Goal: Information Seeking & Learning: Compare options

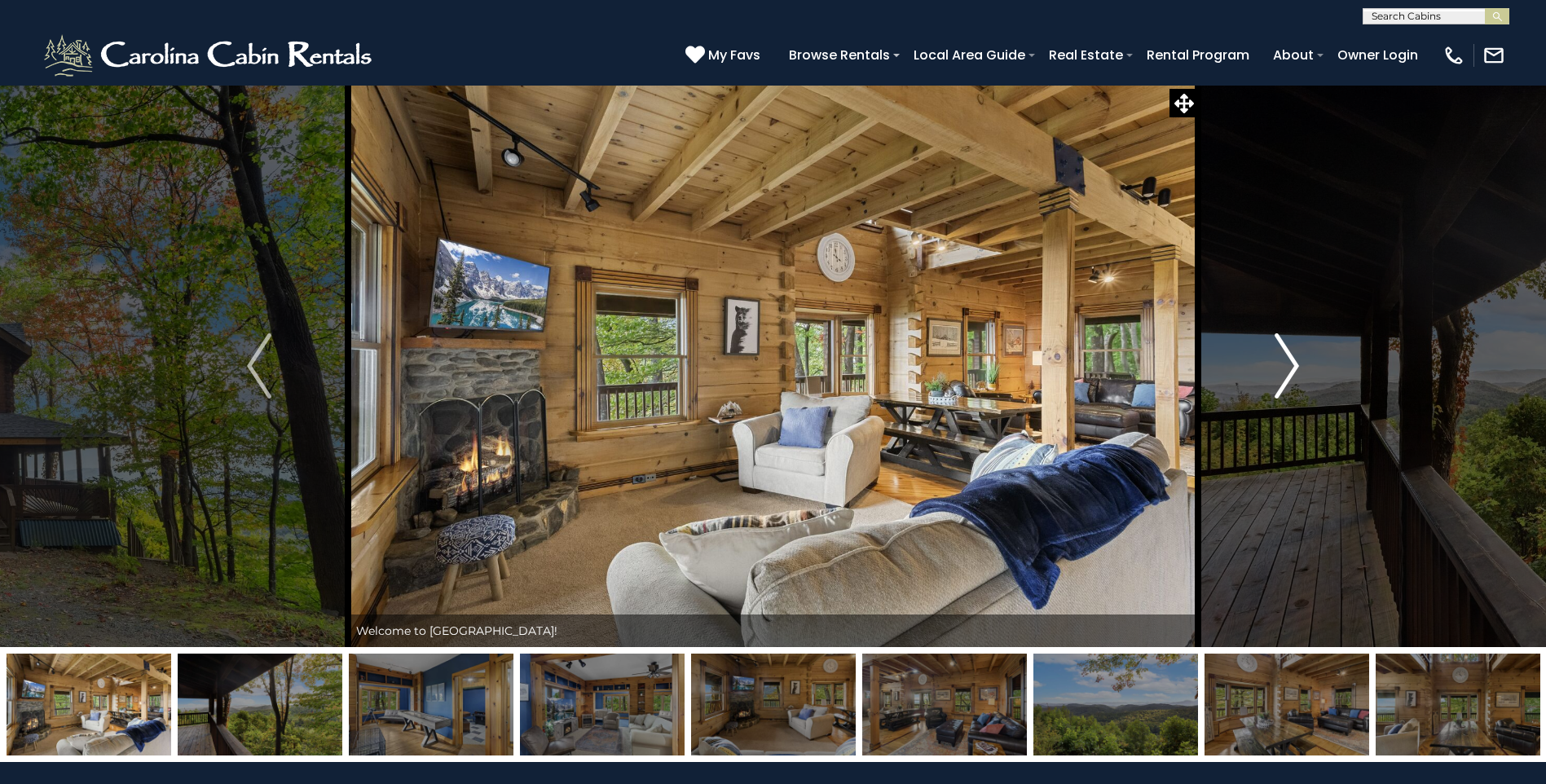
click at [1287, 378] on img "Next" at bounding box center [1287, 366] width 25 height 65
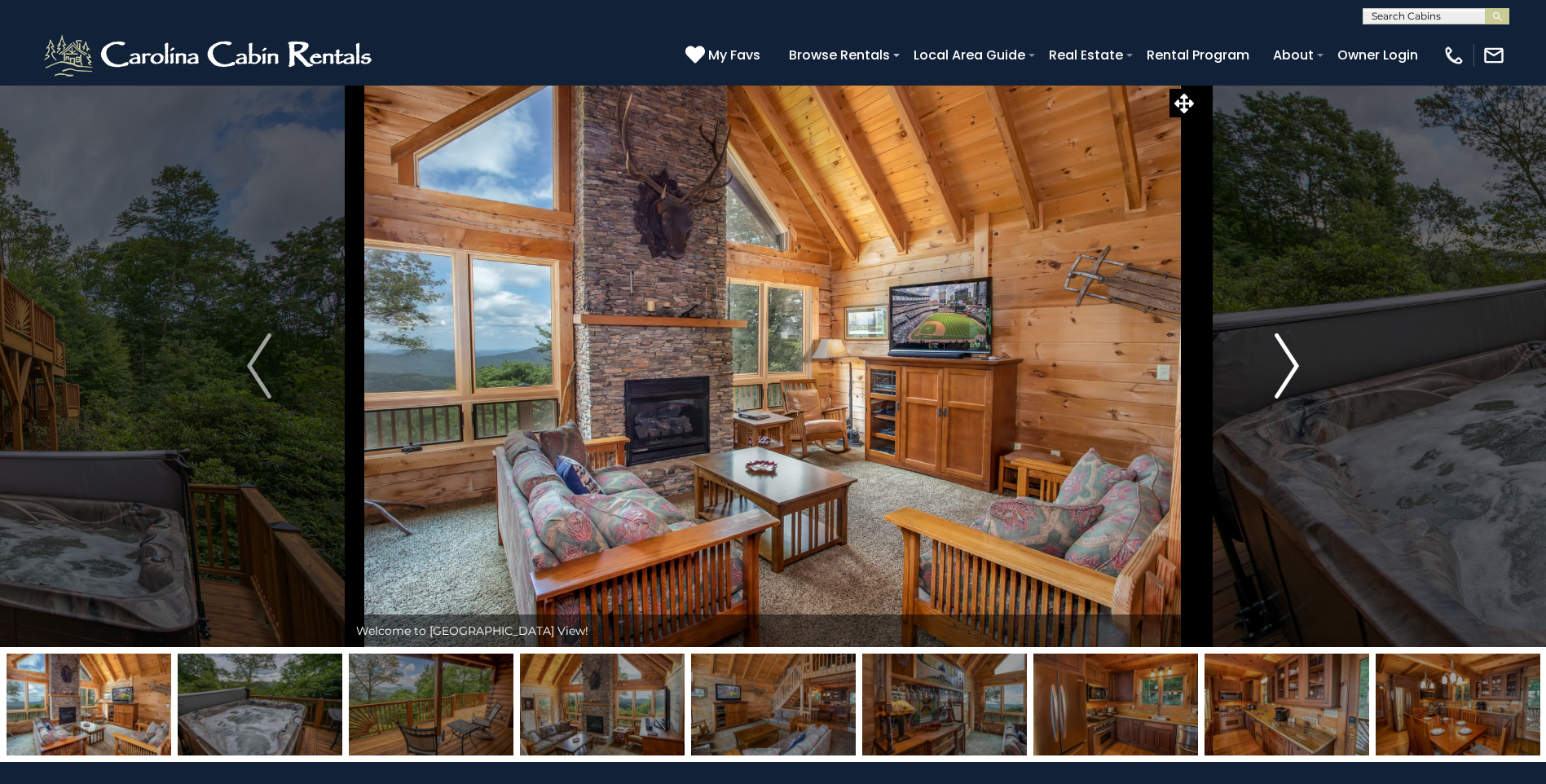
click at [1293, 374] on img "Next" at bounding box center [1287, 366] width 25 height 65
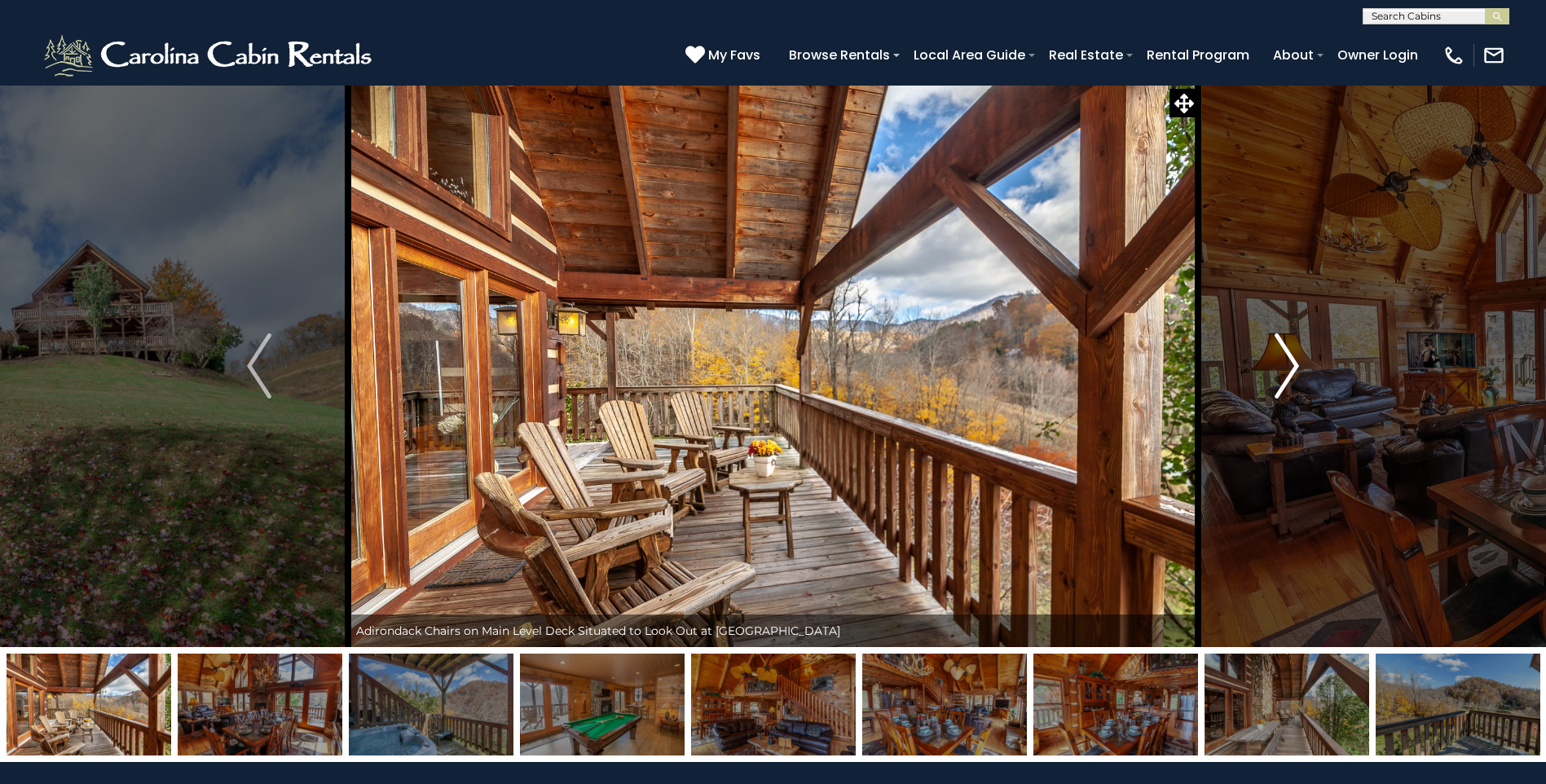
click at [1277, 368] on img "Next" at bounding box center [1287, 366] width 25 height 65
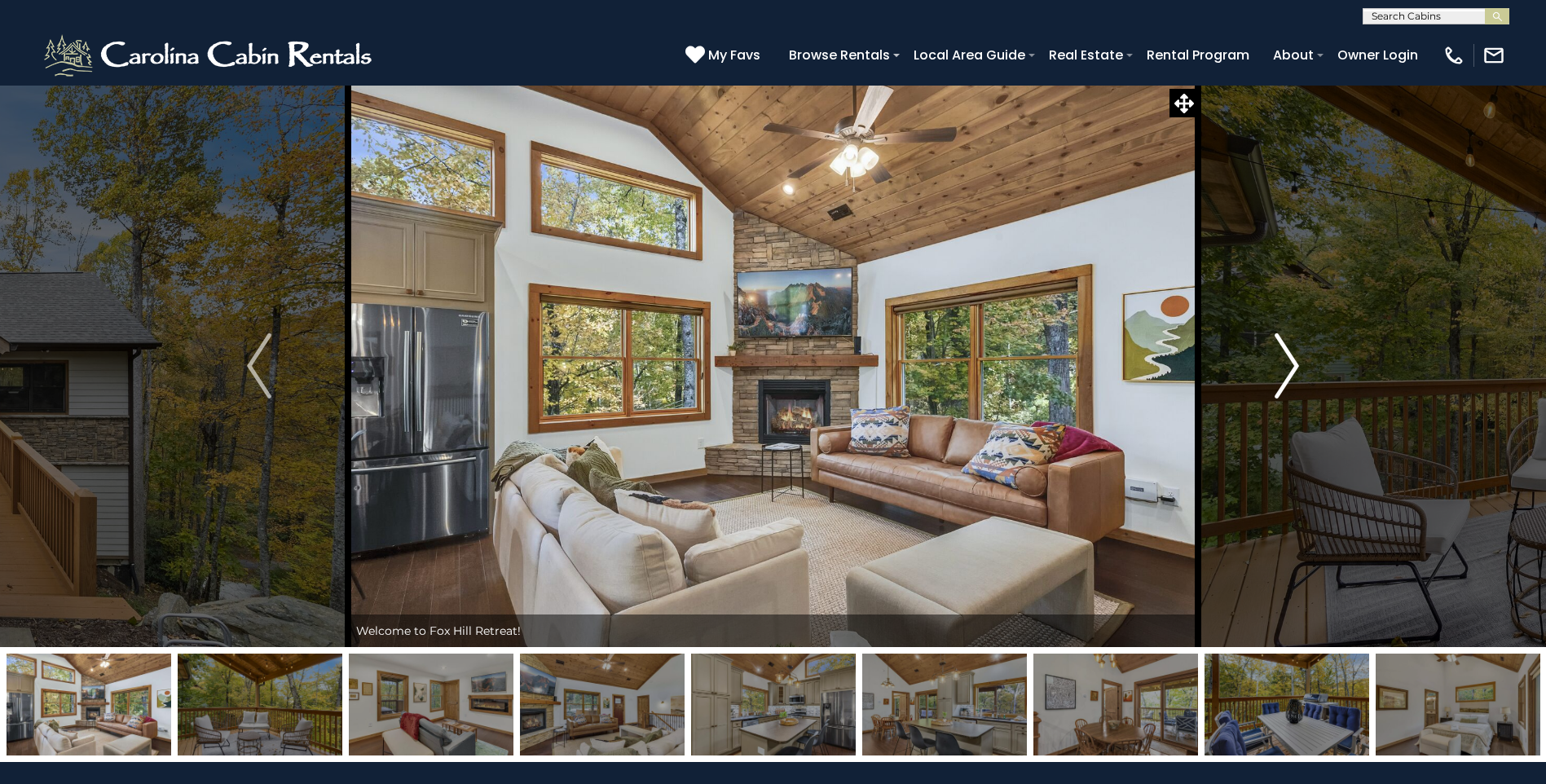
click at [1250, 359] on button "Next" at bounding box center [1287, 365] width 178 height 562
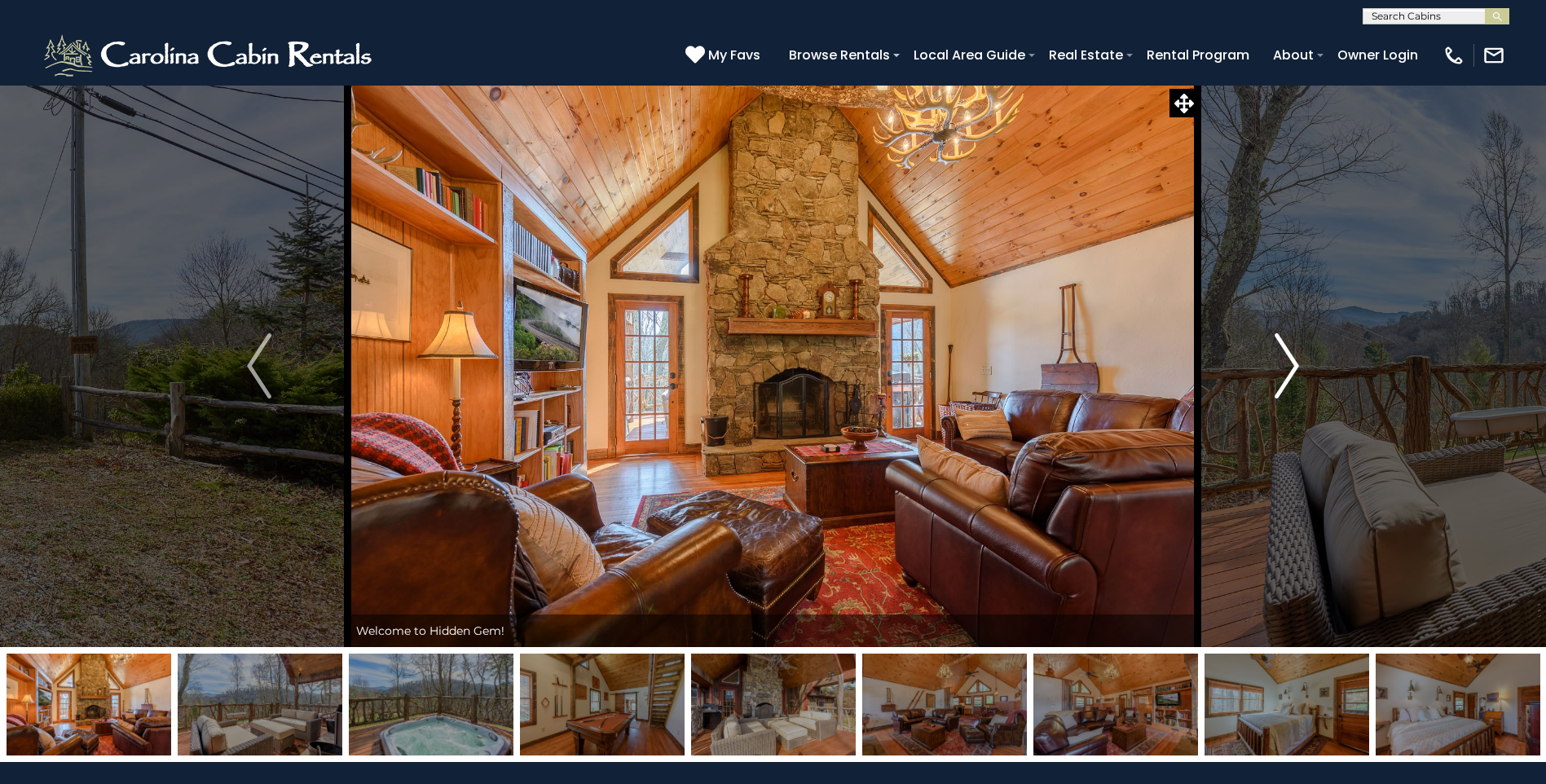
click at [1274, 387] on img "Next" at bounding box center [1287, 366] width 25 height 65
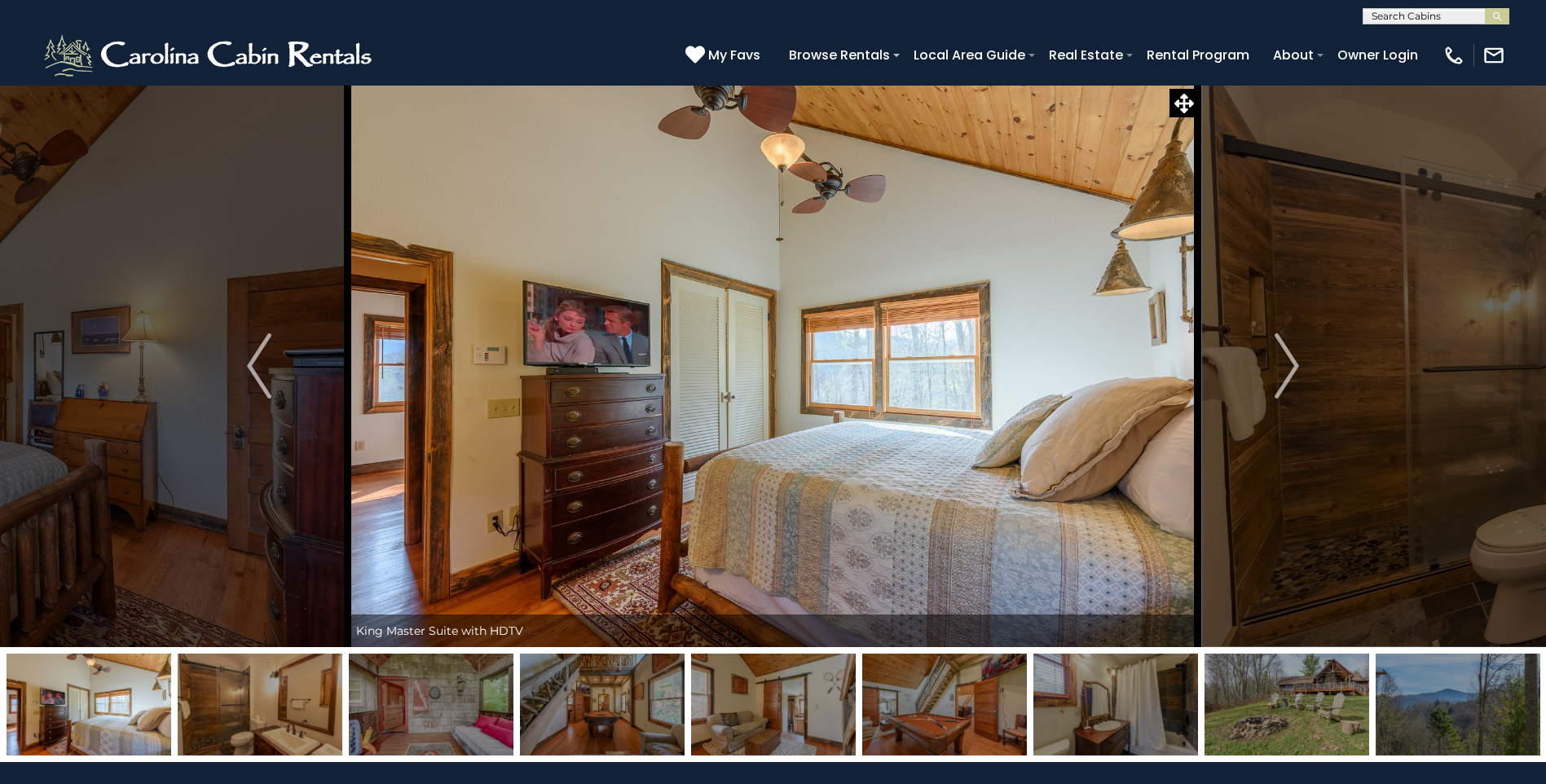
click at [1131, 397] on img at bounding box center [773, 365] width 850 height 562
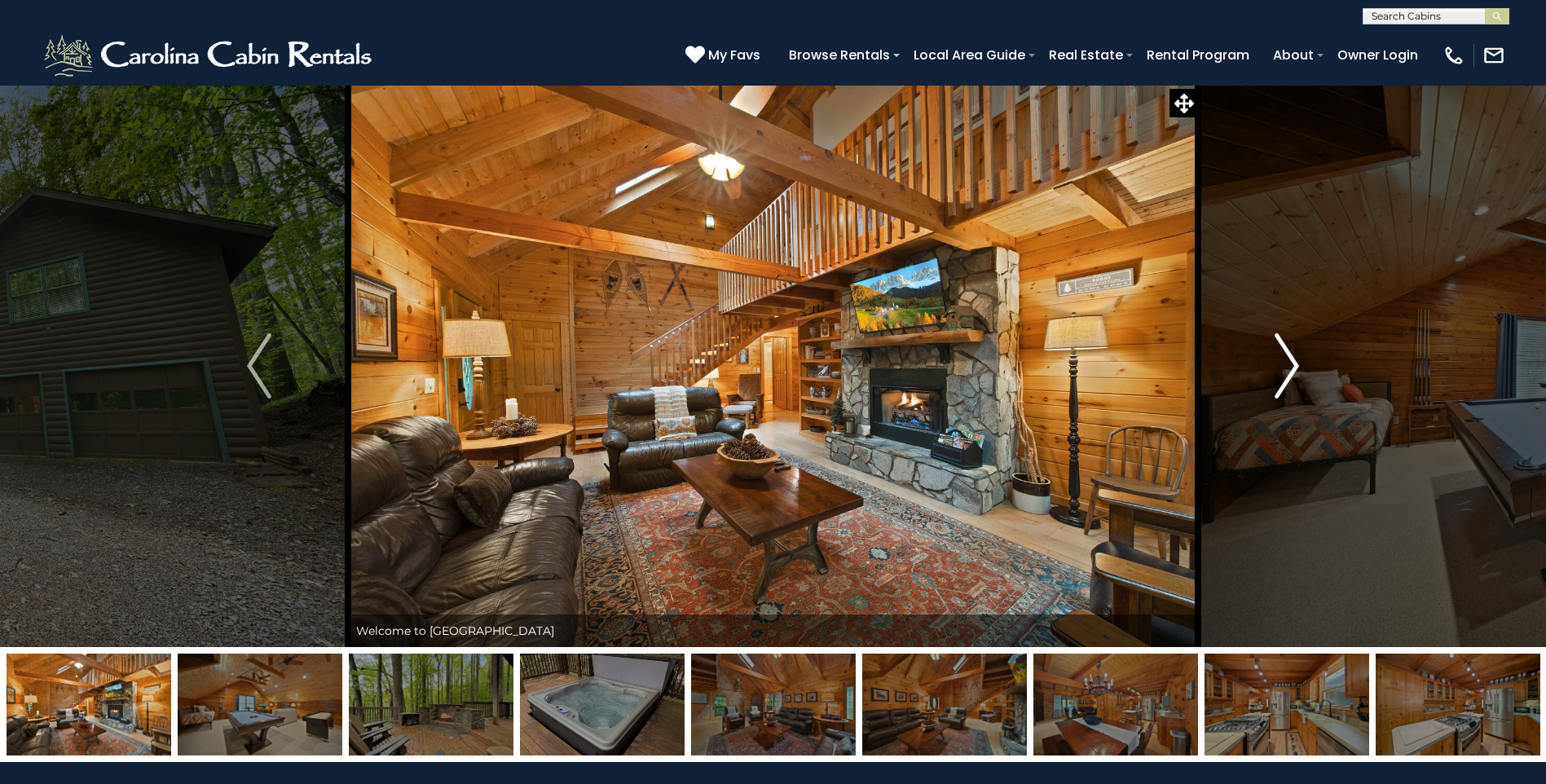
click at [1284, 371] on img "Next" at bounding box center [1287, 366] width 25 height 65
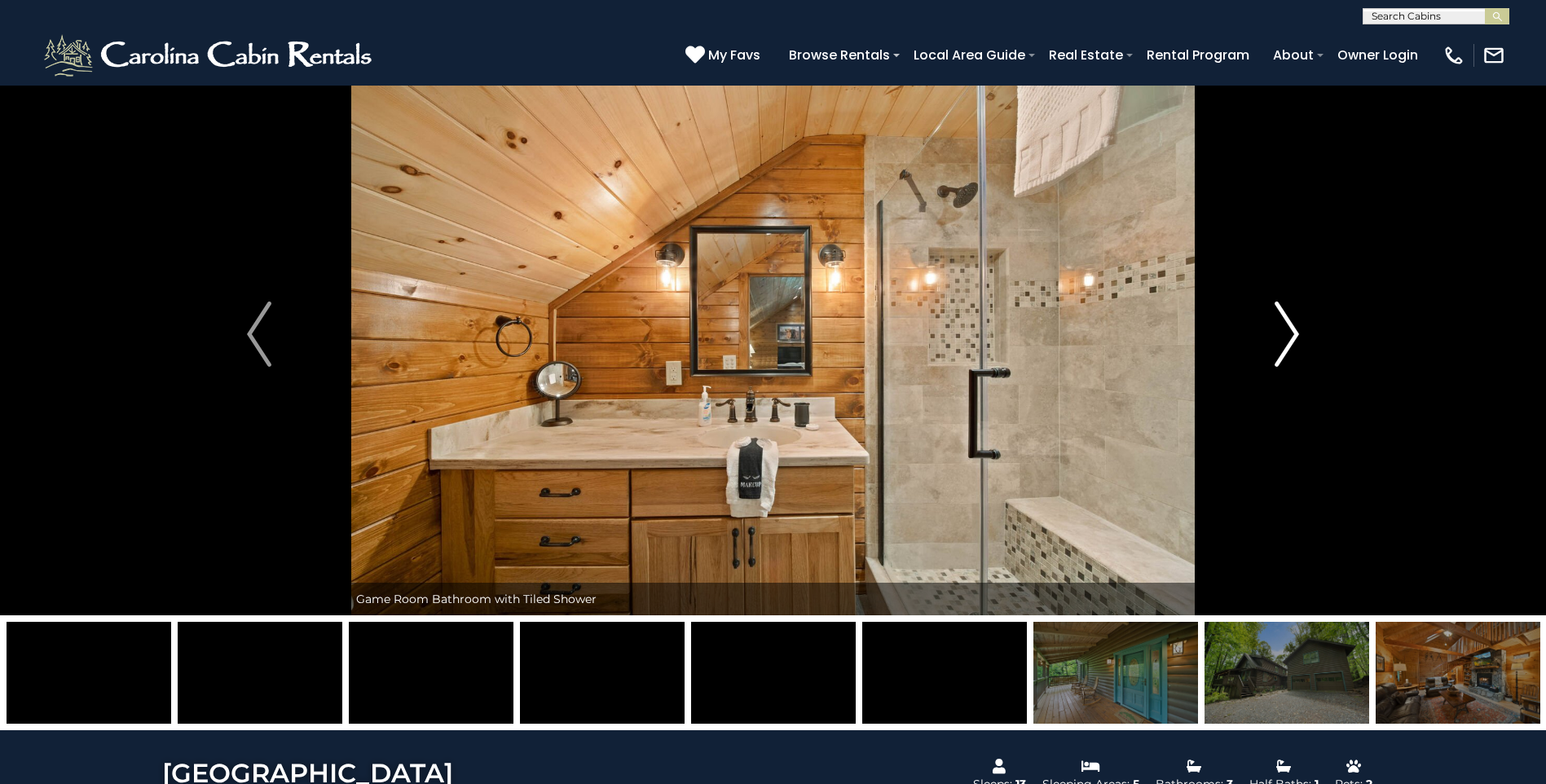
scroll to position [32, 0]
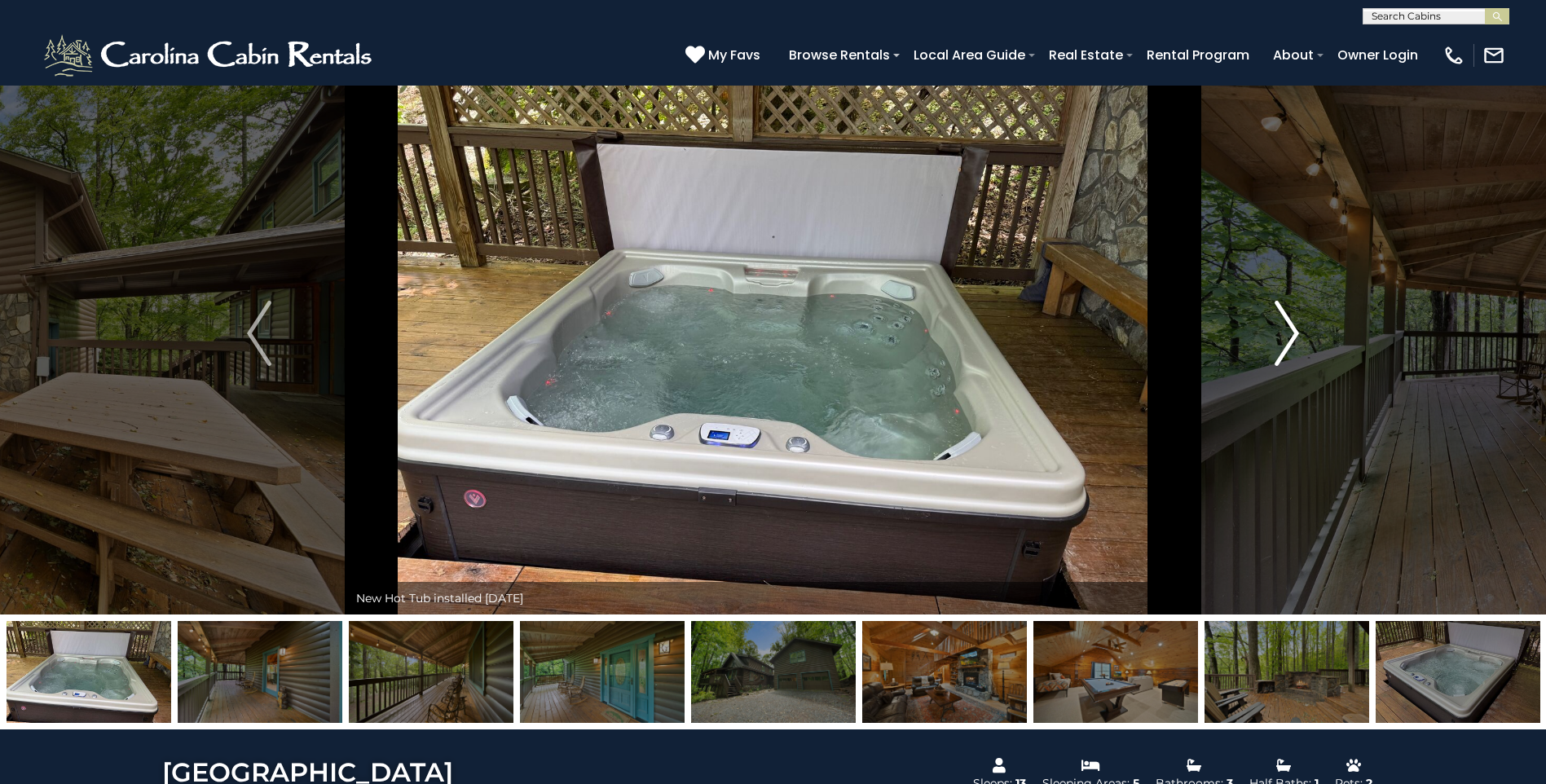
click at [1284, 370] on button "Next" at bounding box center [1287, 333] width 178 height 562
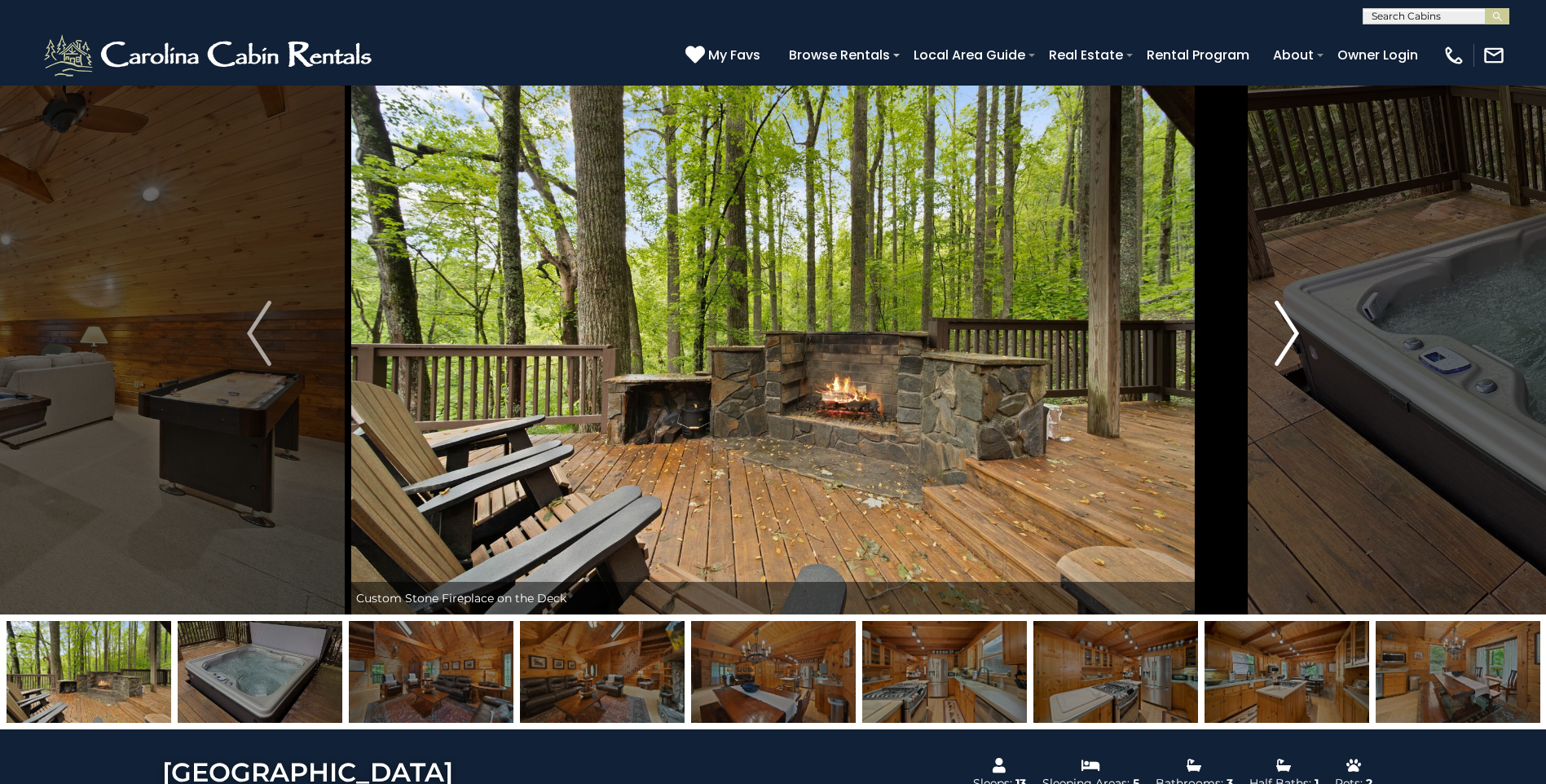
scroll to position [65, 0]
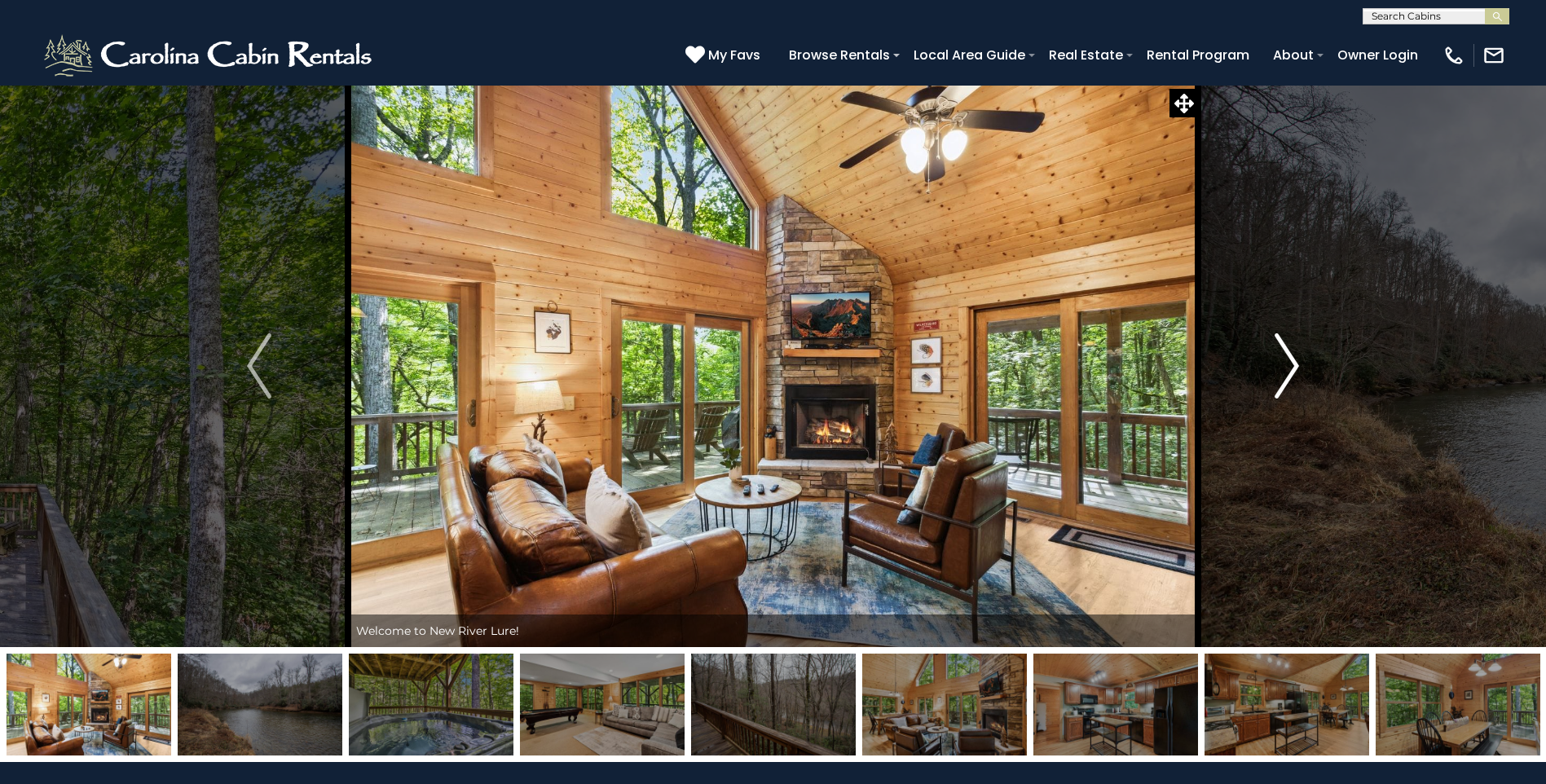
click at [1265, 368] on button "Next" at bounding box center [1287, 365] width 178 height 562
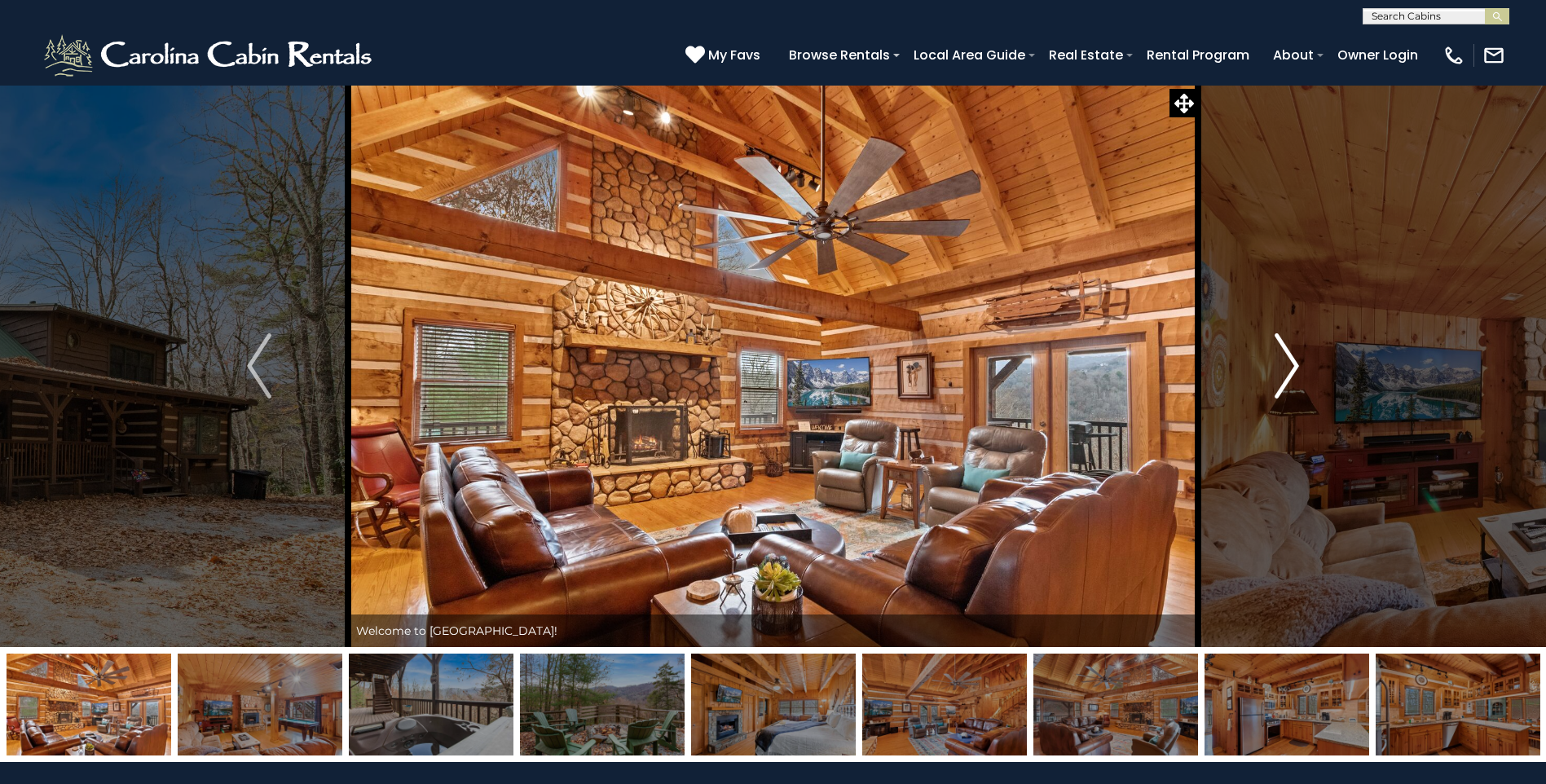
click at [1285, 372] on img "Next" at bounding box center [1287, 366] width 25 height 65
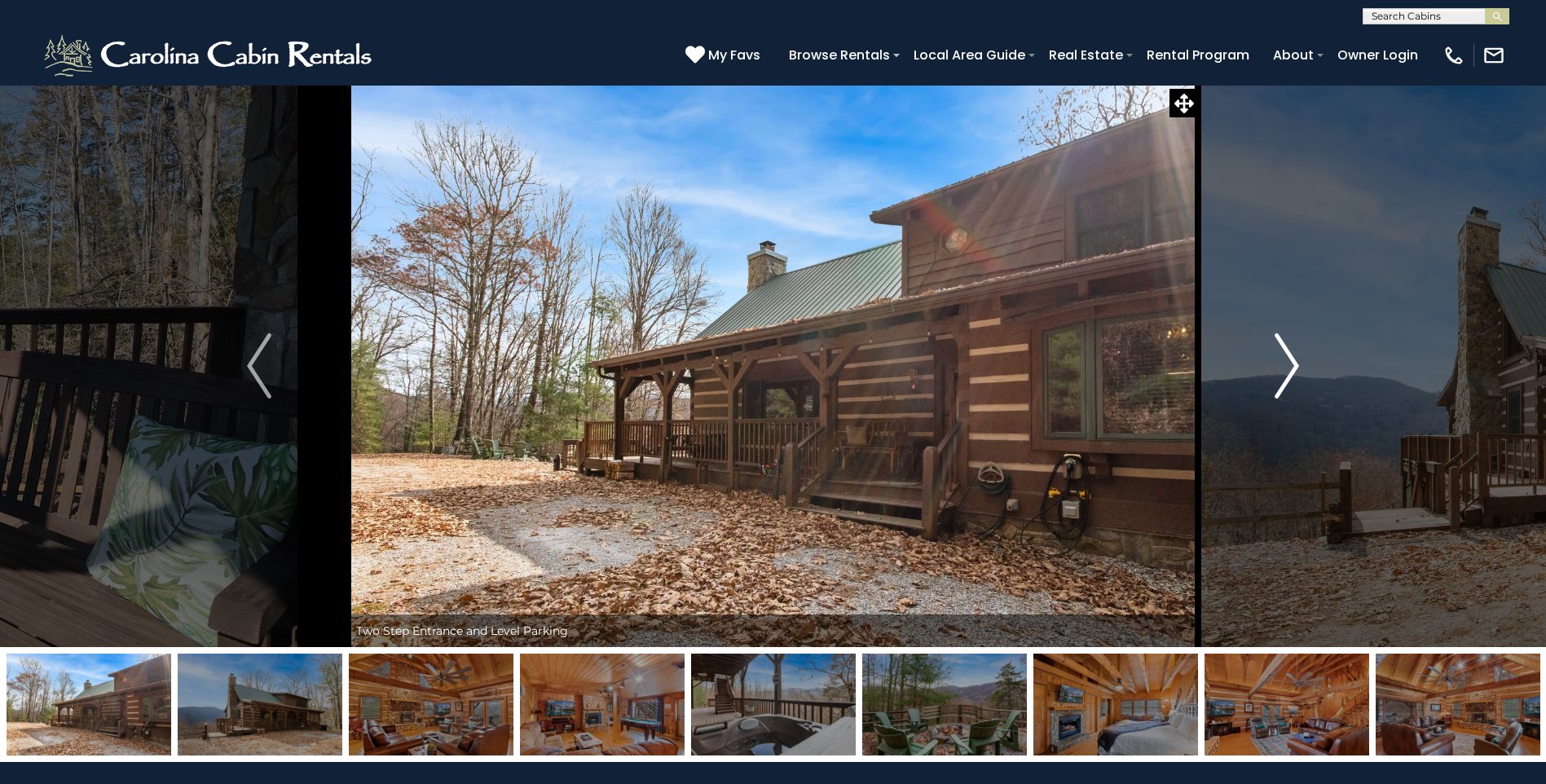
click at [1351, 535] on button "Next" at bounding box center [1287, 365] width 178 height 562
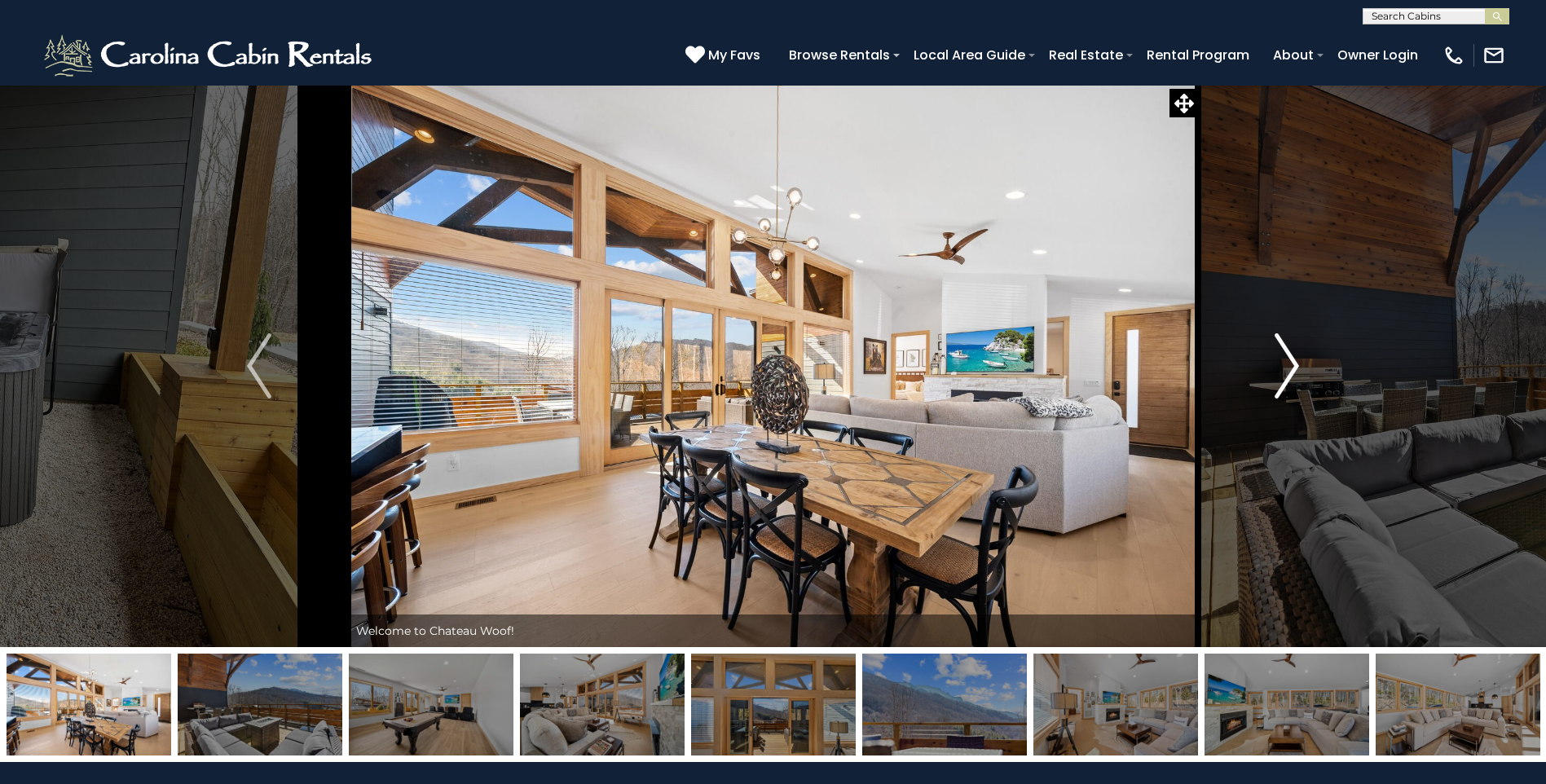
click at [1271, 370] on button "Next" at bounding box center [1287, 365] width 178 height 562
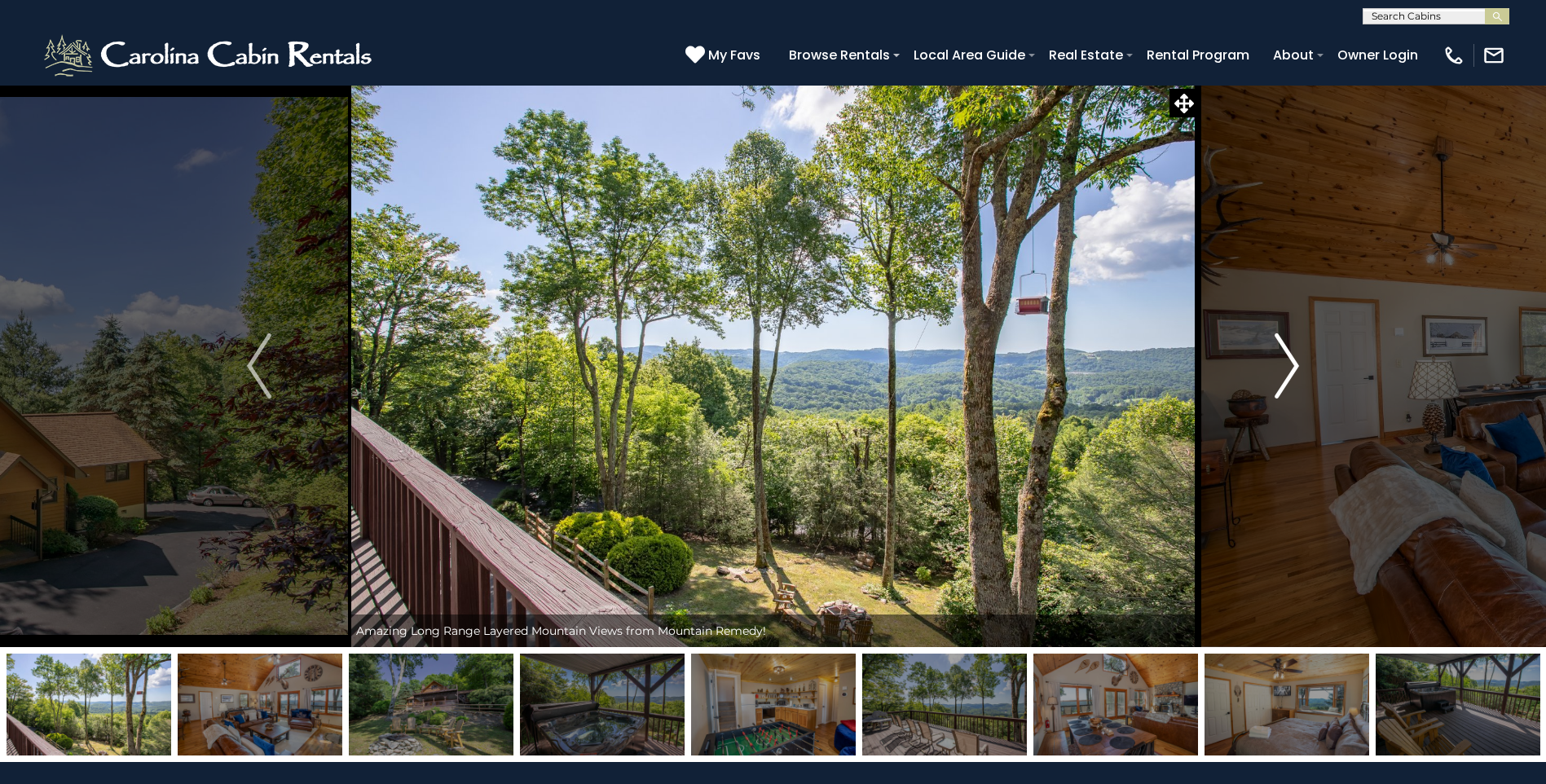
click at [1283, 394] on img "Next" at bounding box center [1287, 366] width 25 height 65
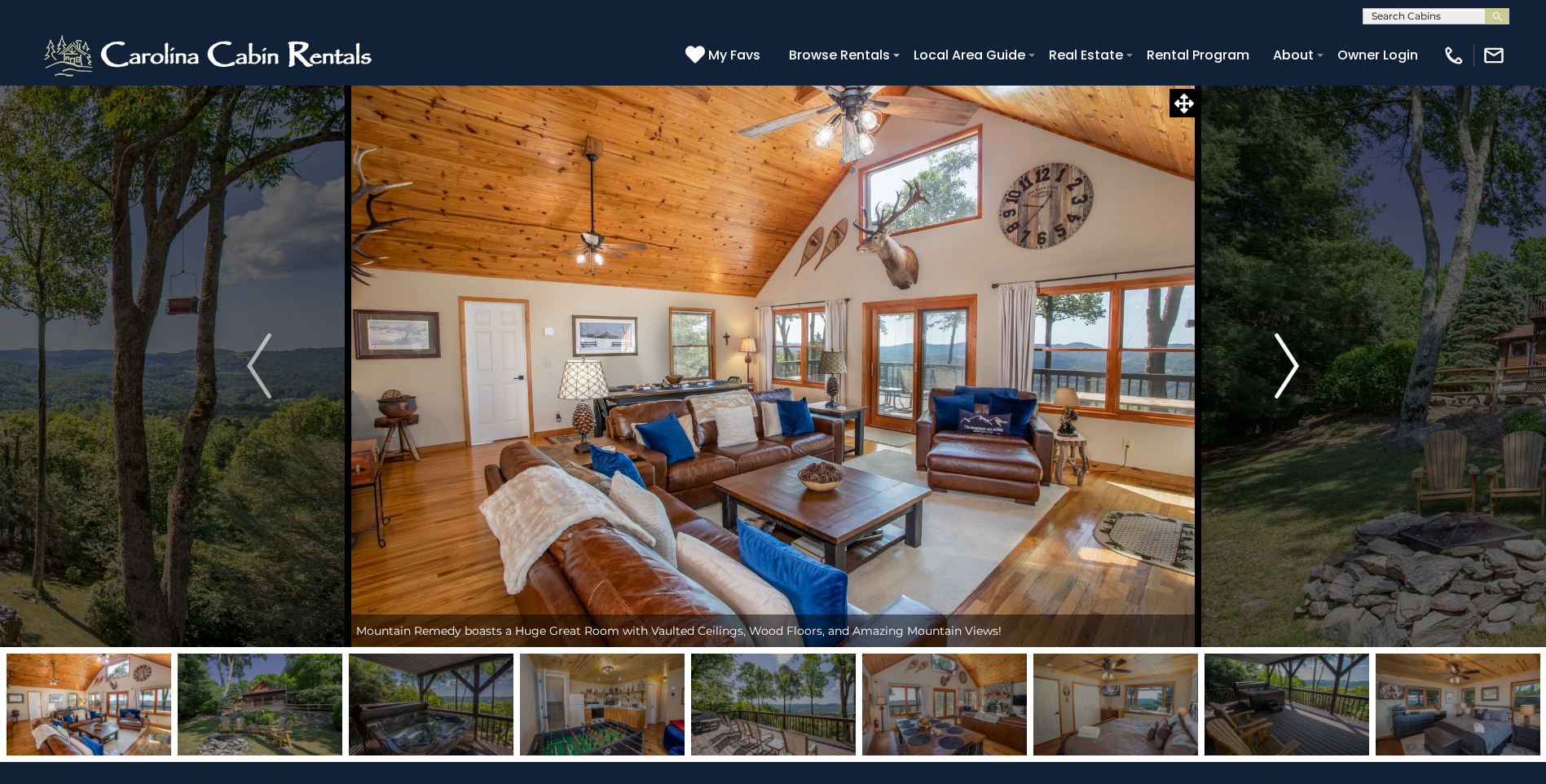
click at [1283, 394] on img "Next" at bounding box center [1287, 366] width 25 height 65
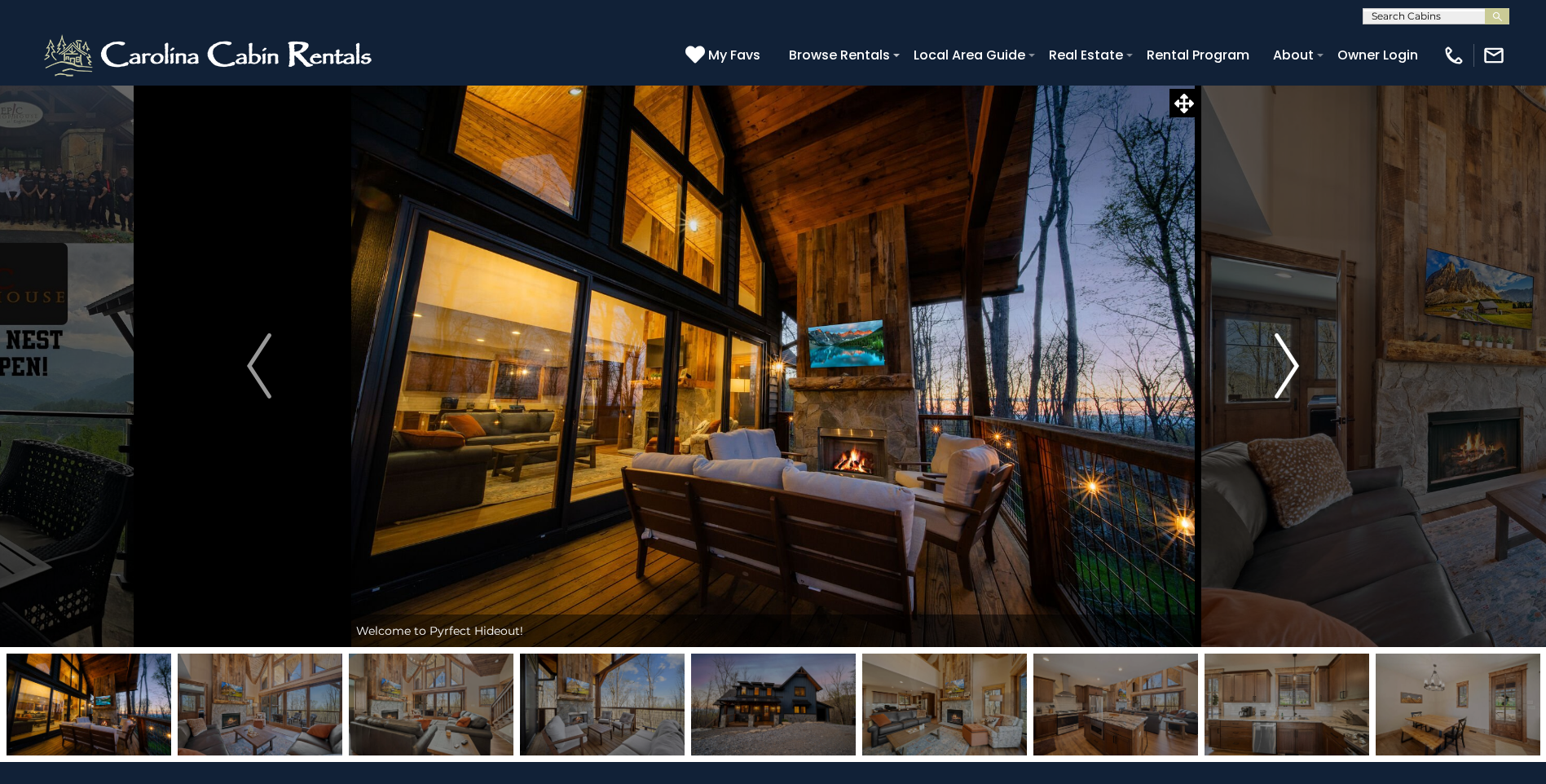
click at [1282, 354] on img "Next" at bounding box center [1287, 366] width 25 height 65
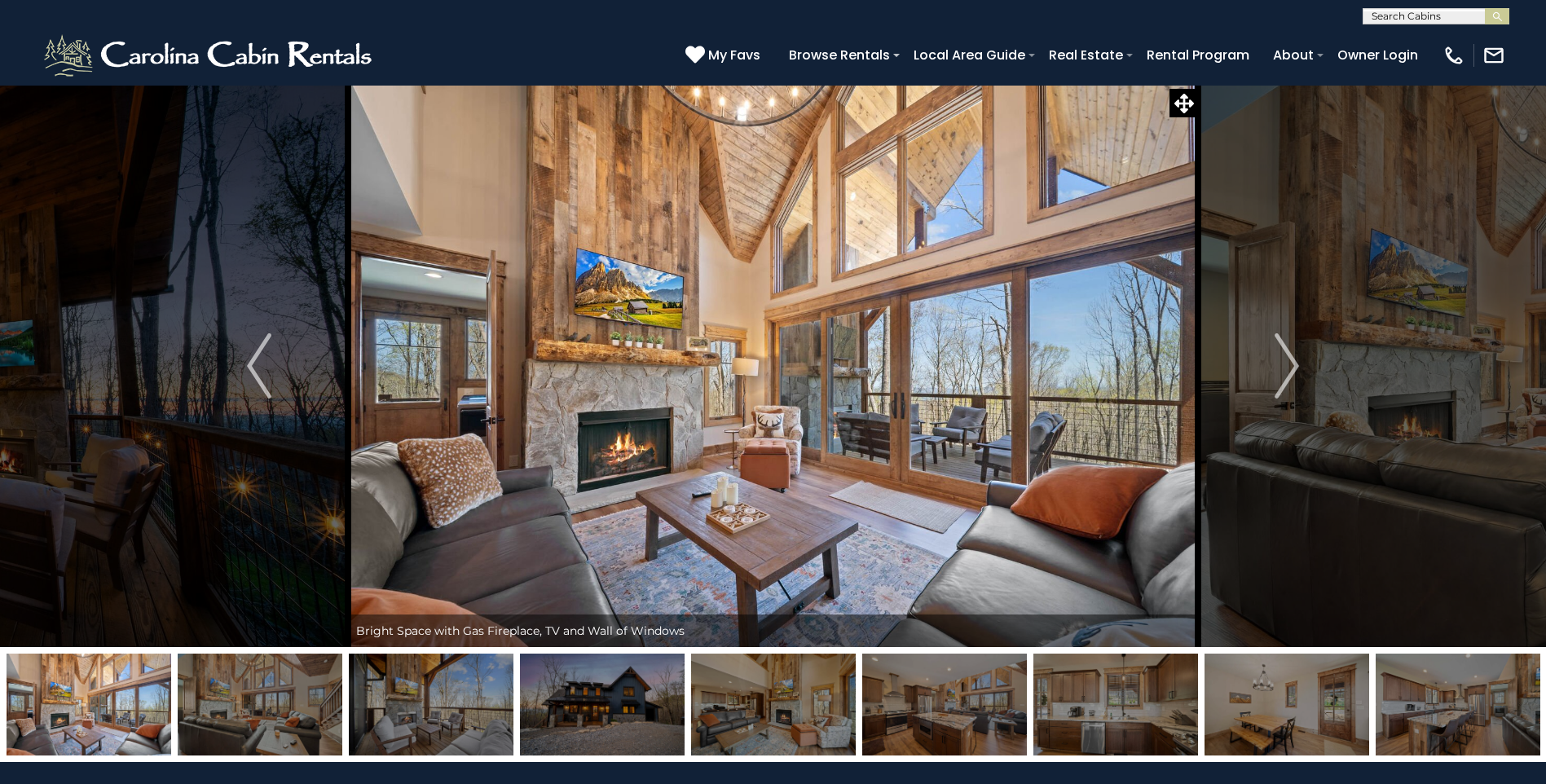
click at [598, 702] on img at bounding box center [602, 704] width 165 height 102
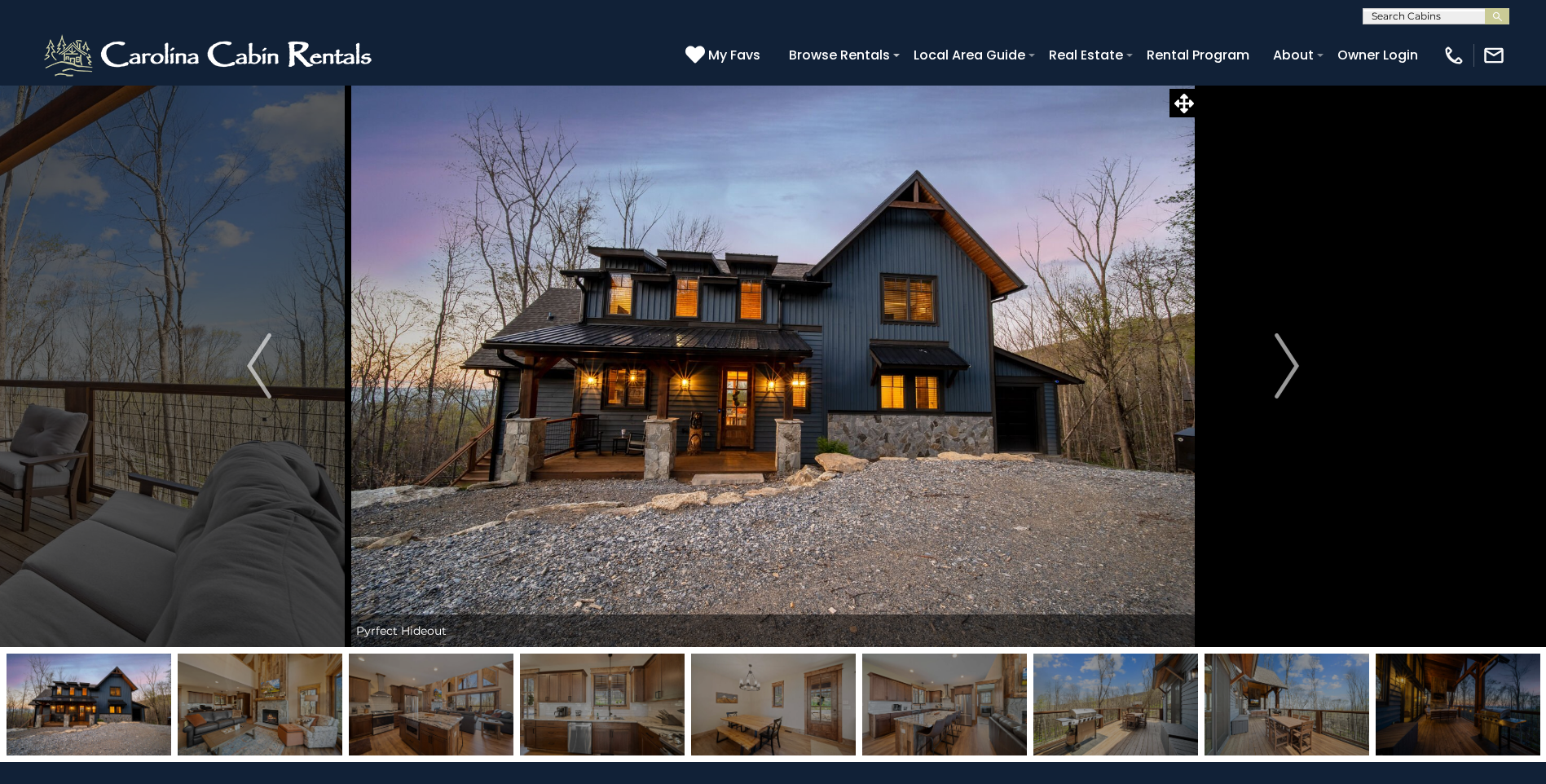
scroll to position [81, 0]
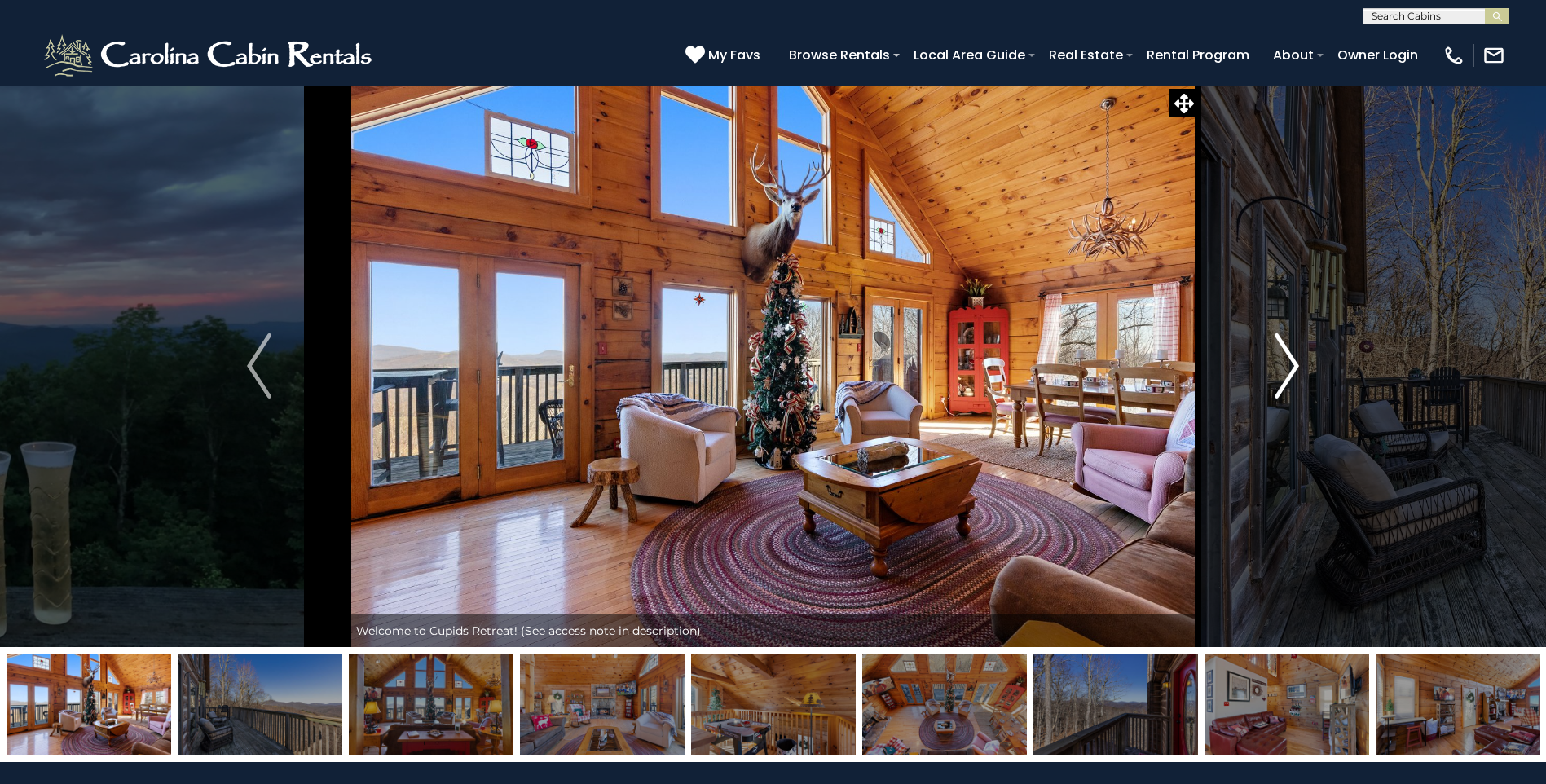
click at [1289, 353] on img "Next" at bounding box center [1287, 366] width 25 height 65
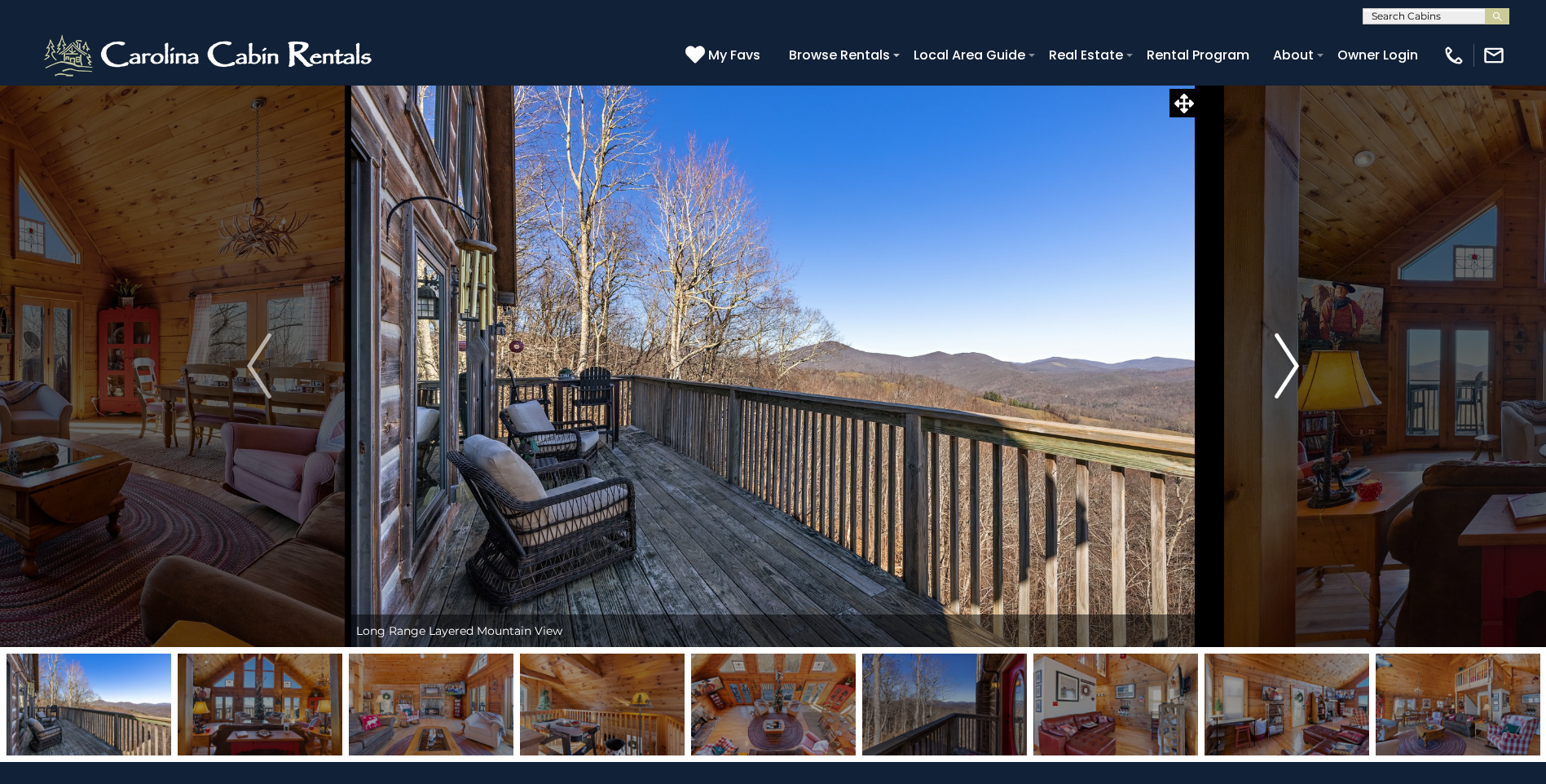
click at [1289, 353] on img "Next" at bounding box center [1287, 366] width 25 height 65
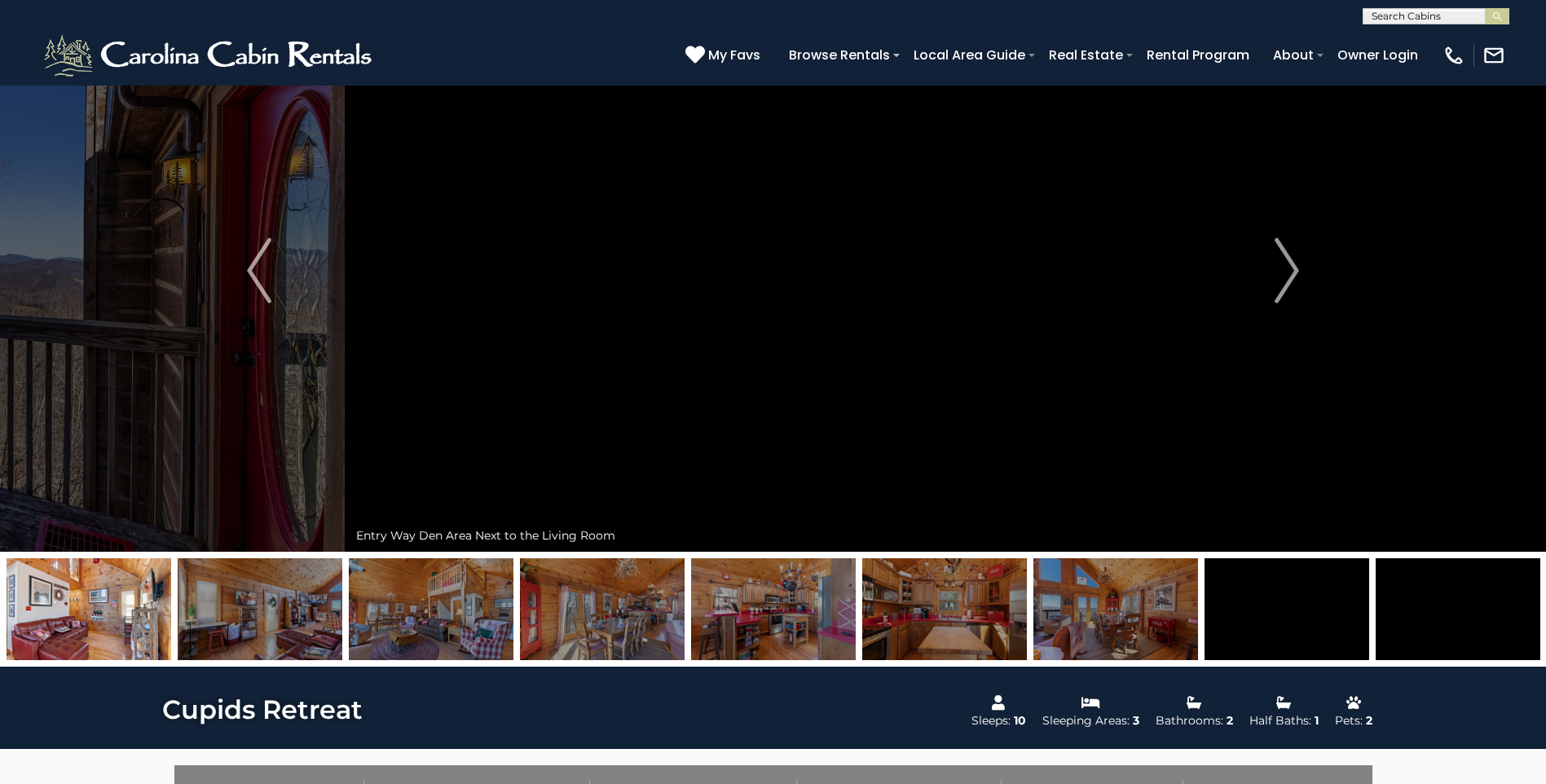
scroll to position [81, 0]
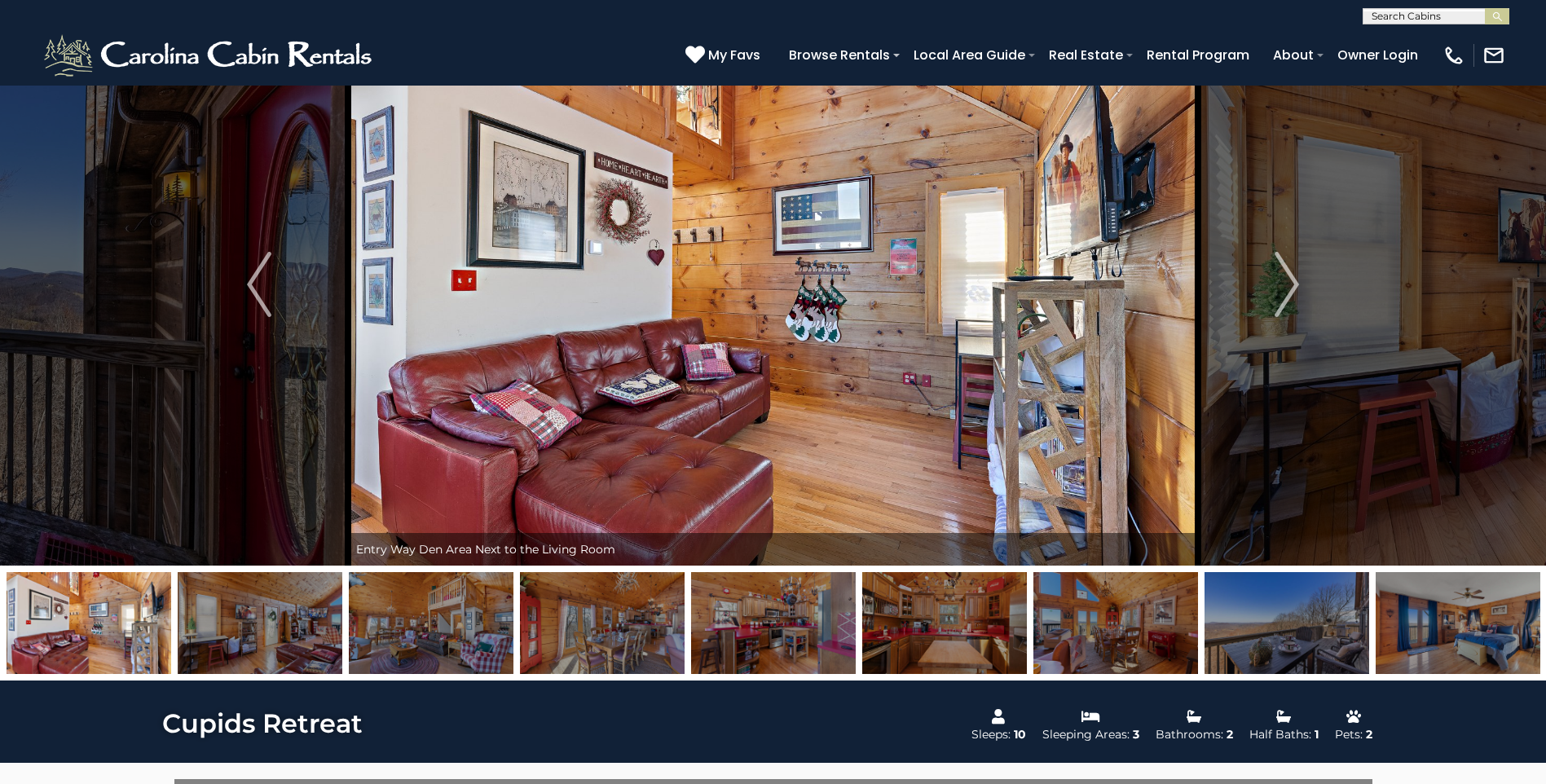
click at [413, 629] on img at bounding box center [431, 623] width 165 height 102
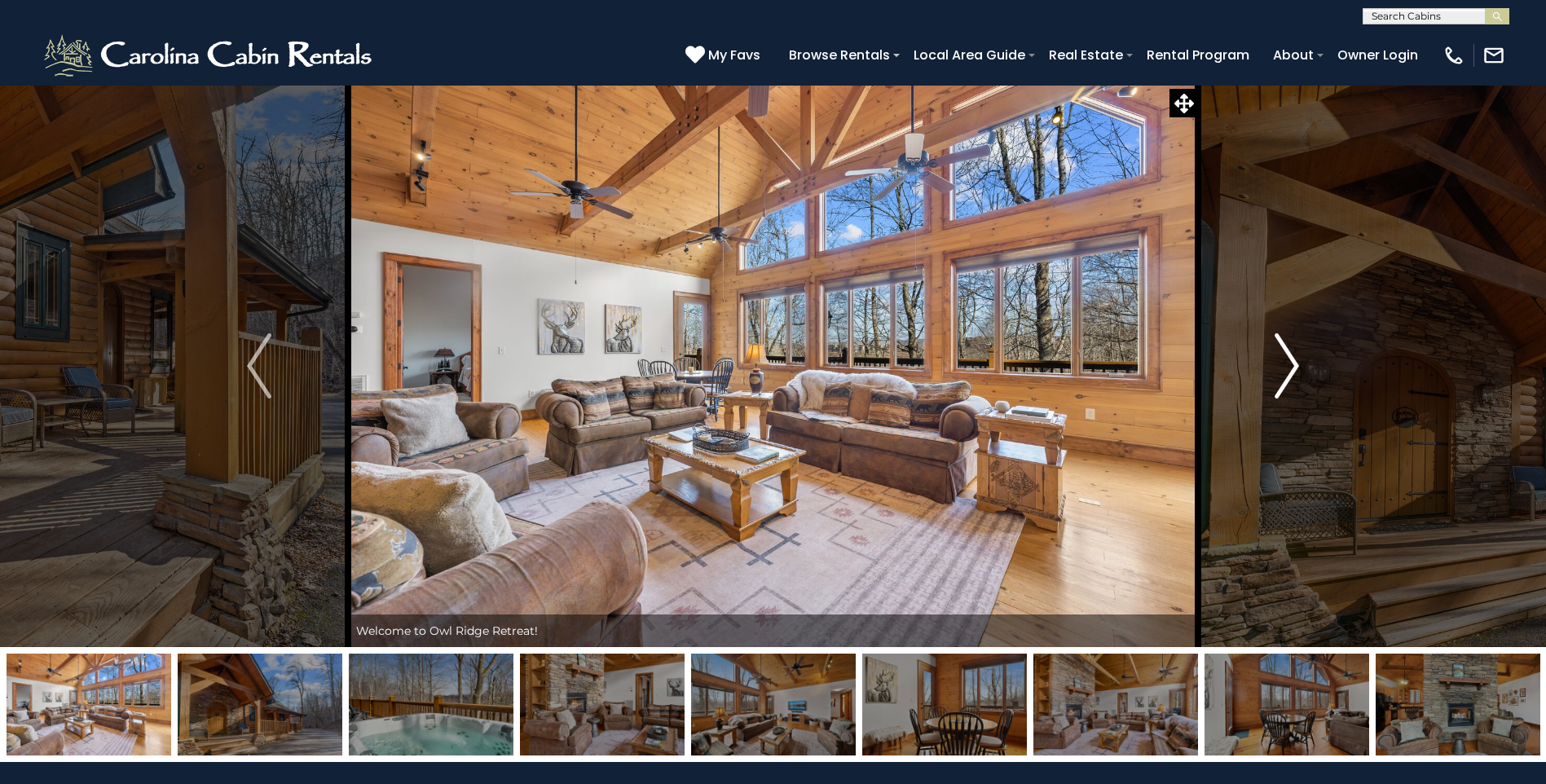
click at [1272, 381] on button "Next" at bounding box center [1287, 365] width 178 height 562
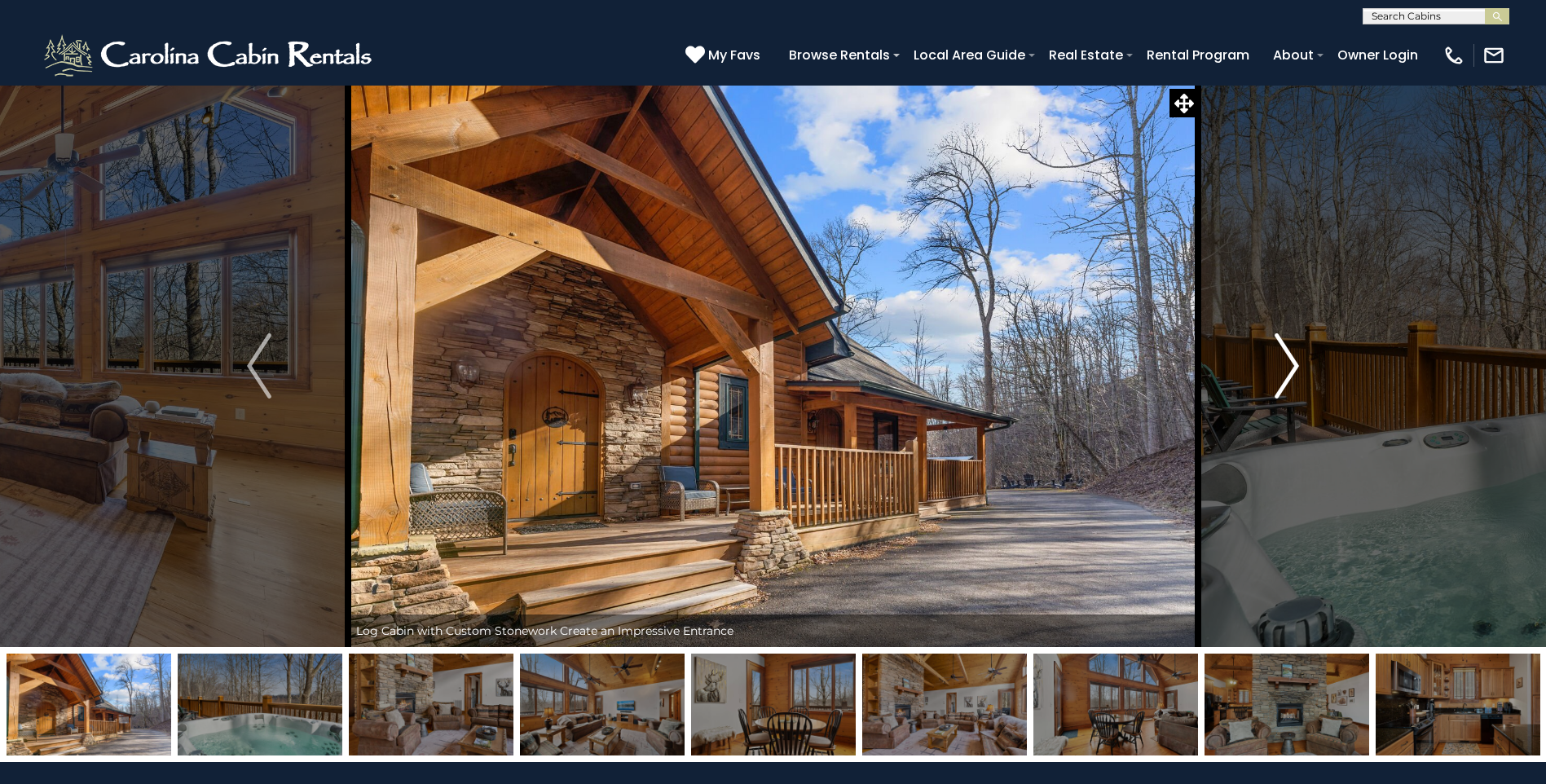
click at [1272, 381] on button "Next" at bounding box center [1287, 365] width 178 height 562
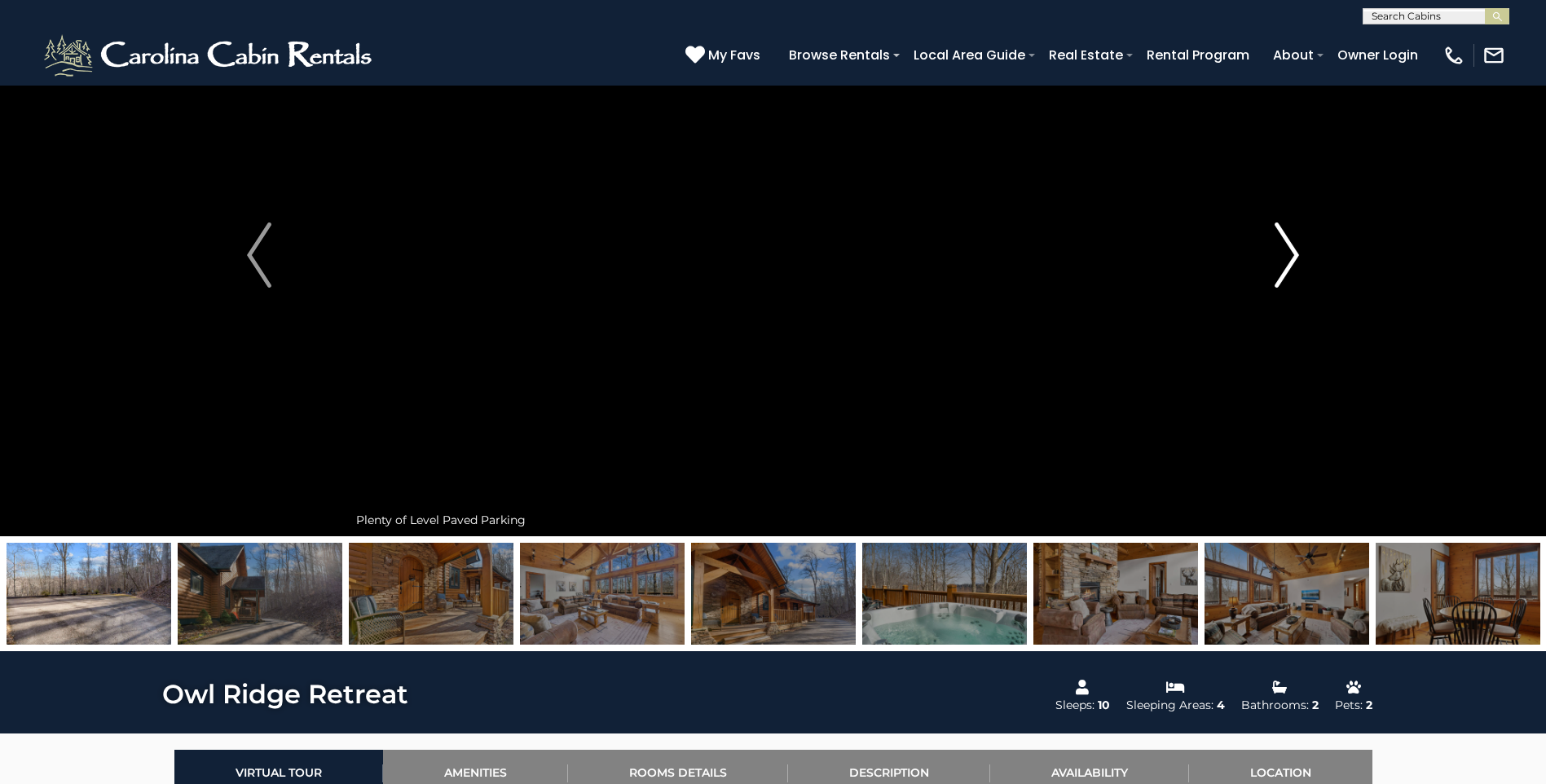
scroll to position [81, 0]
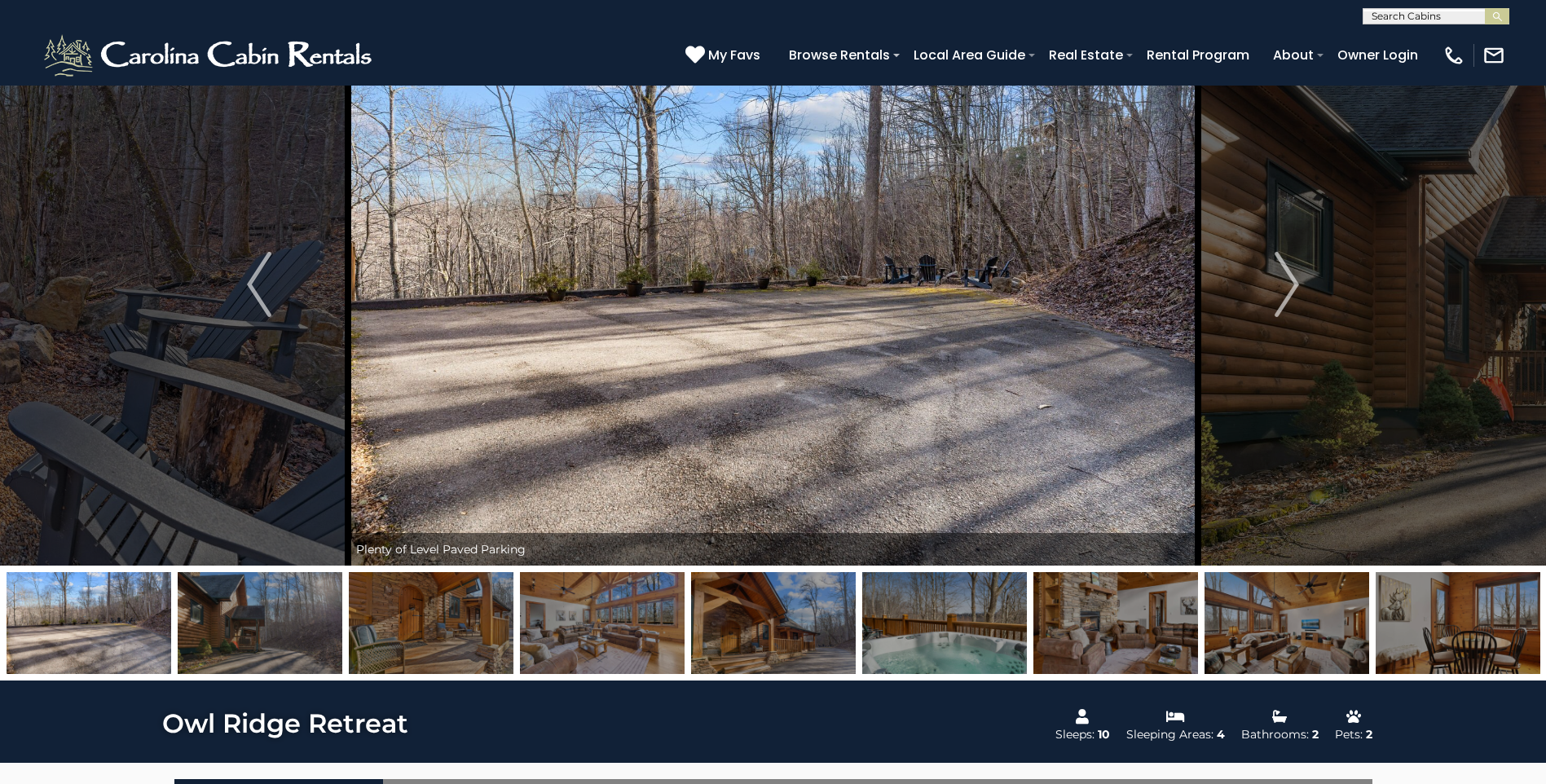
click at [746, 628] on img at bounding box center [773, 623] width 165 height 102
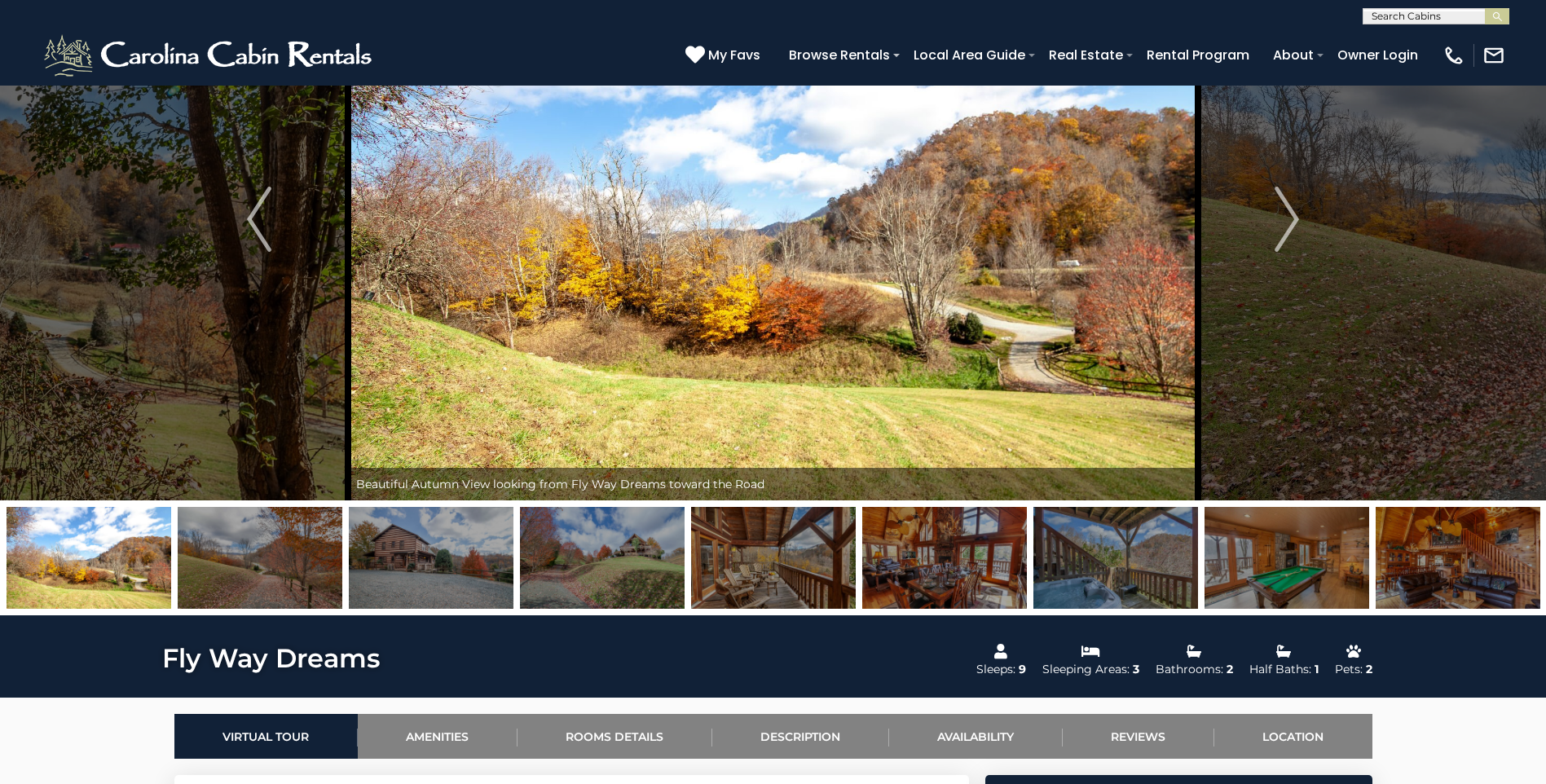
scroll to position [81, 0]
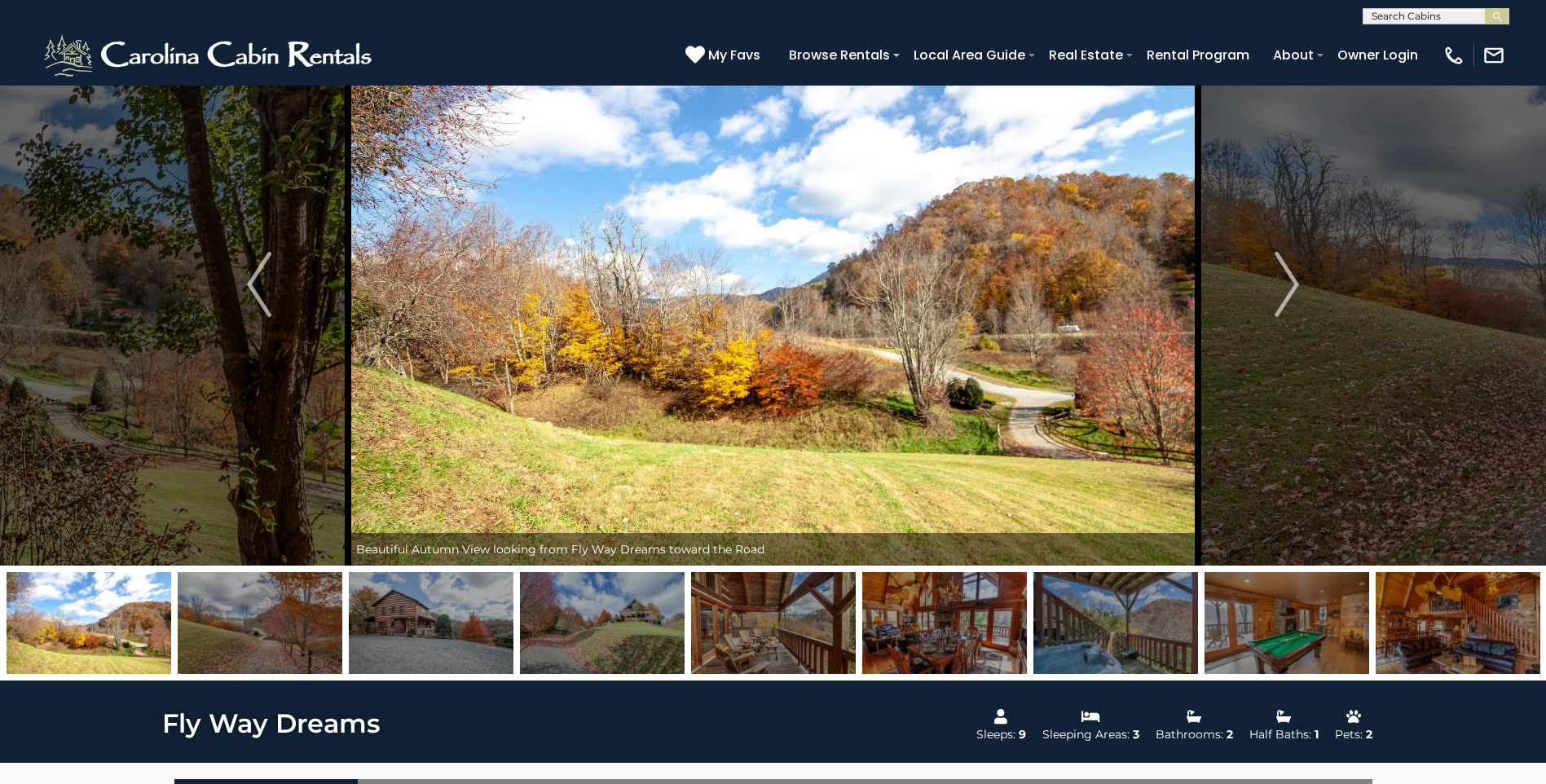
click at [398, 637] on img at bounding box center [431, 623] width 165 height 102
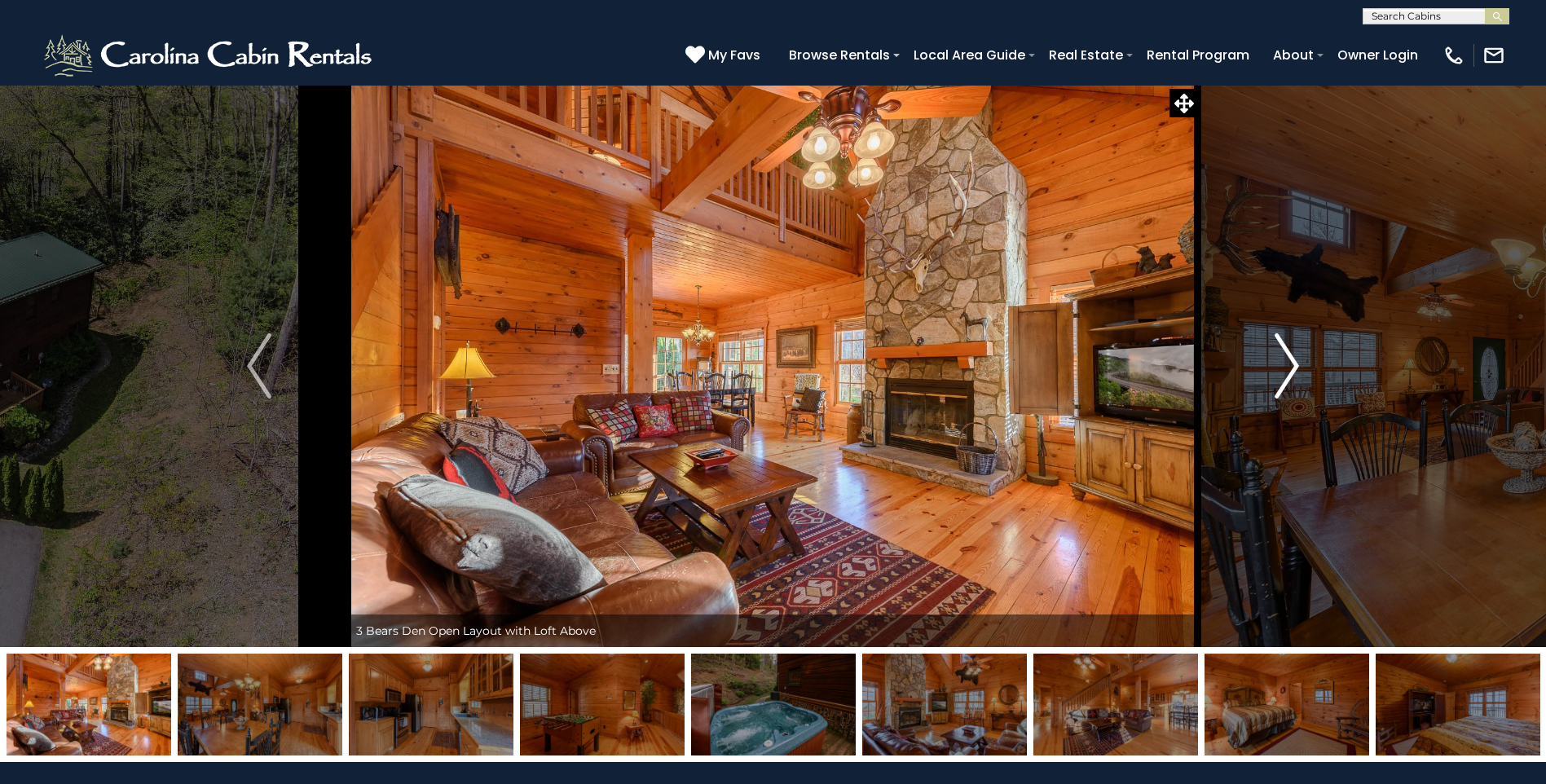
click at [1285, 364] on img "Next" at bounding box center [1287, 366] width 25 height 65
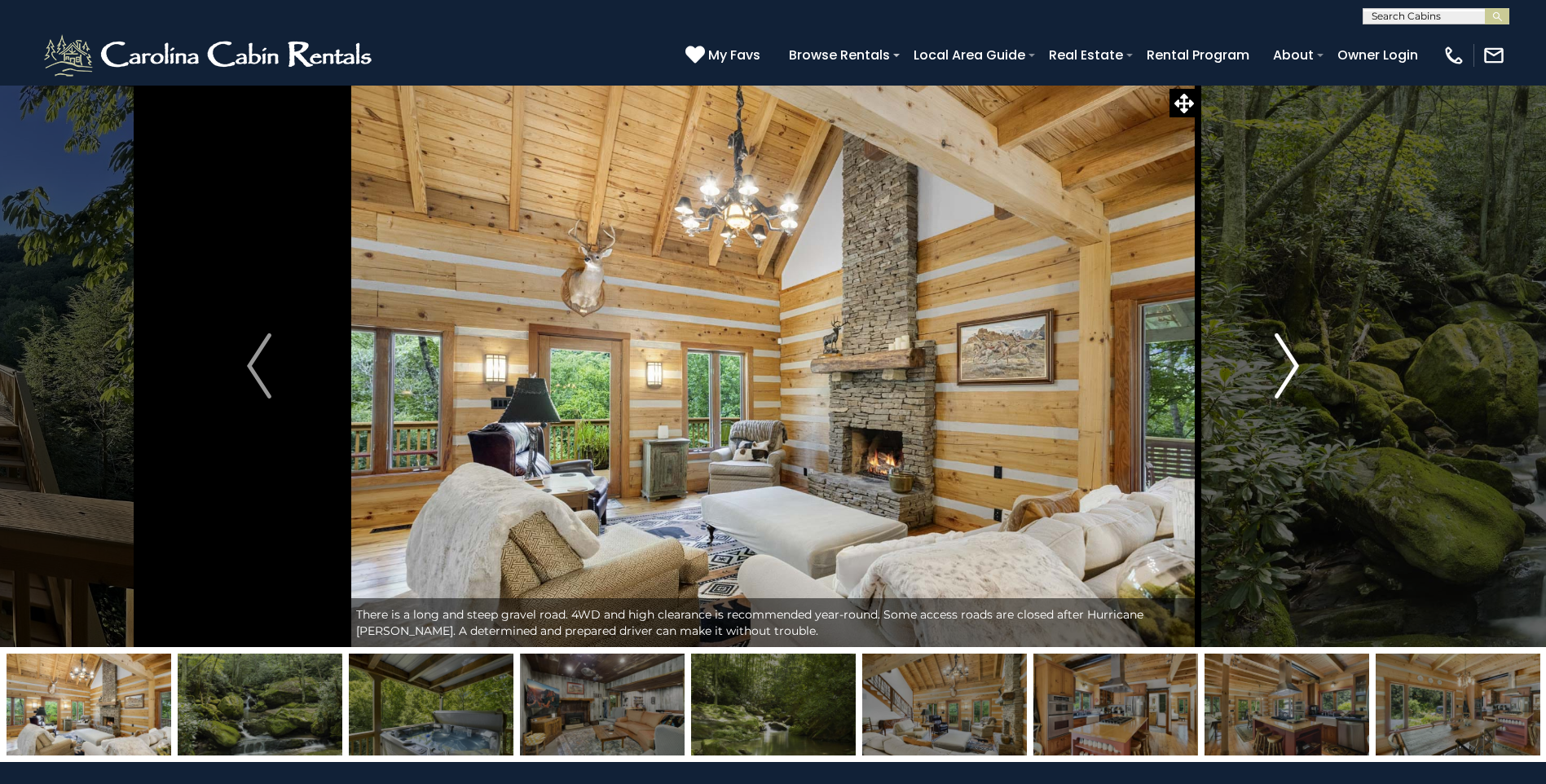
click at [1259, 382] on button "Next" at bounding box center [1287, 365] width 178 height 562
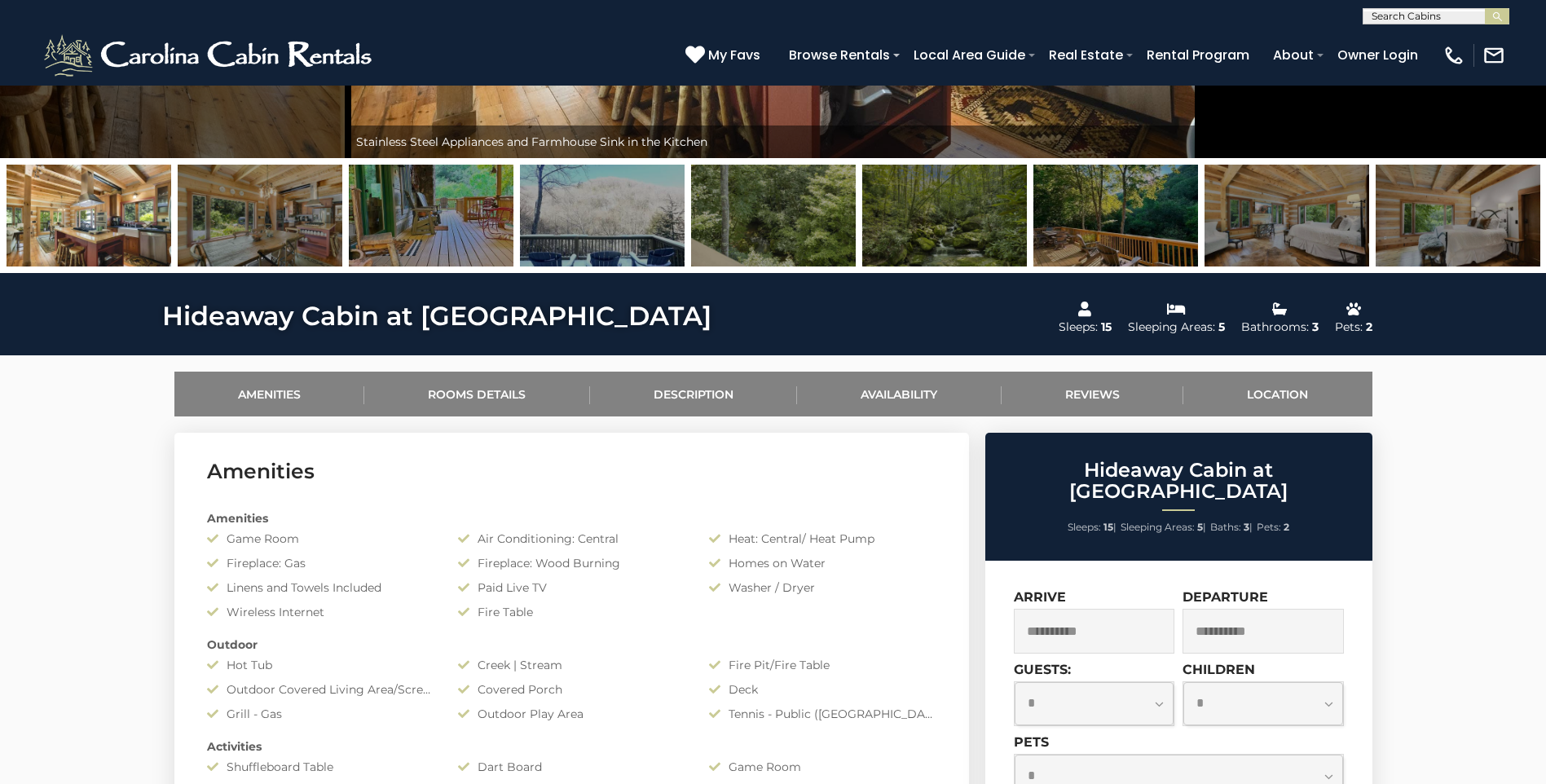
scroll to position [978, 0]
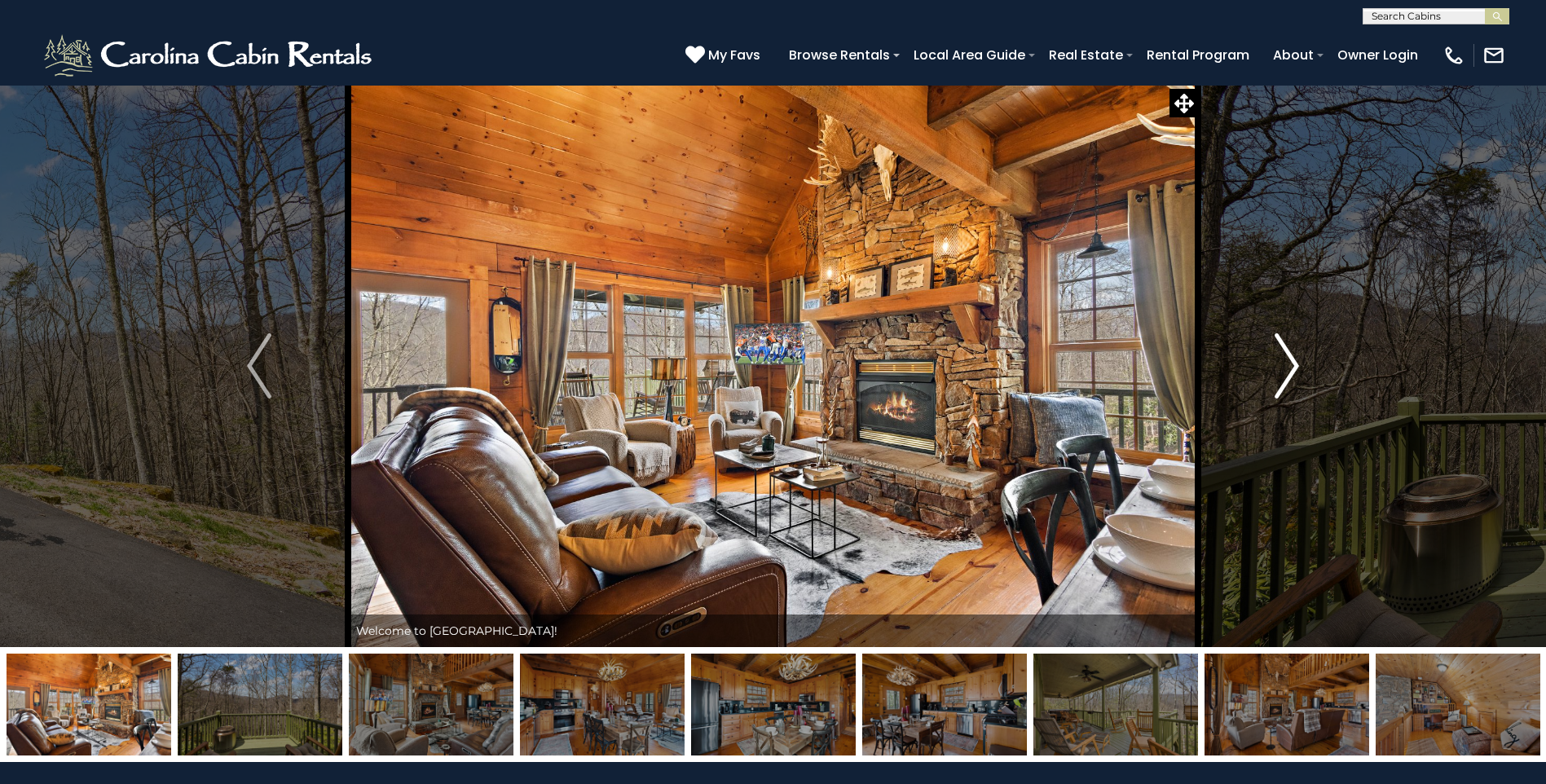
click at [1274, 375] on img "Next" at bounding box center [1287, 366] width 25 height 65
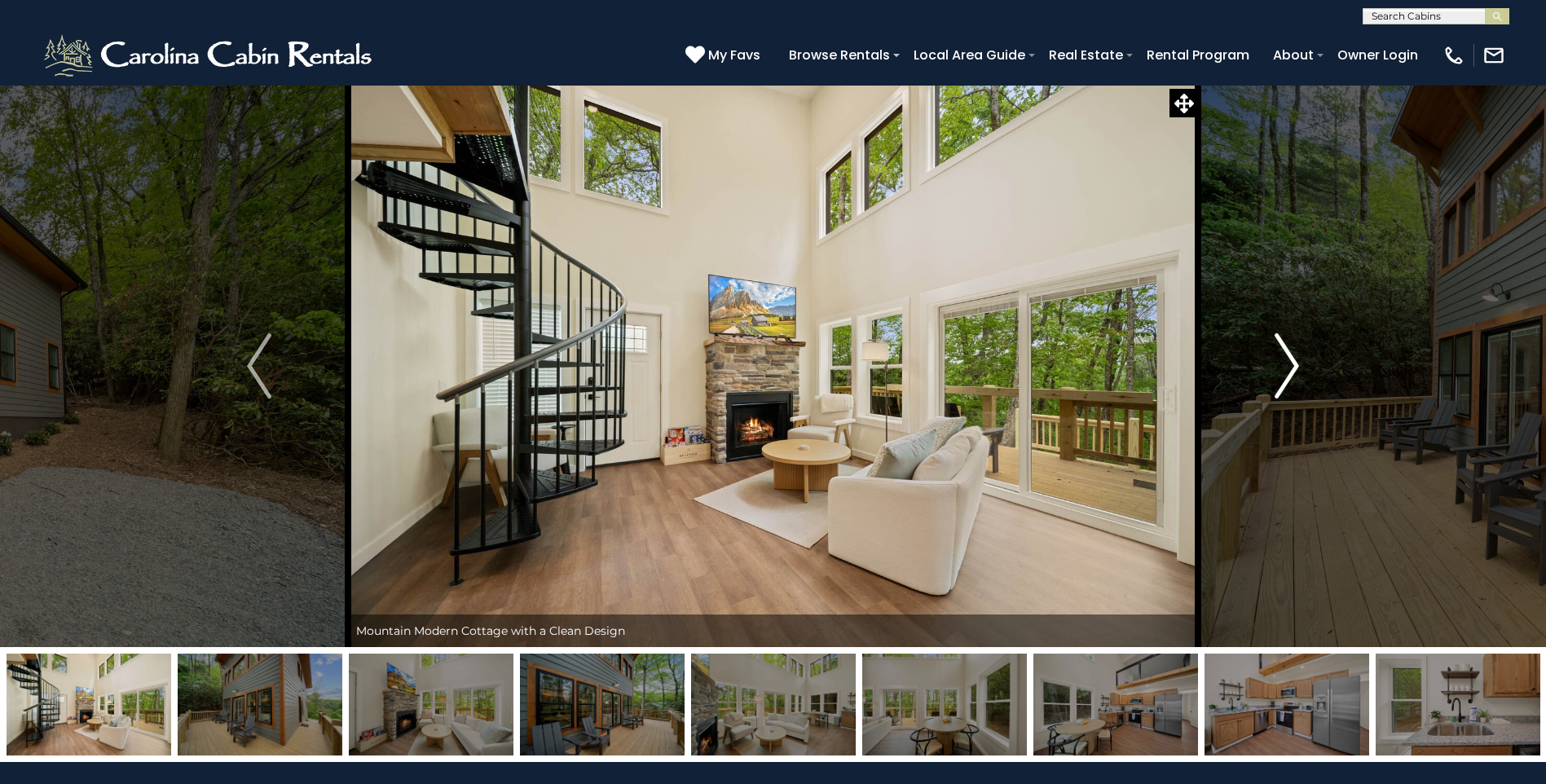
click at [1267, 360] on button "Next" at bounding box center [1287, 365] width 178 height 562
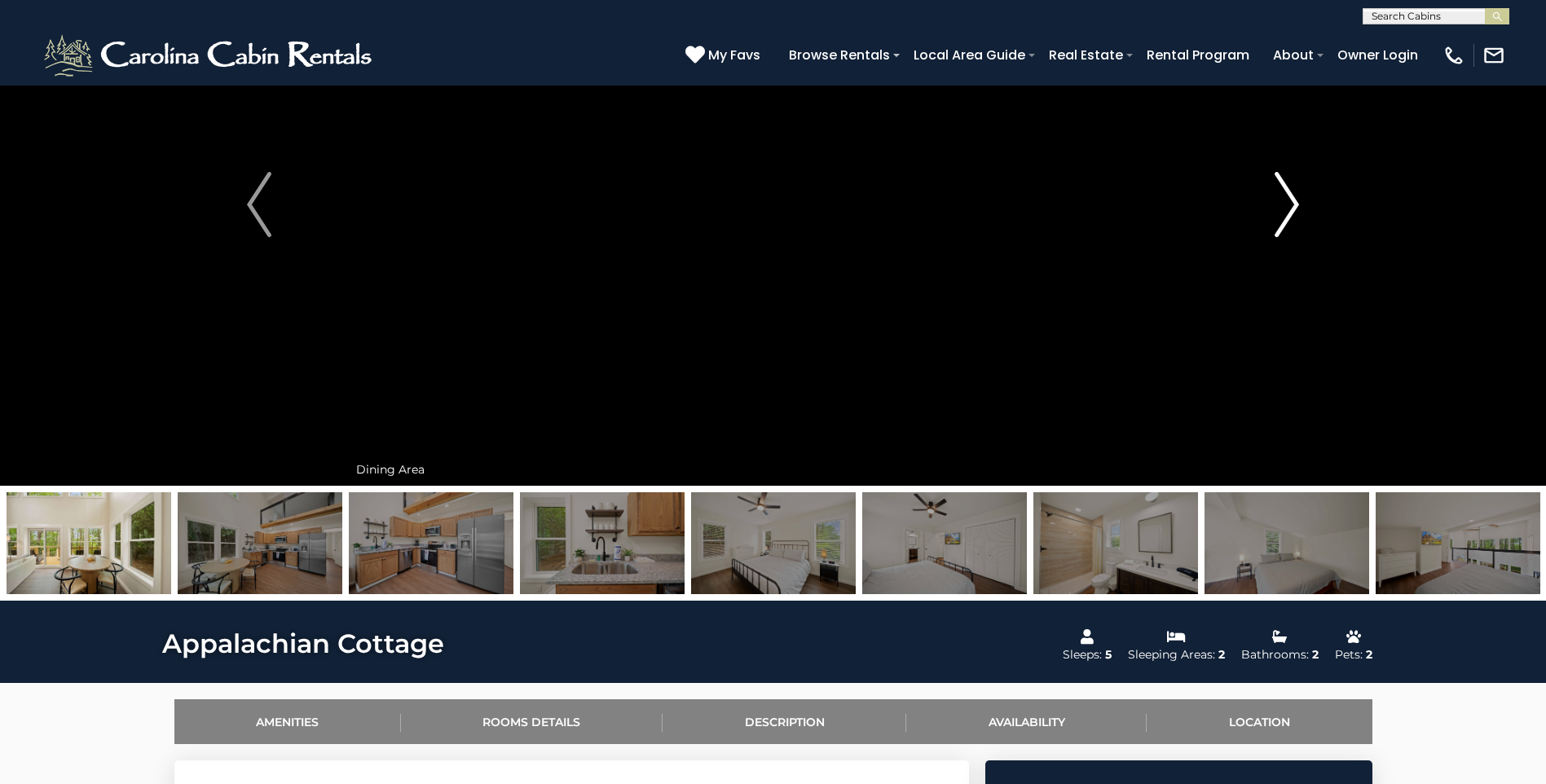
scroll to position [489, 0]
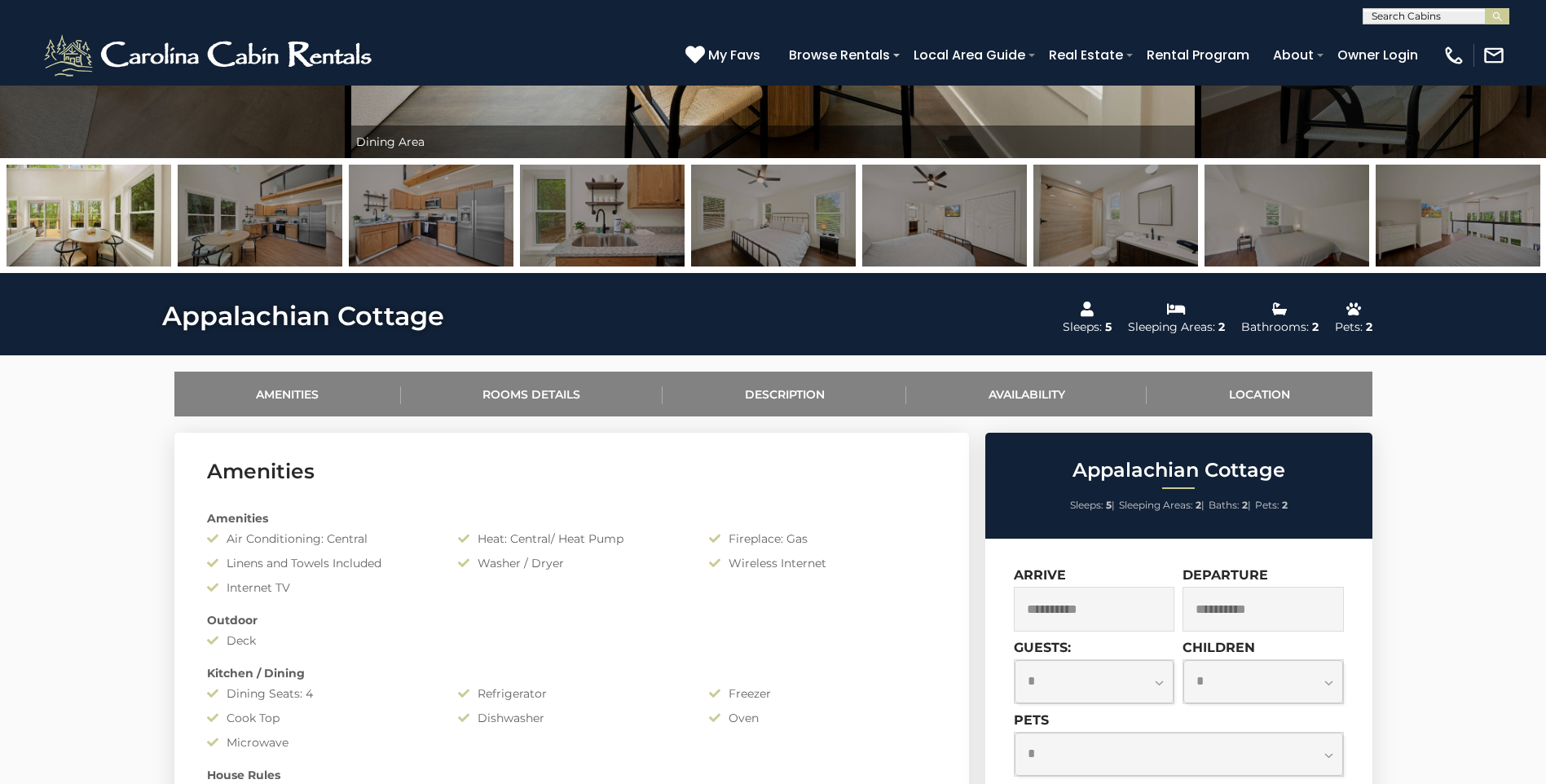
click at [1476, 200] on img at bounding box center [1457, 215] width 165 height 102
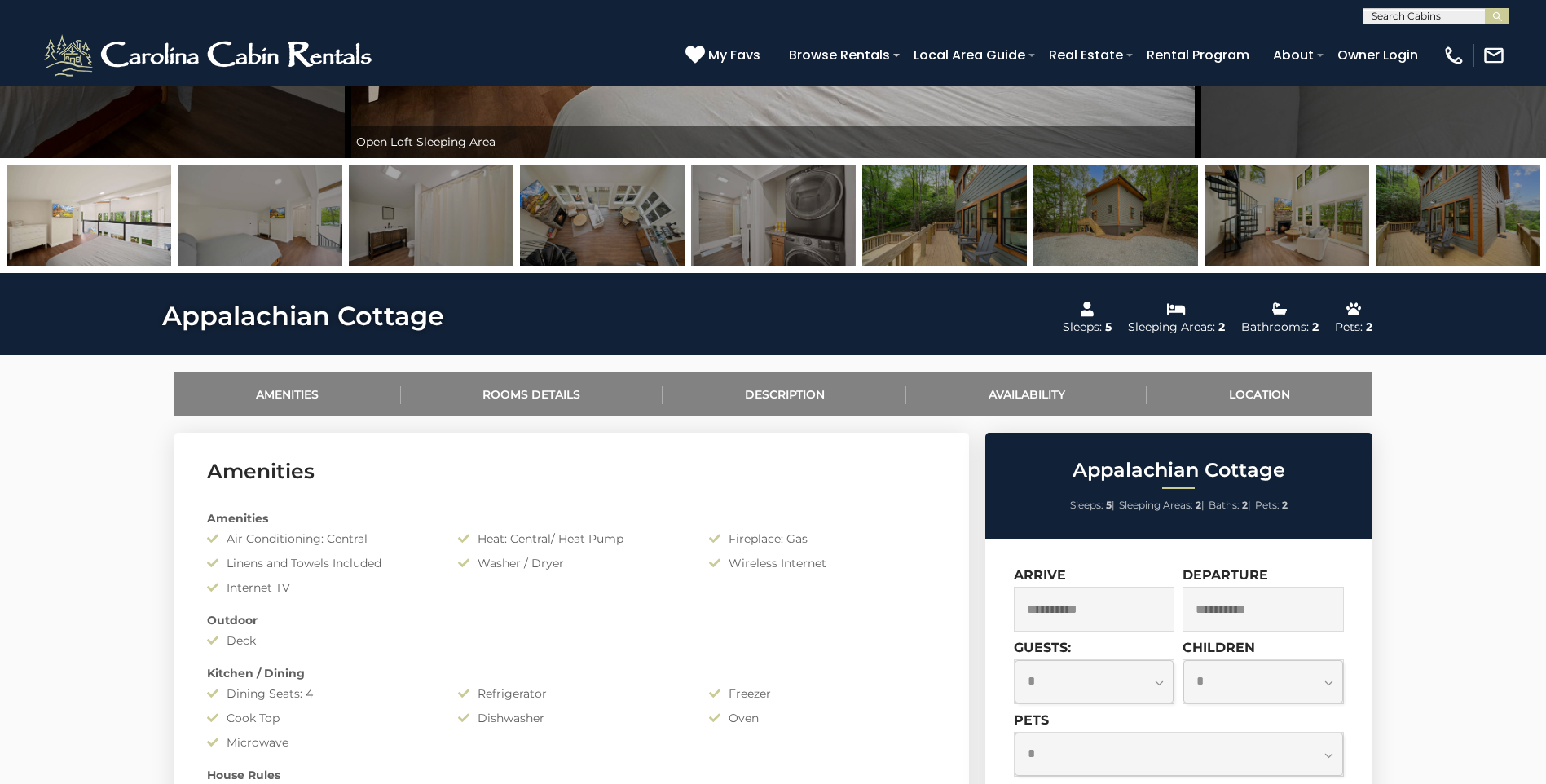
click at [991, 224] on img at bounding box center [944, 215] width 165 height 102
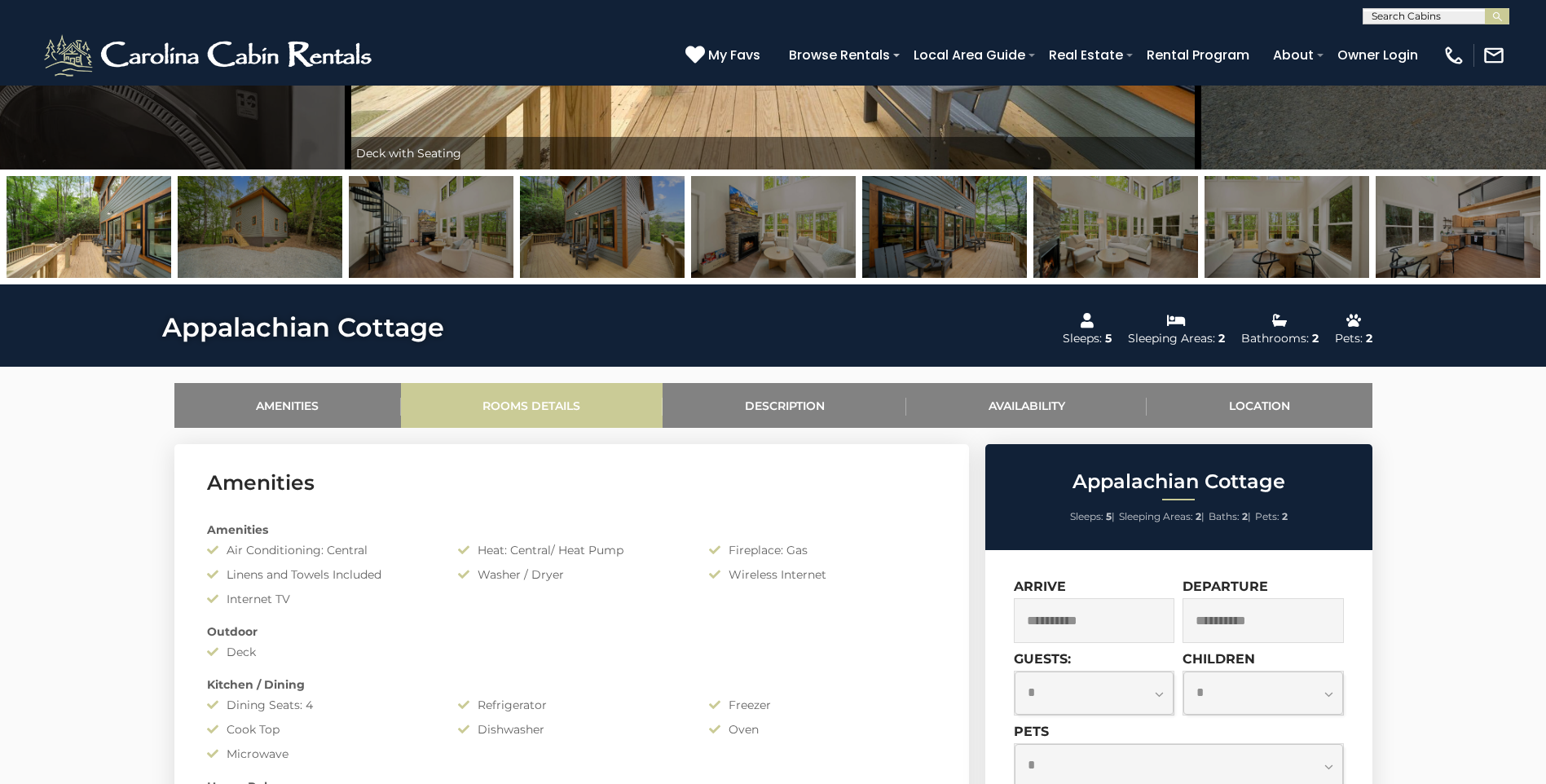
scroll to position [0, 0]
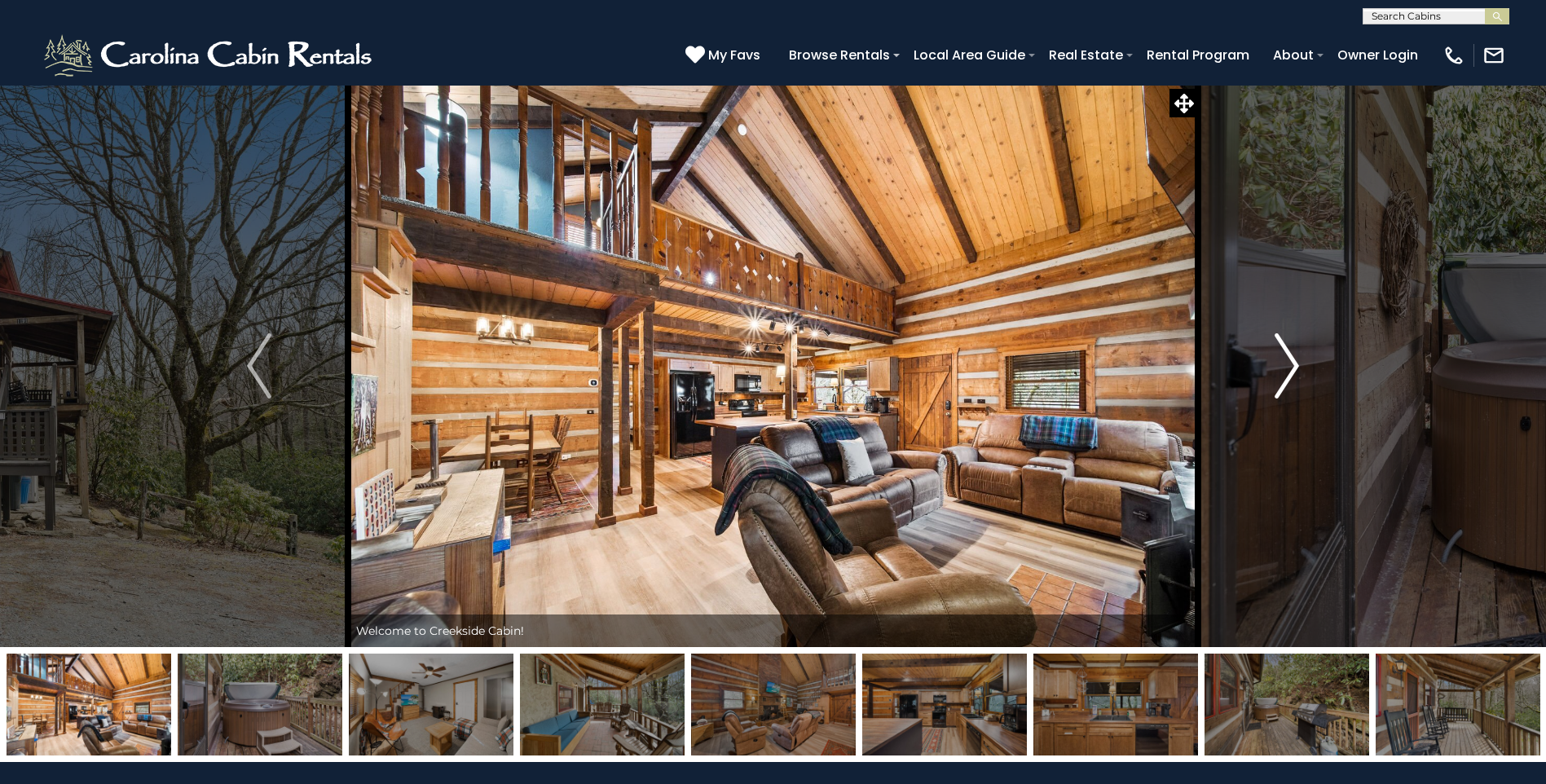
click at [1271, 382] on button "Next" at bounding box center [1287, 365] width 178 height 562
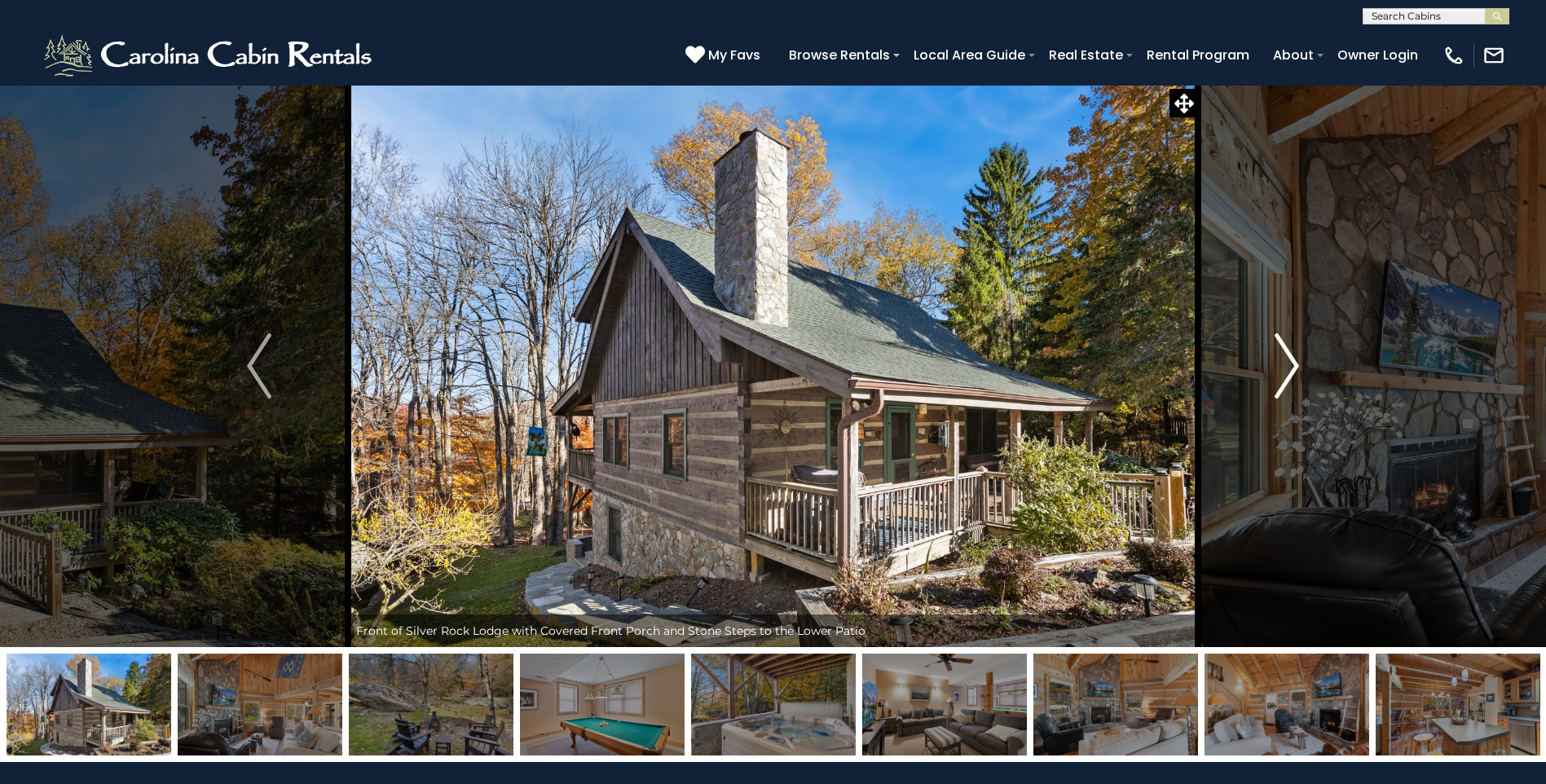
click at [1285, 358] on img "Next" at bounding box center [1287, 366] width 25 height 65
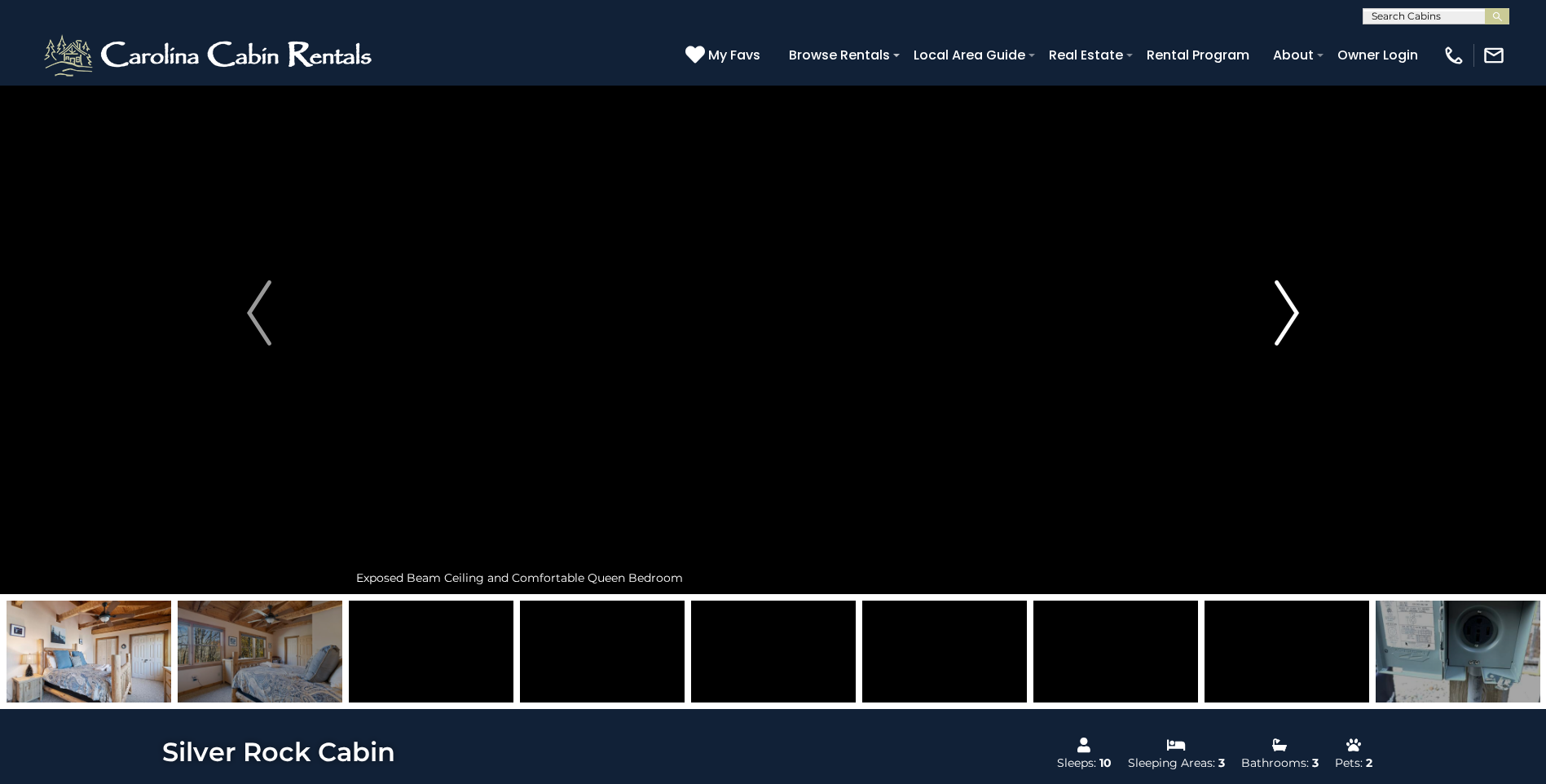
scroll to position [81, 0]
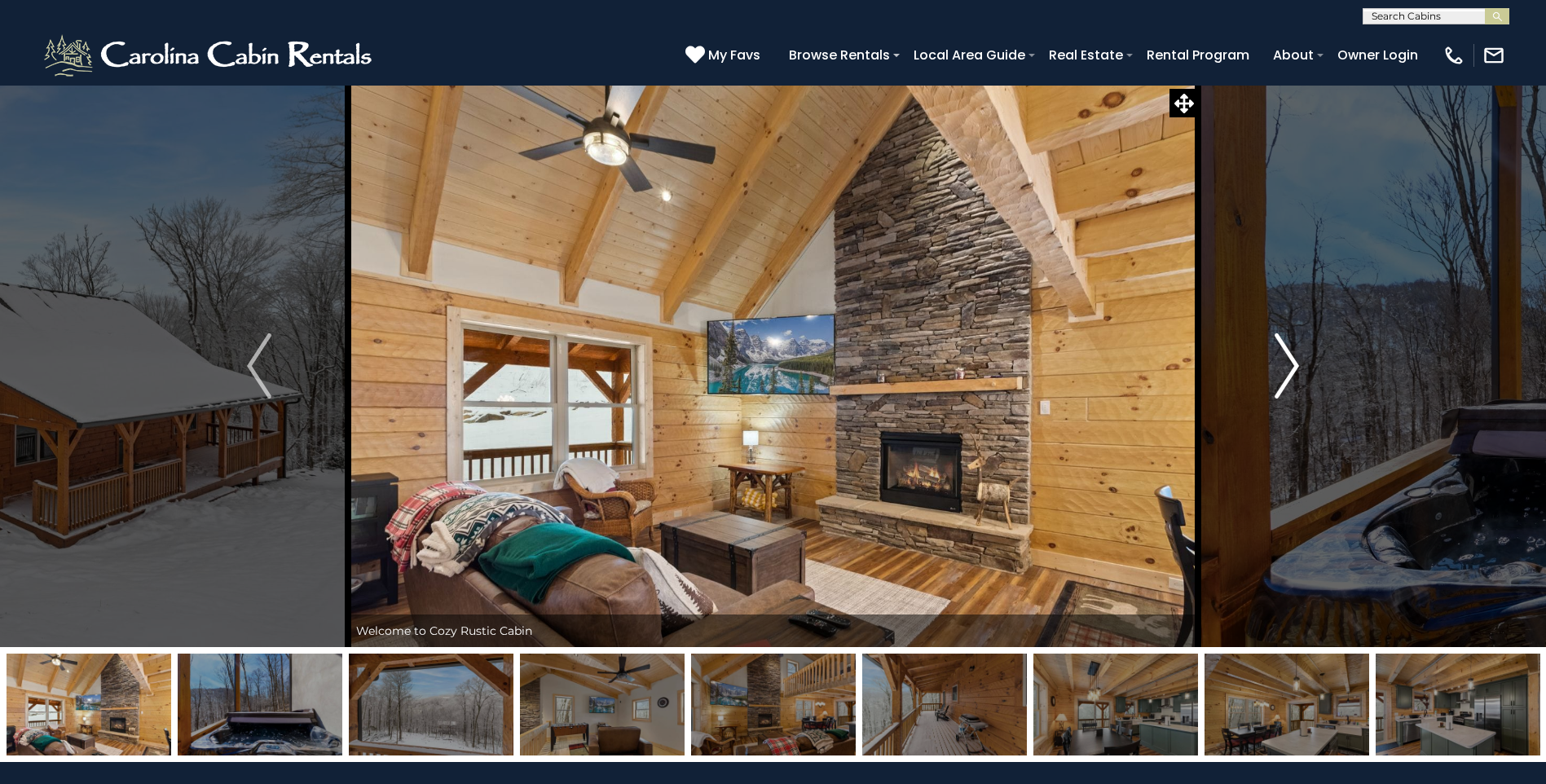
click at [1282, 364] on img "Next" at bounding box center [1287, 366] width 25 height 65
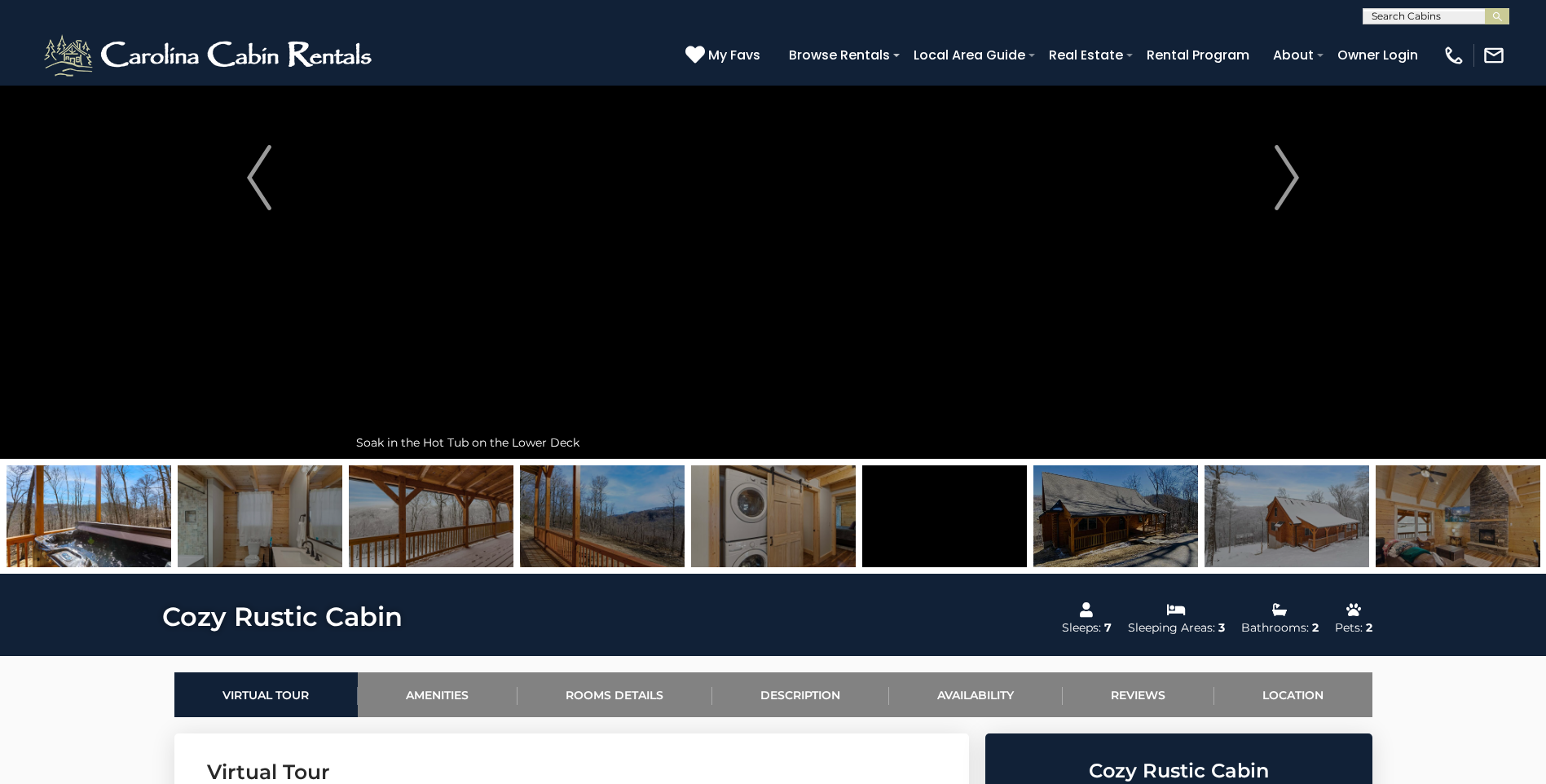
scroll to position [163, 0]
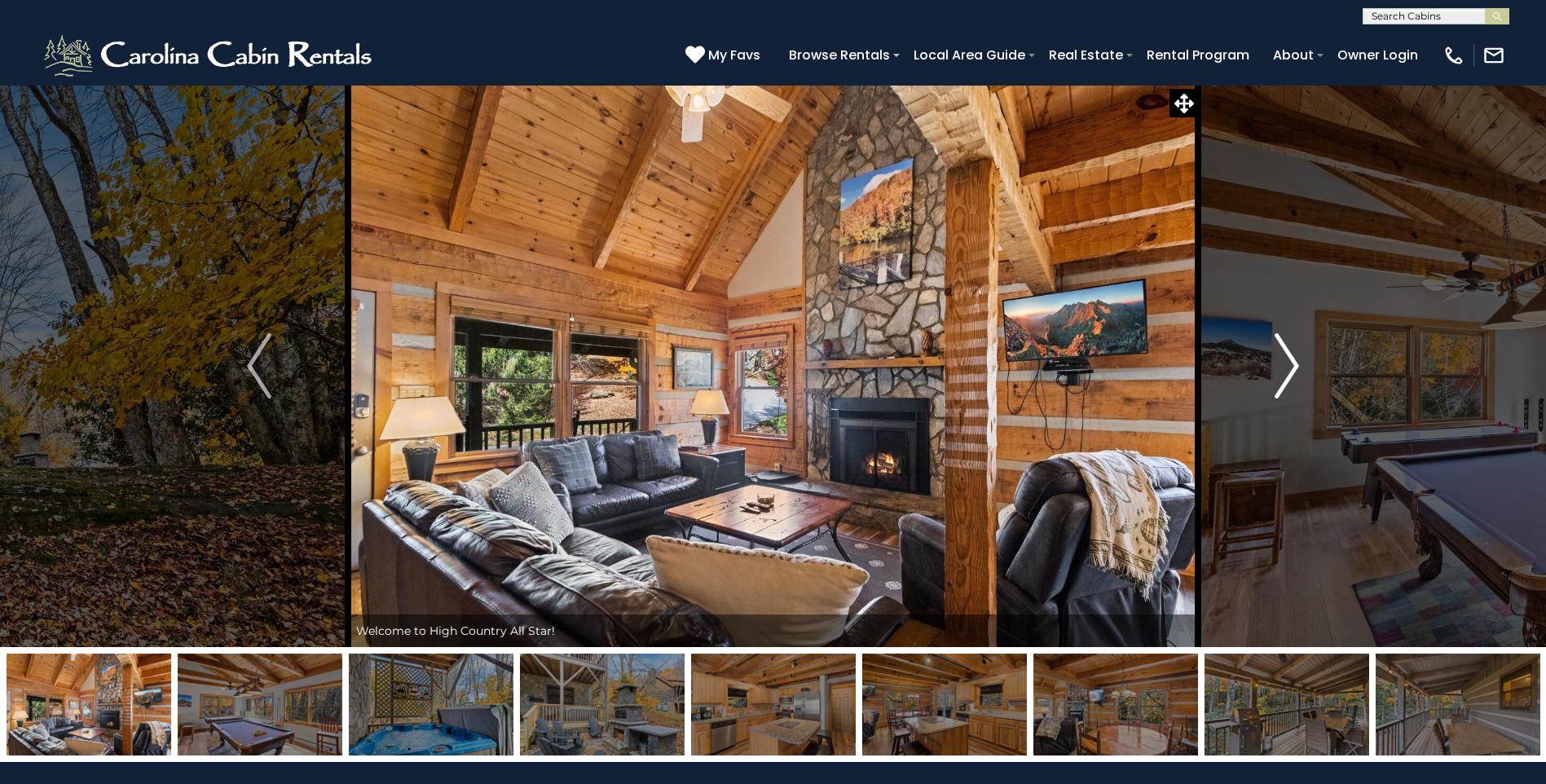
click at [1269, 356] on button "Next" at bounding box center [1287, 365] width 178 height 562
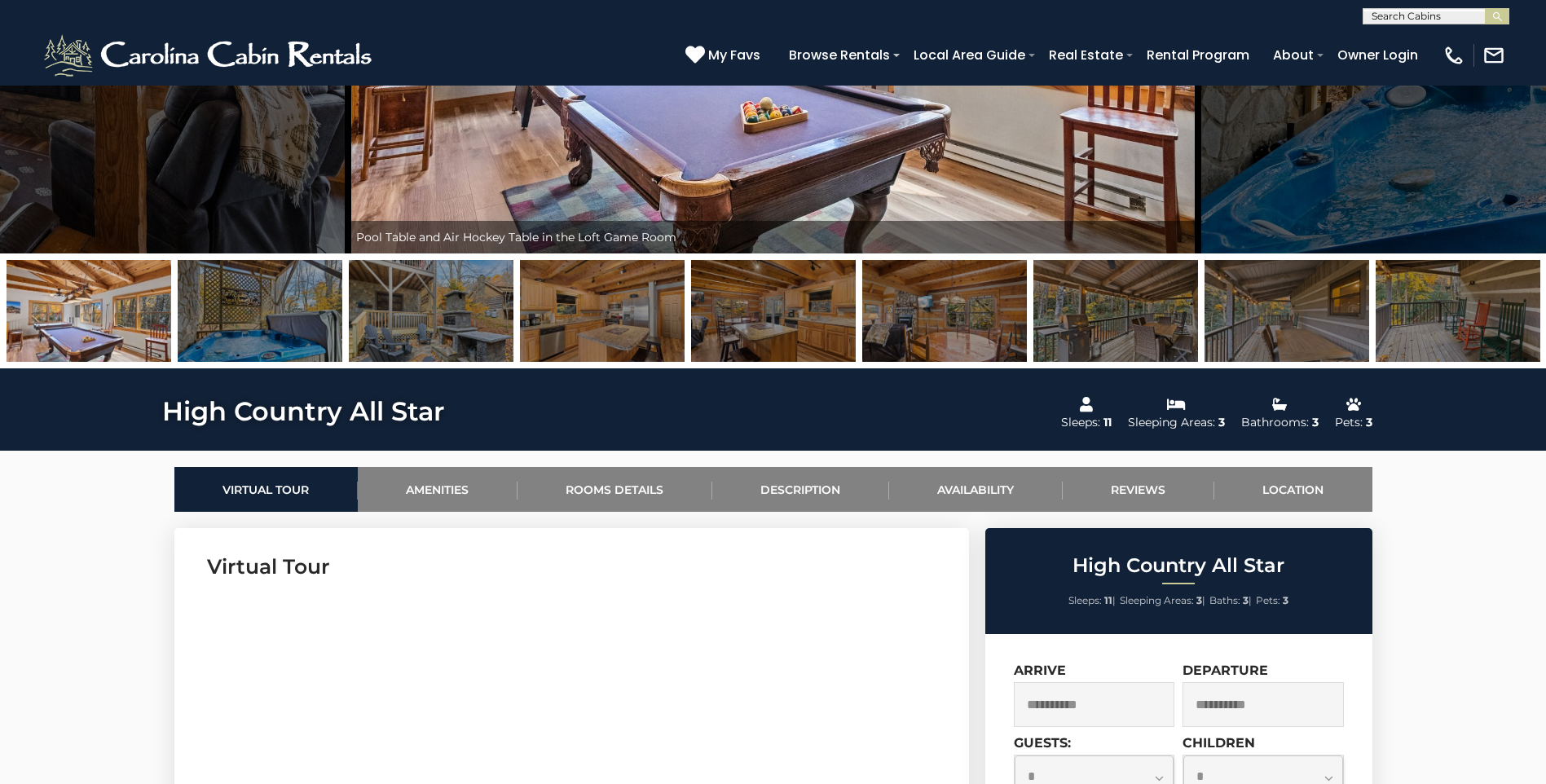
scroll to position [81, 0]
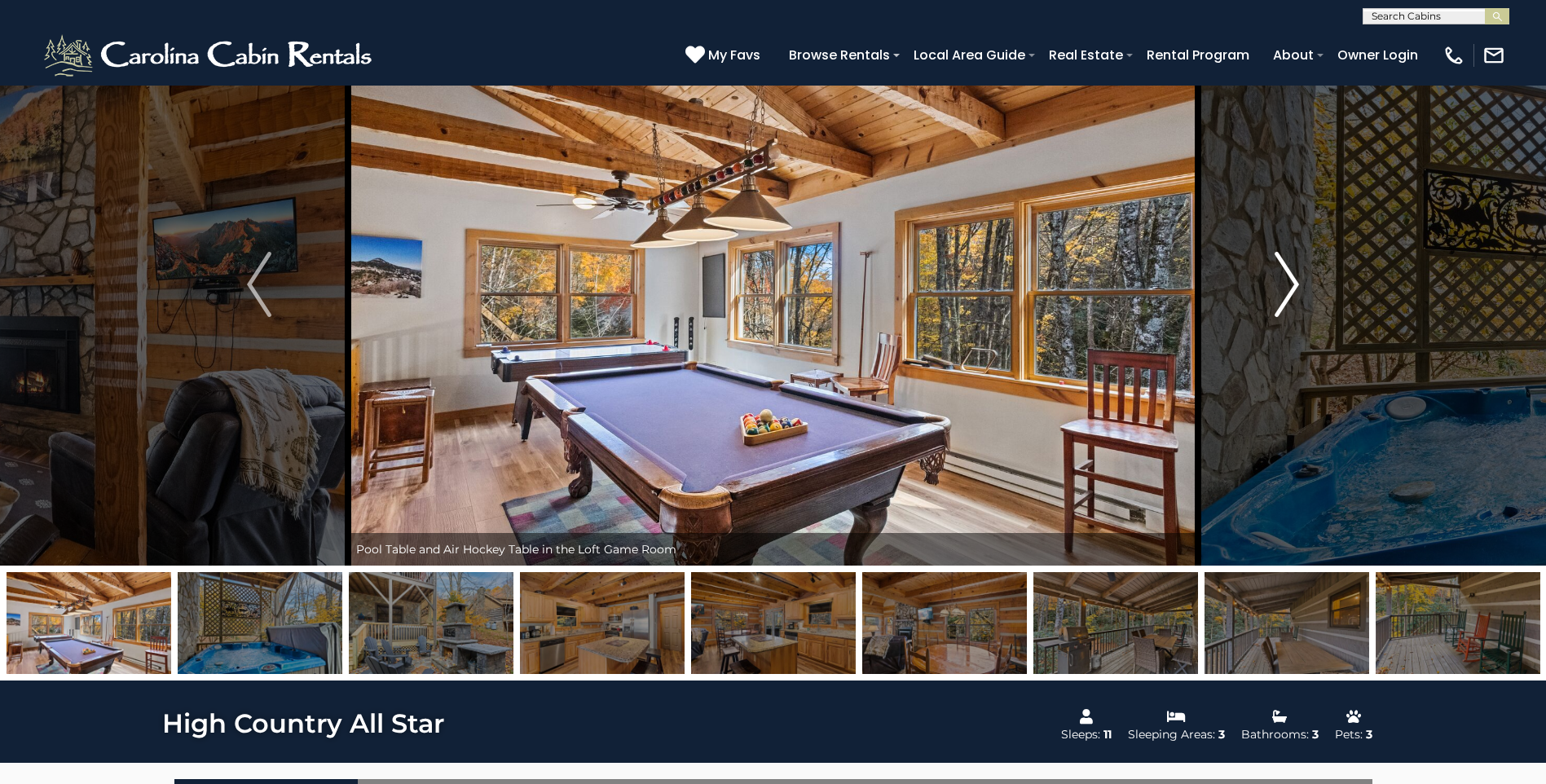
click at [1298, 285] on img "Next" at bounding box center [1287, 284] width 25 height 65
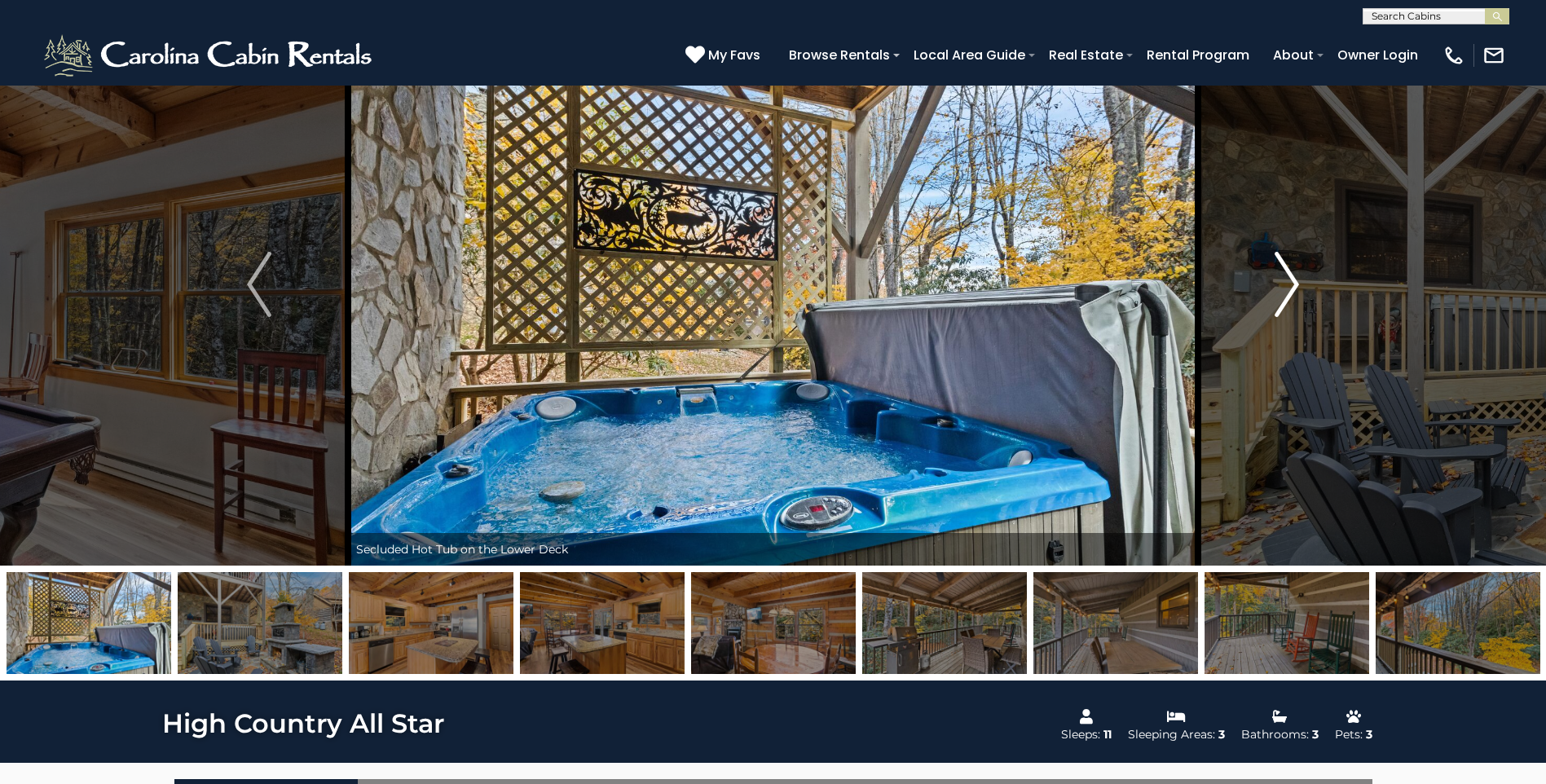
click at [1298, 285] on img "Next" at bounding box center [1287, 284] width 25 height 65
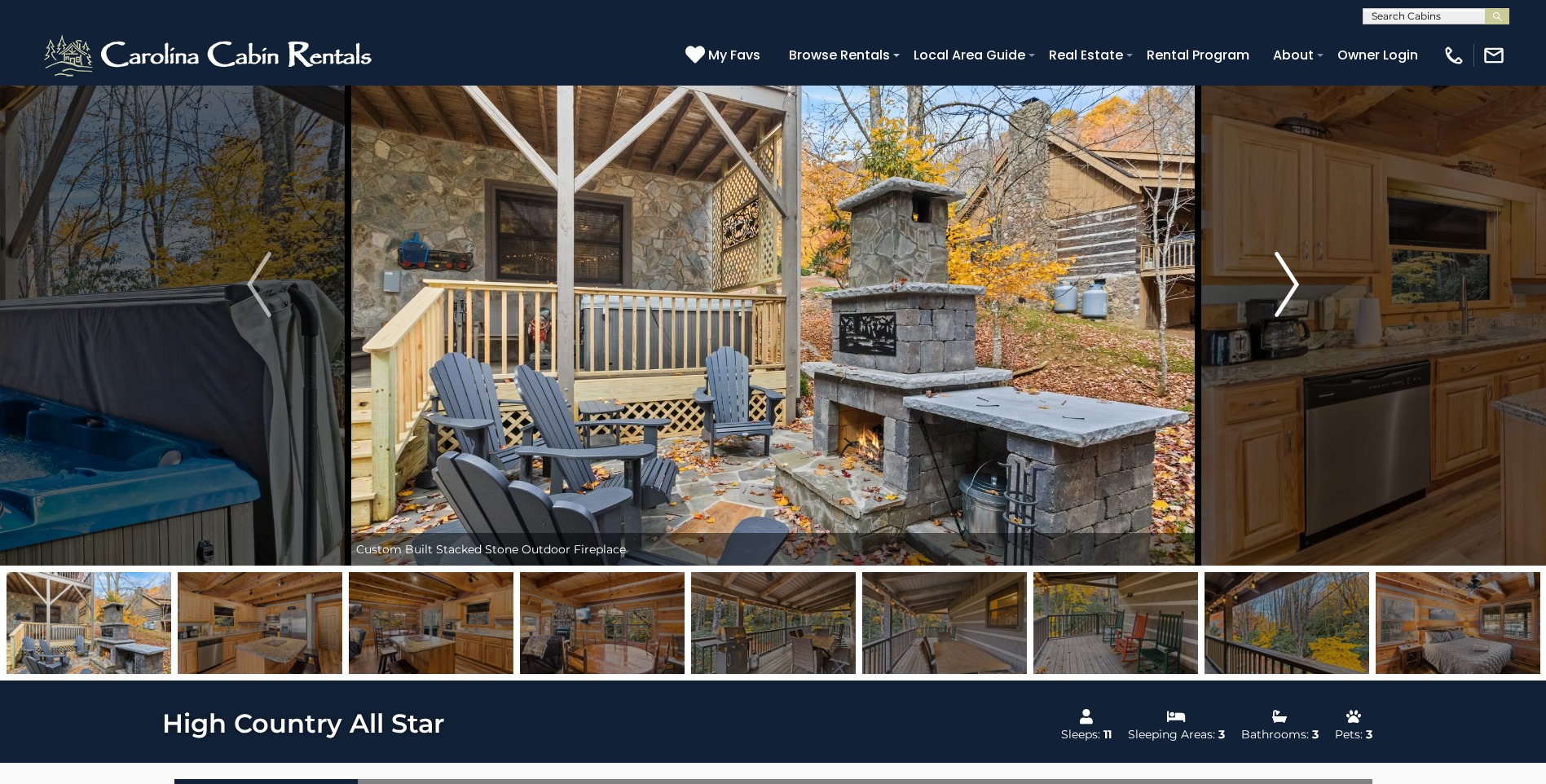
click at [1298, 285] on img "Next" at bounding box center [1287, 284] width 25 height 65
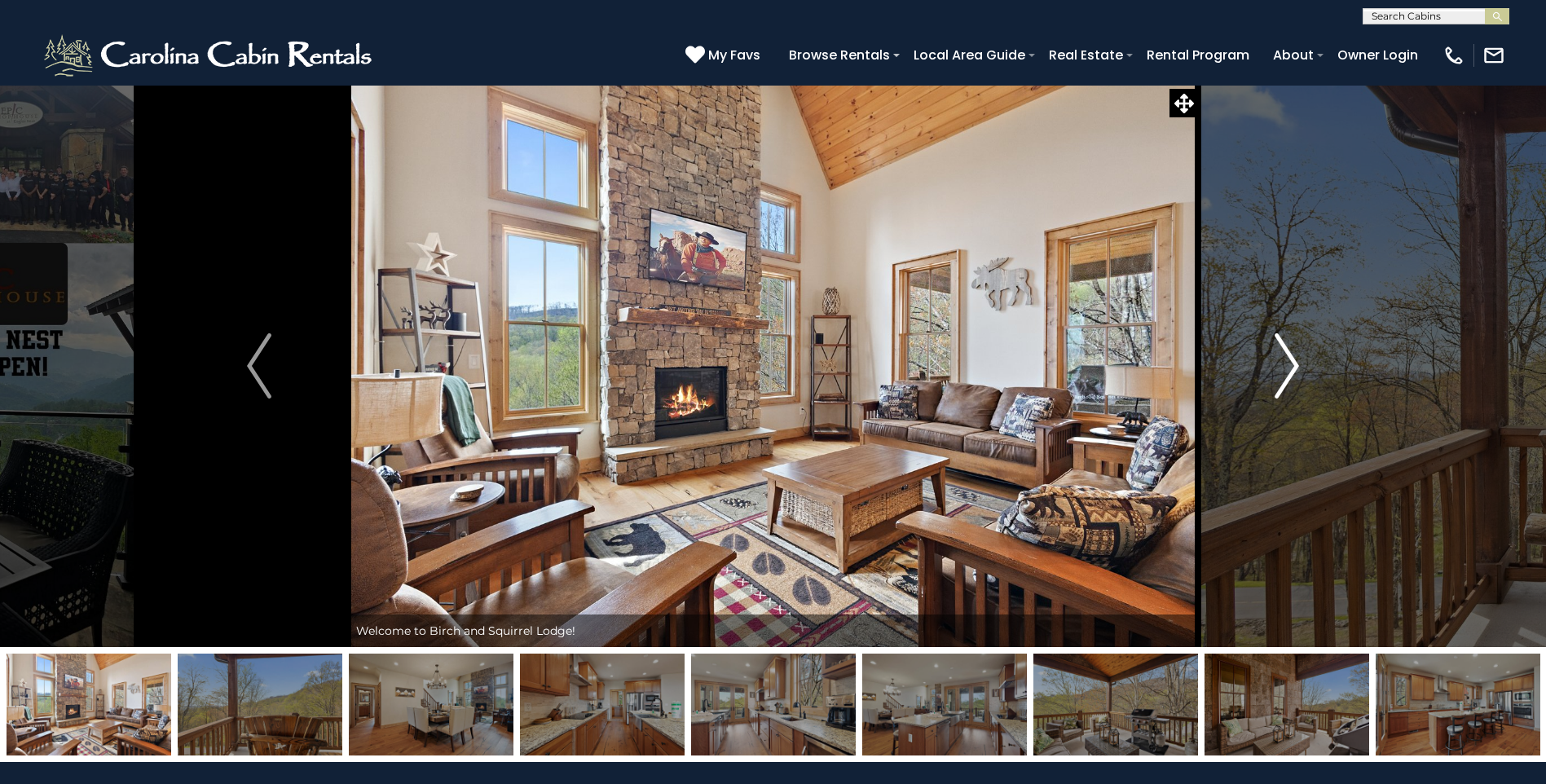
click at [1282, 368] on img "Next" at bounding box center [1287, 366] width 25 height 65
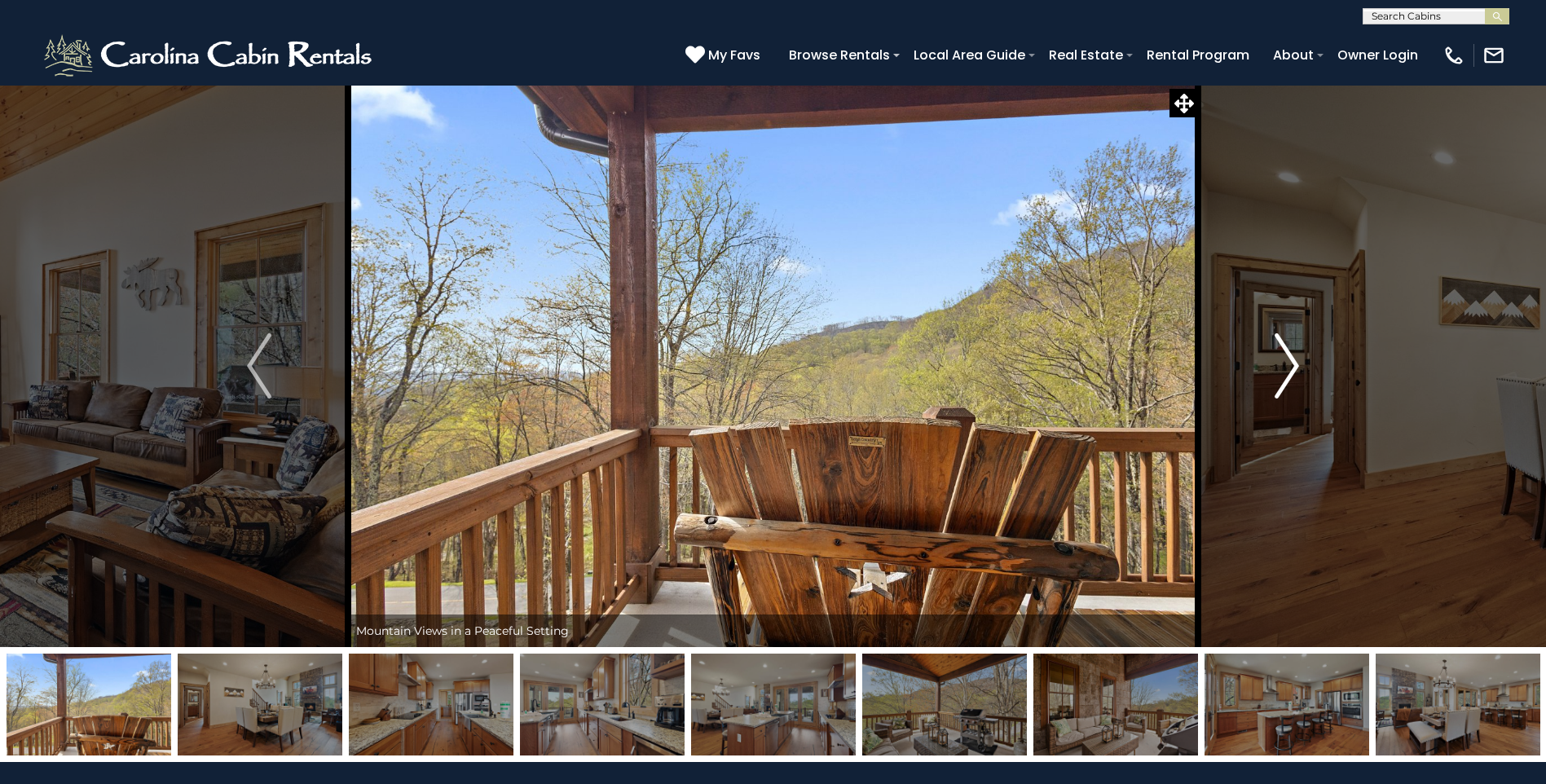
click at [1280, 378] on img "Next" at bounding box center [1287, 366] width 25 height 65
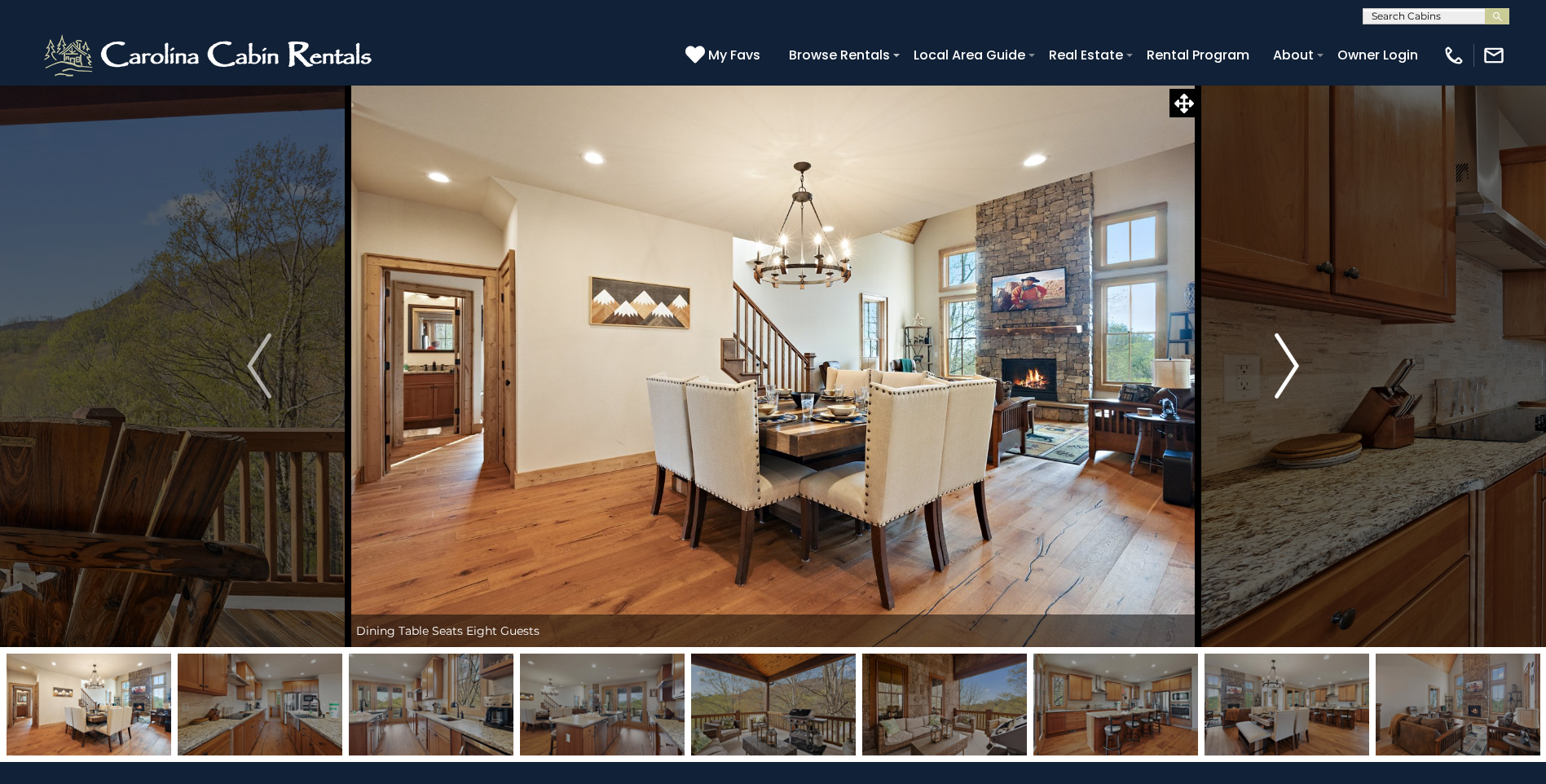
click at [1281, 349] on img "Next" at bounding box center [1287, 366] width 25 height 65
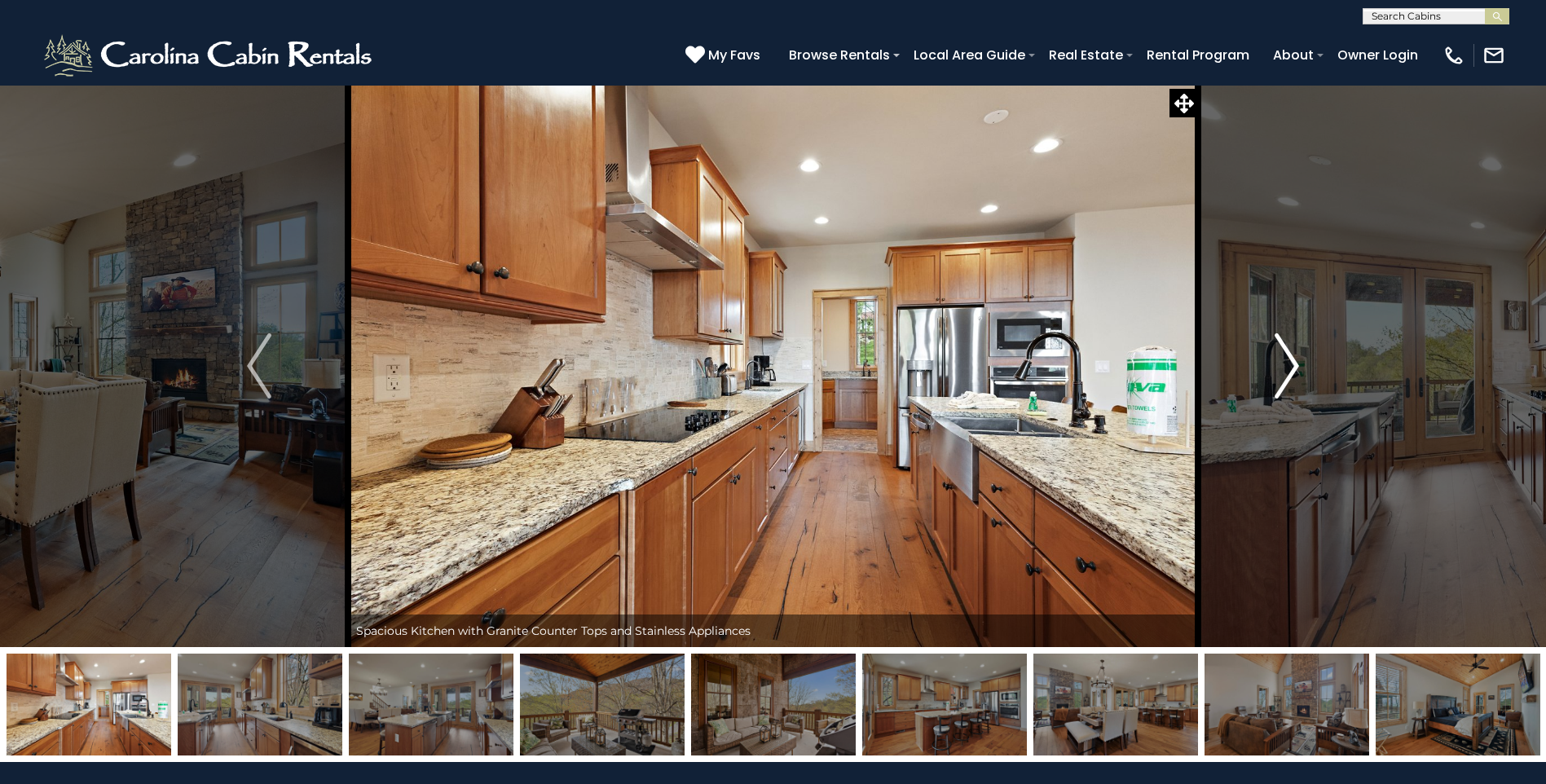
click at [1281, 349] on img "Next" at bounding box center [1287, 366] width 25 height 65
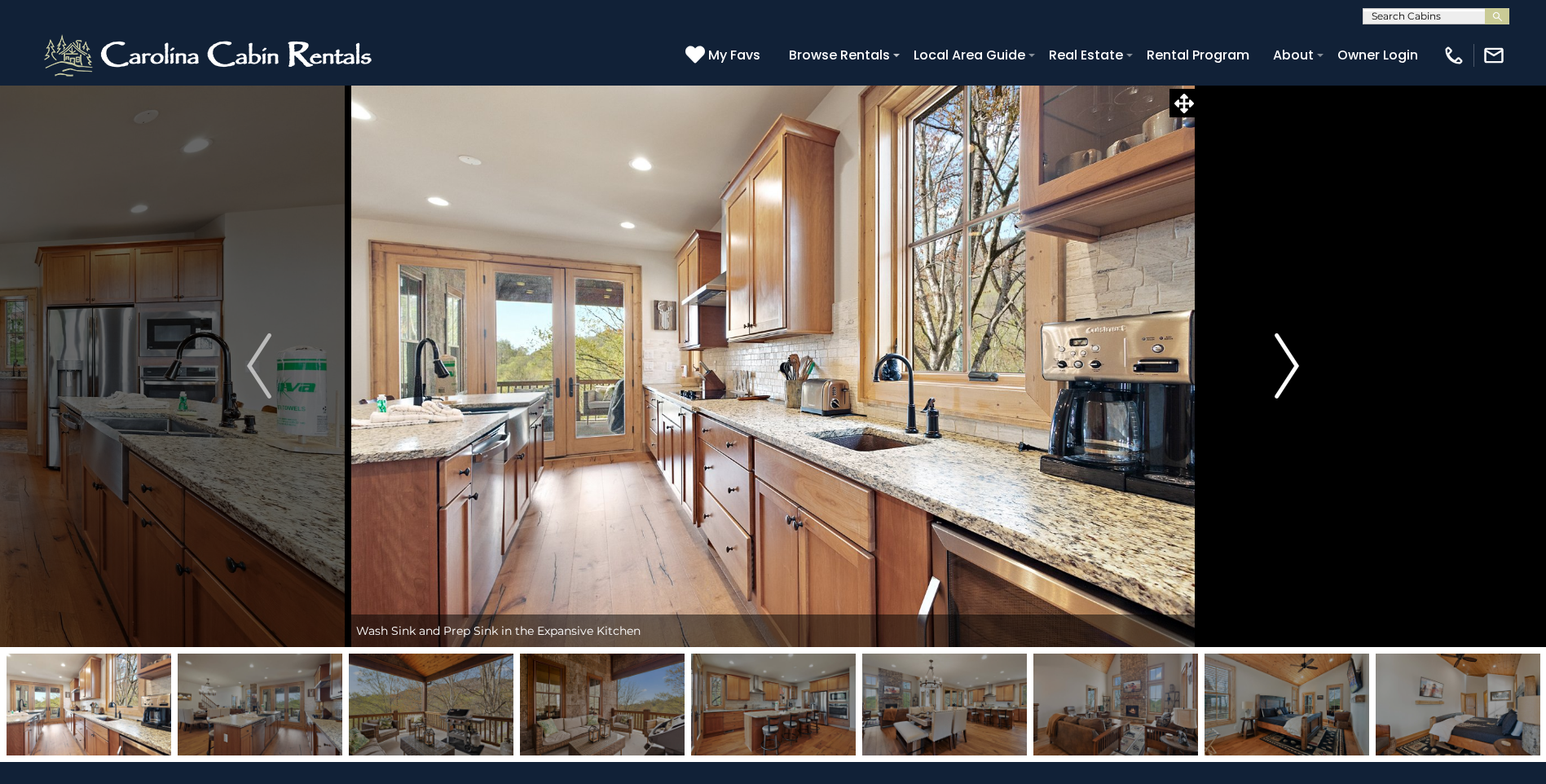
scroll to position [81, 0]
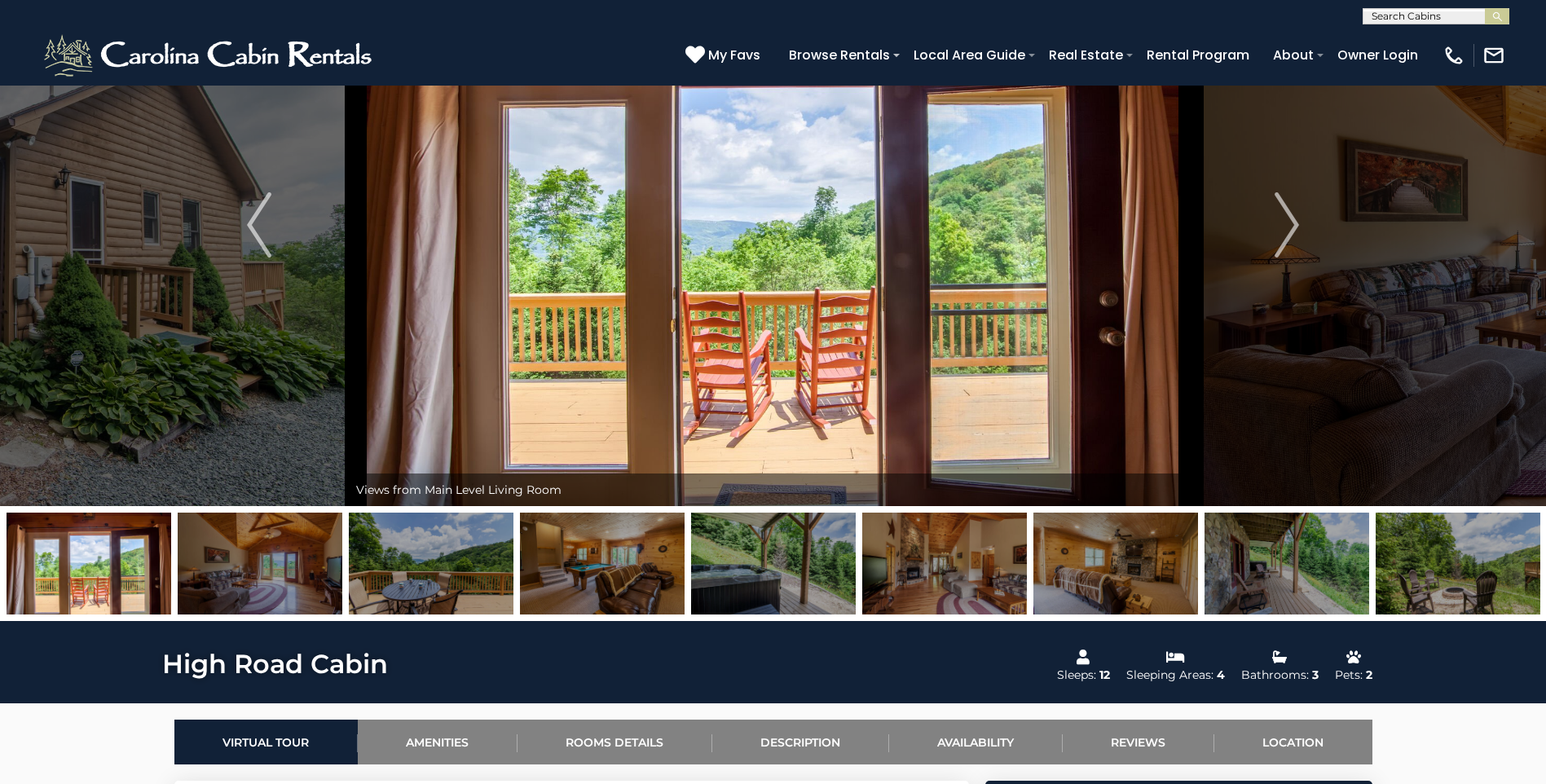
scroll to position [81, 0]
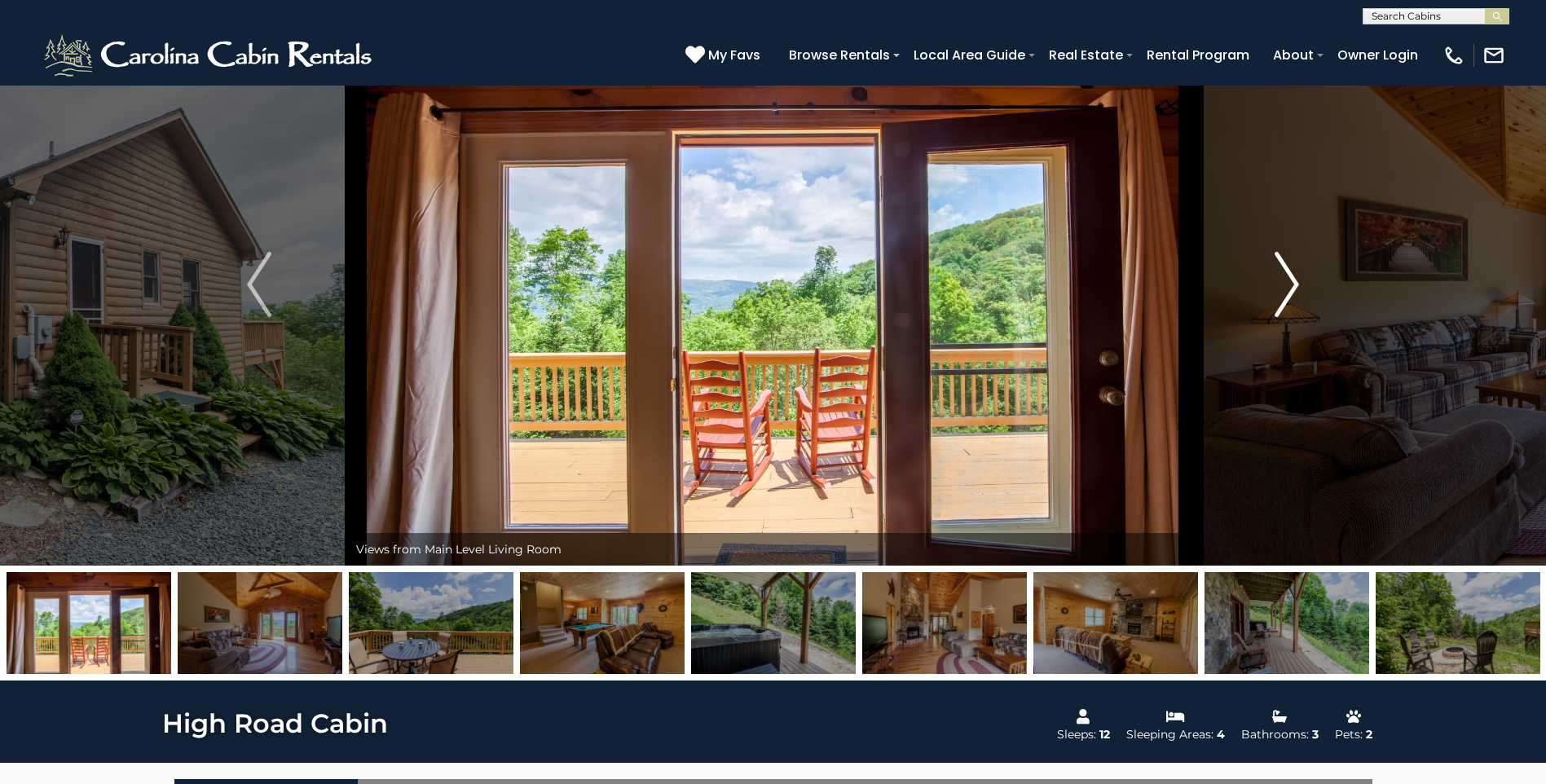
click at [1268, 292] on button "Next" at bounding box center [1287, 284] width 178 height 562
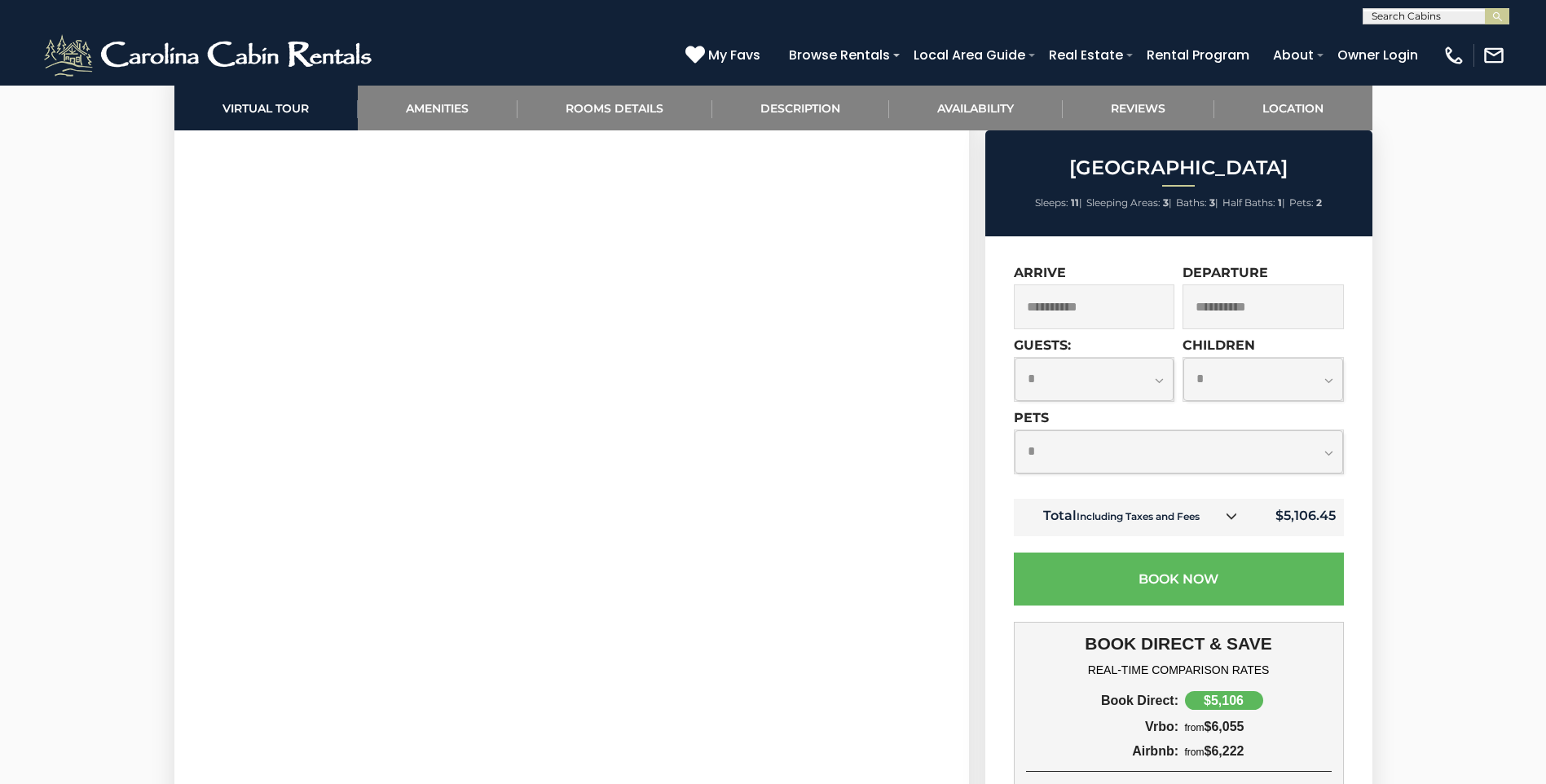
scroll to position [897, 0]
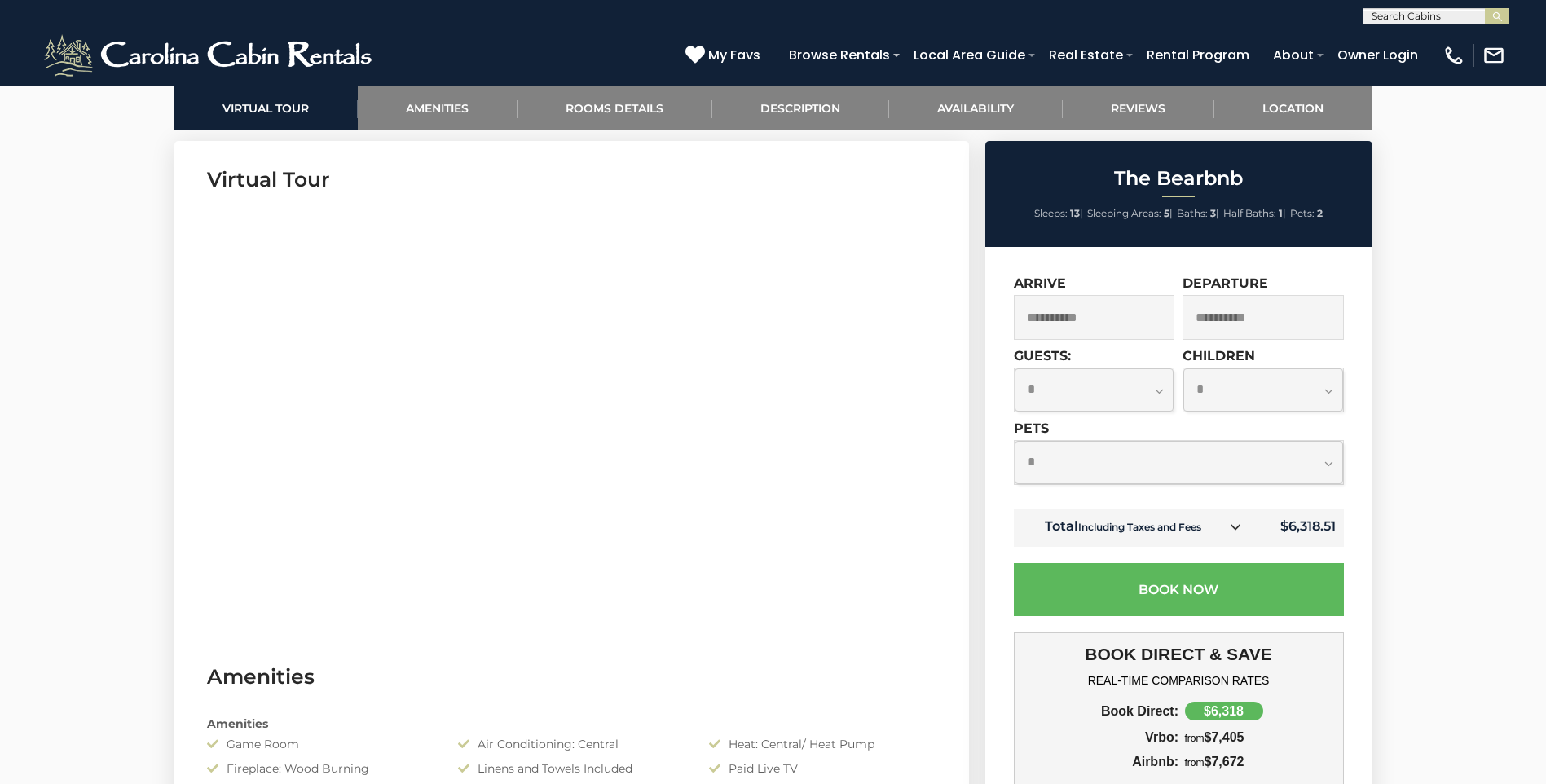
scroll to position [815, 0]
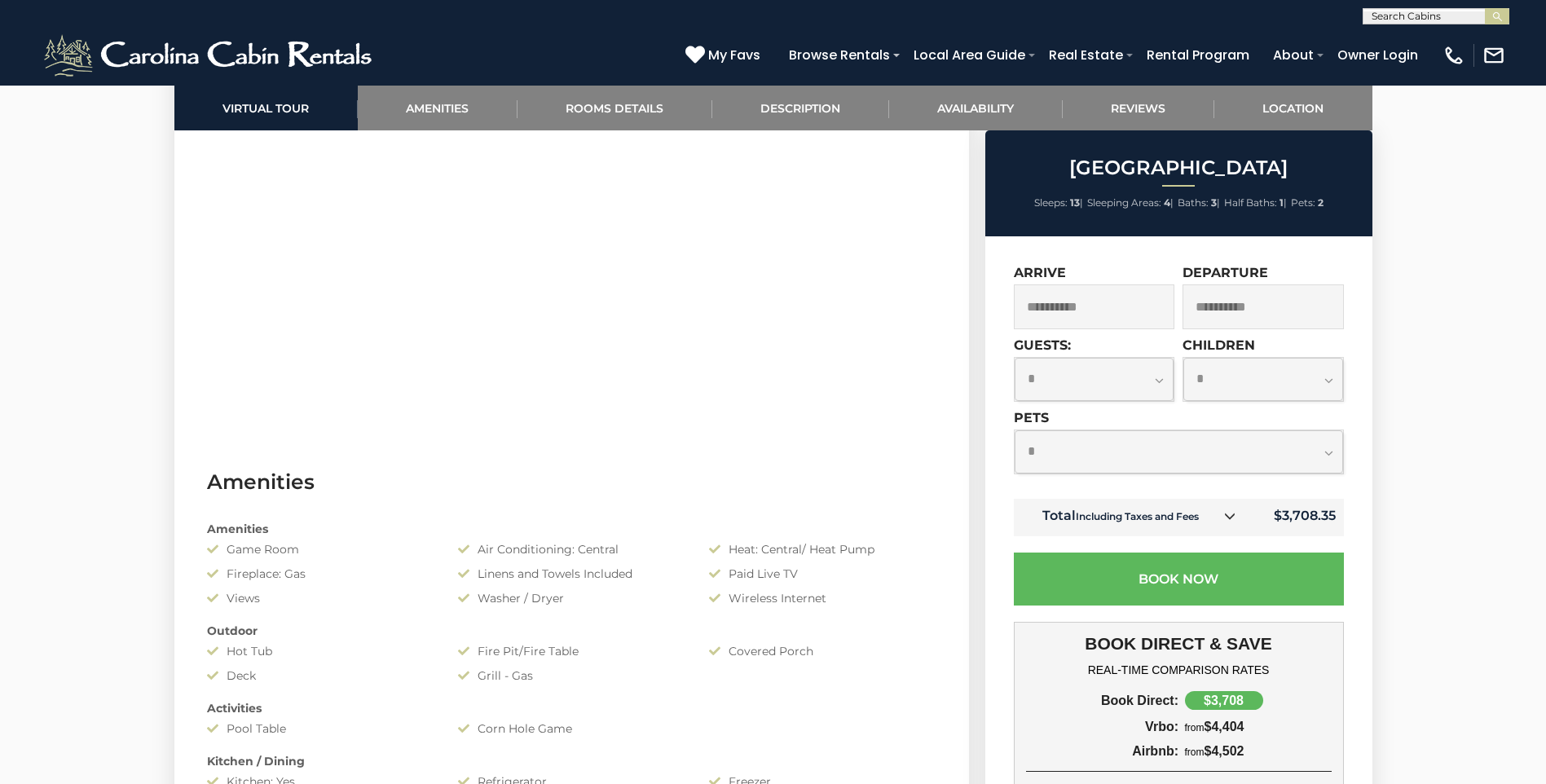
scroll to position [978, 0]
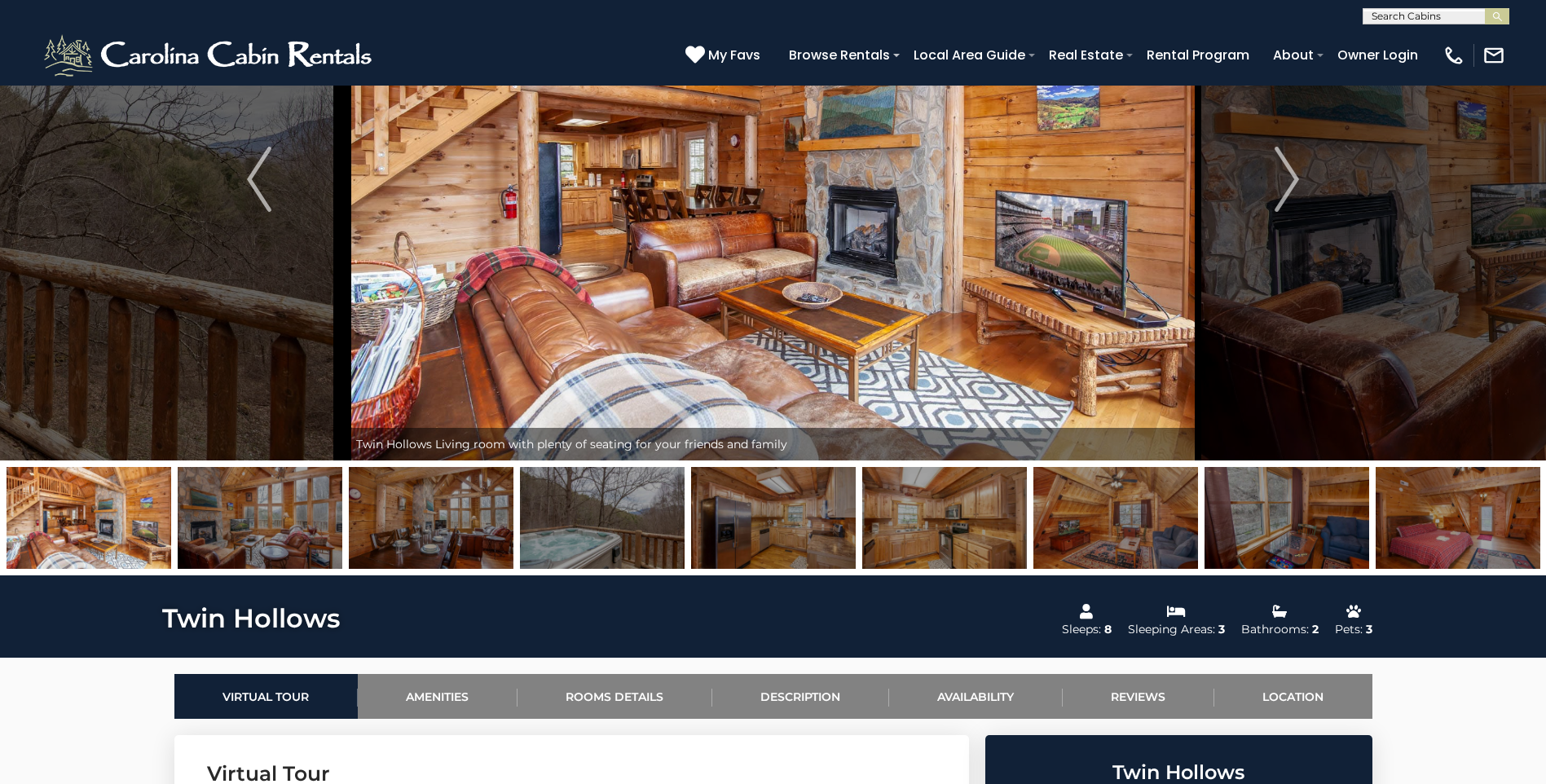
scroll to position [81, 0]
